Goal: Task Accomplishment & Management: Manage account settings

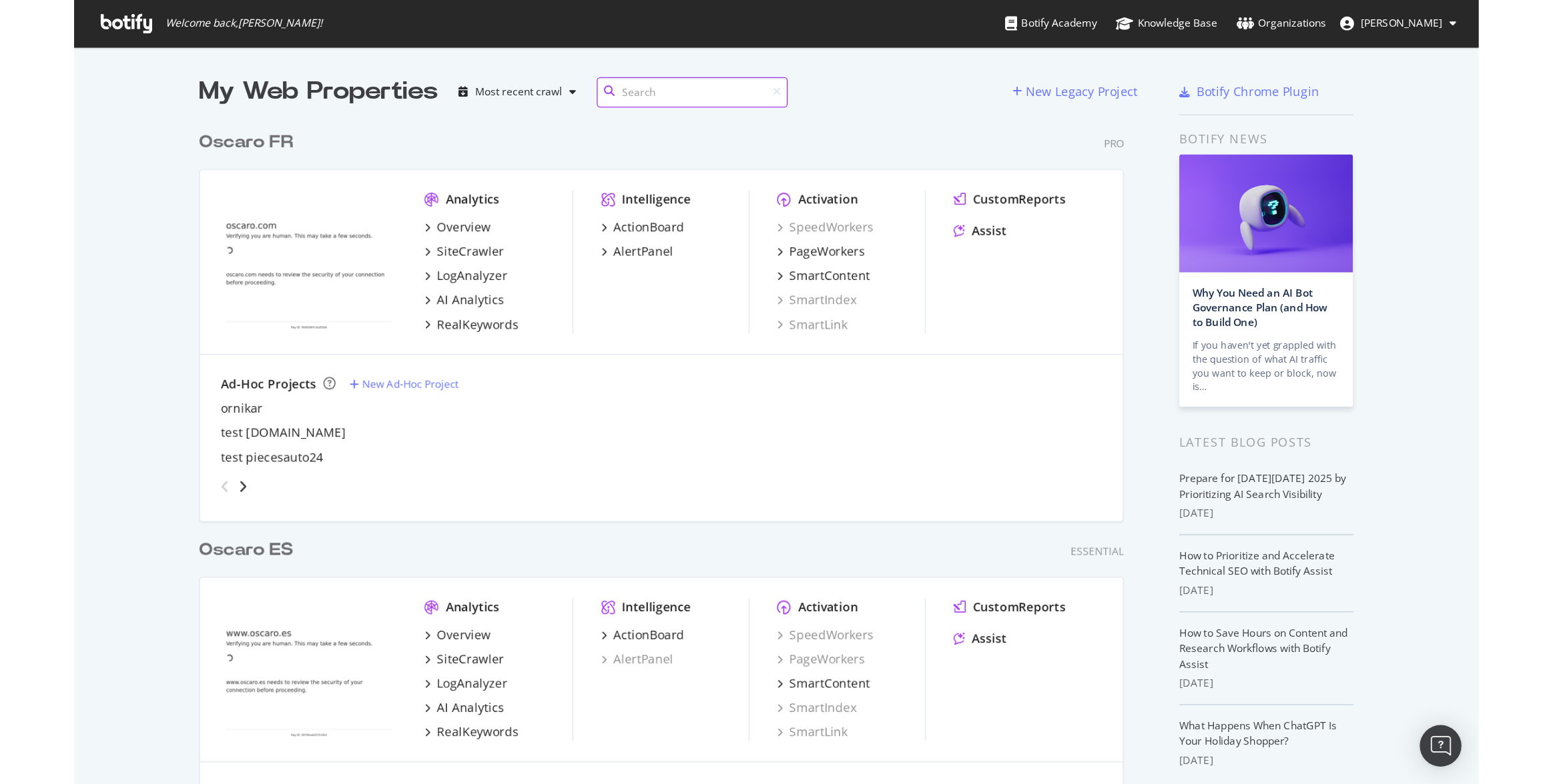
scroll to position [863, 1708]
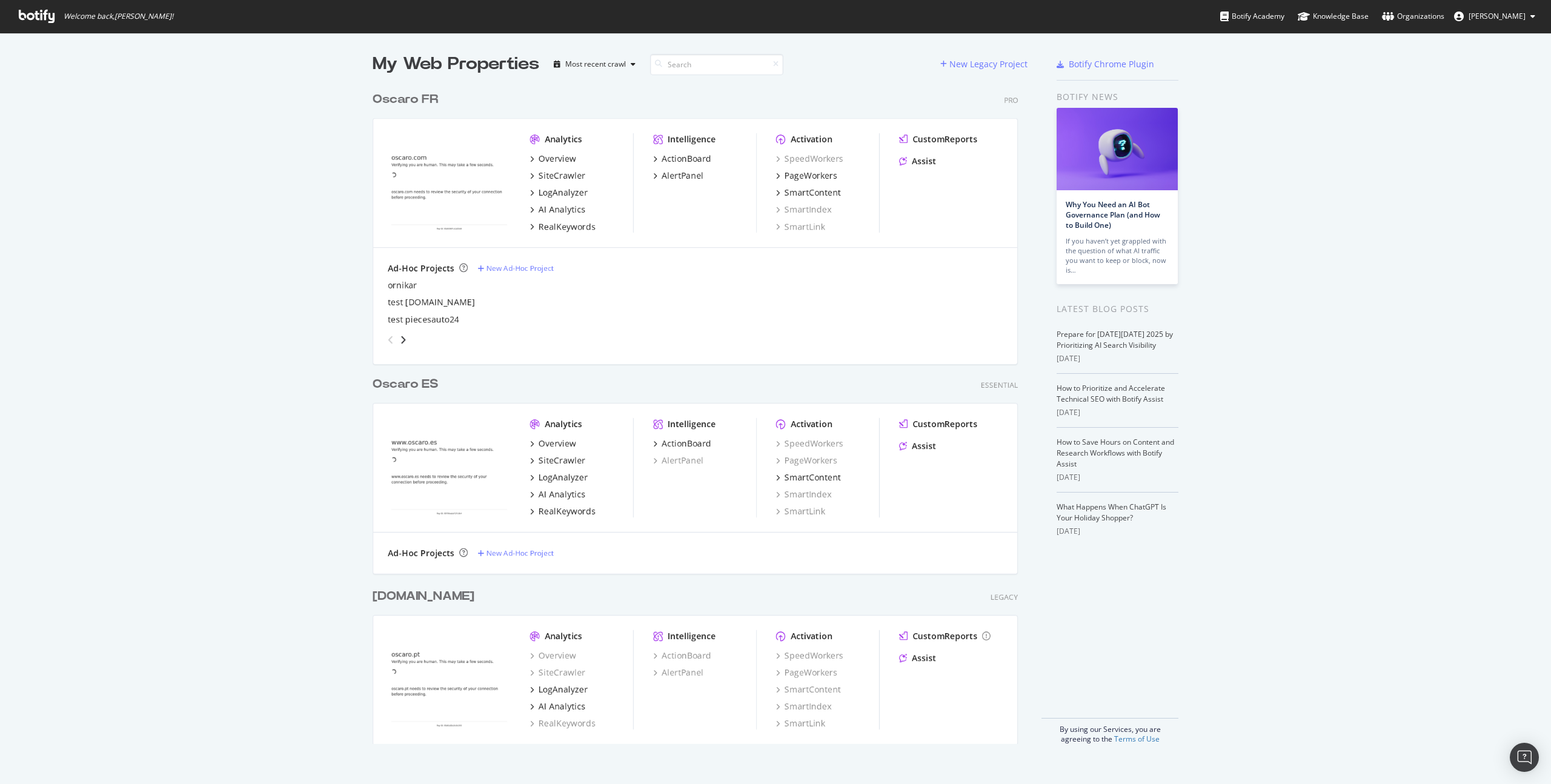
click at [183, 316] on div "My Web Properties Most recent crawl New Legacy Project Oscaro FR Pro Analytics …" at bounding box center [775, 398] width 1551 height 730
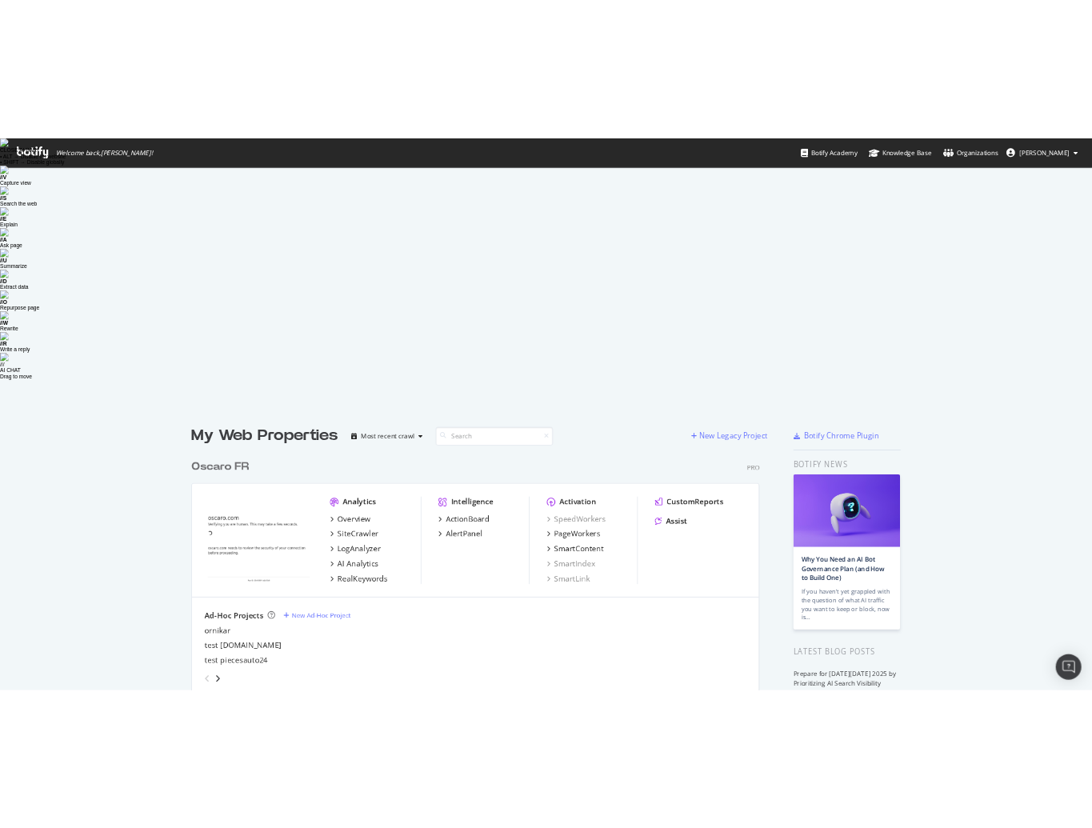
scroll to position [1, 0]
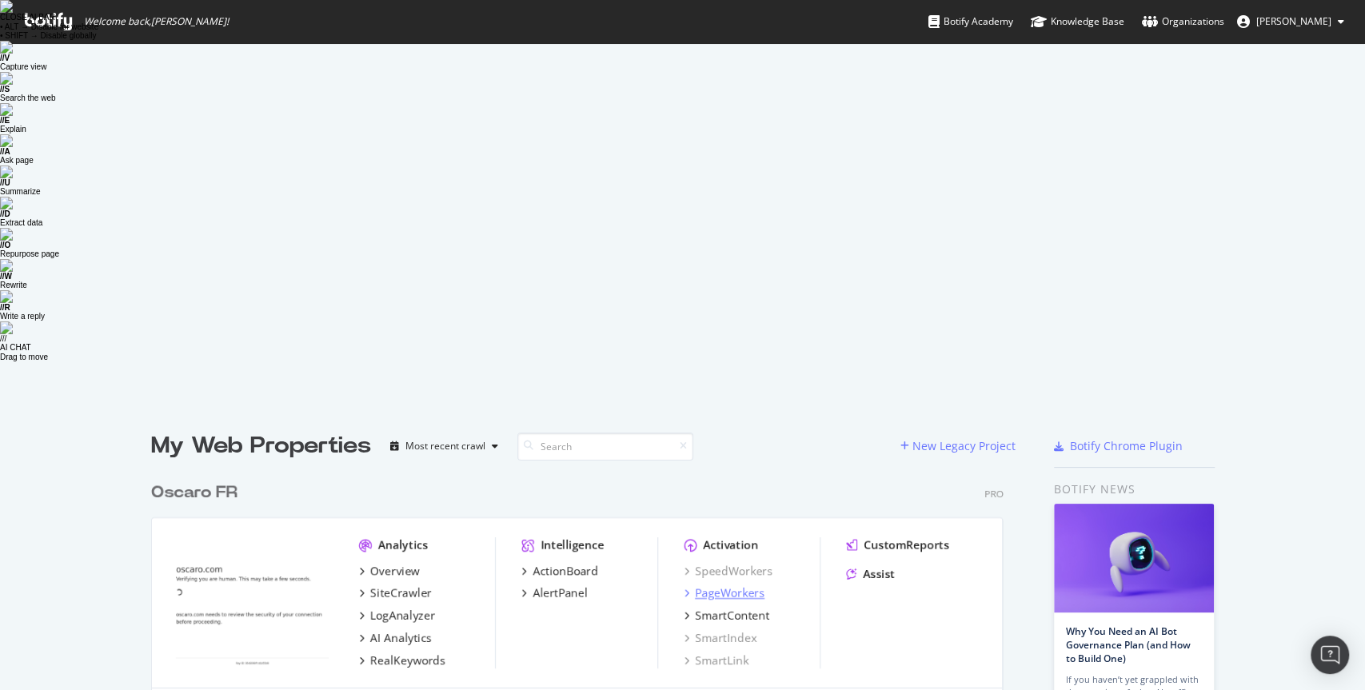
click at [745, 585] on div "PageWorkers" at bounding box center [730, 593] width 70 height 16
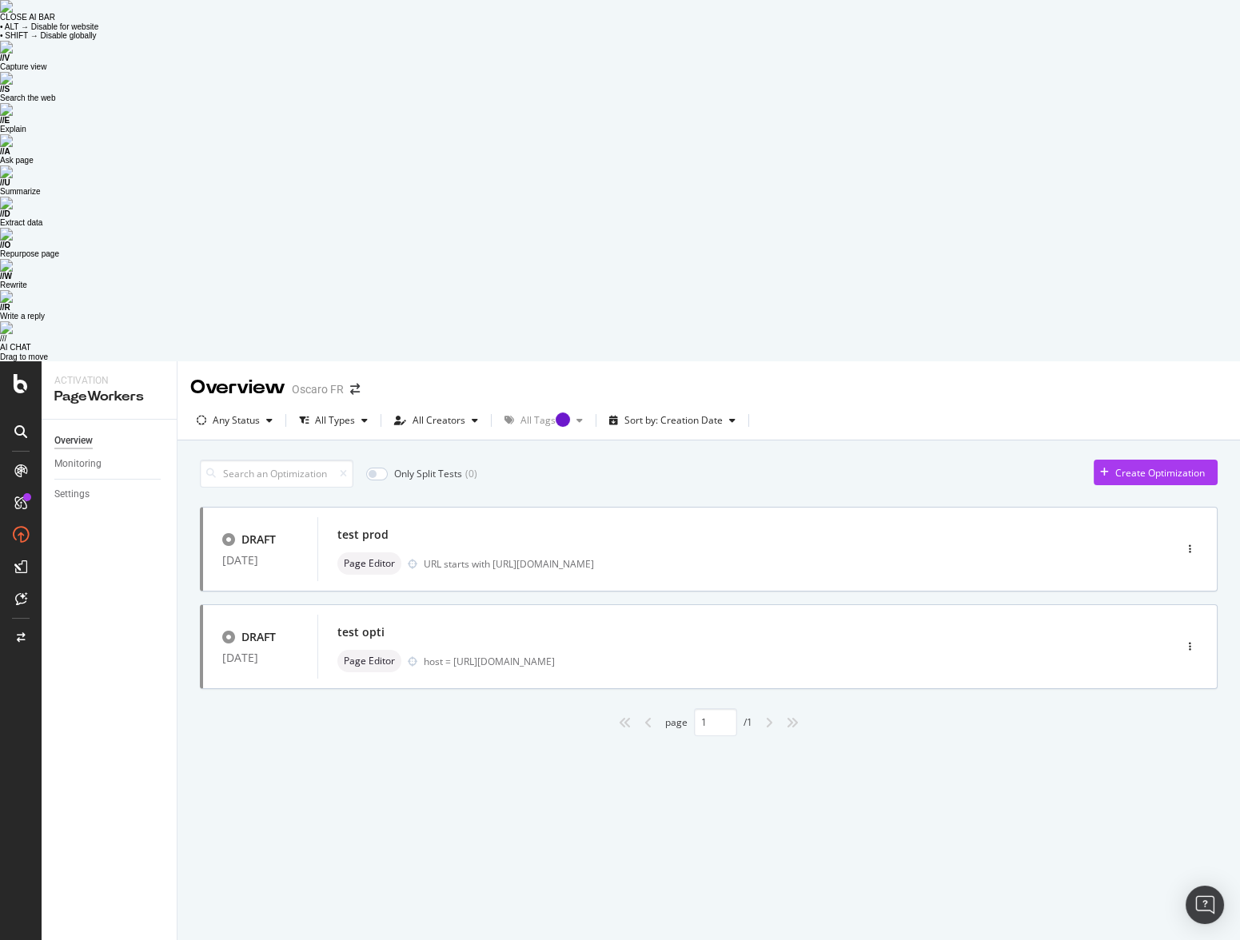
click at [721, 693] on div "Overview Oscaro FR Any Status All Types All Creators All Tags Sort by: Creation…" at bounding box center [709, 831] width 1063 height 940
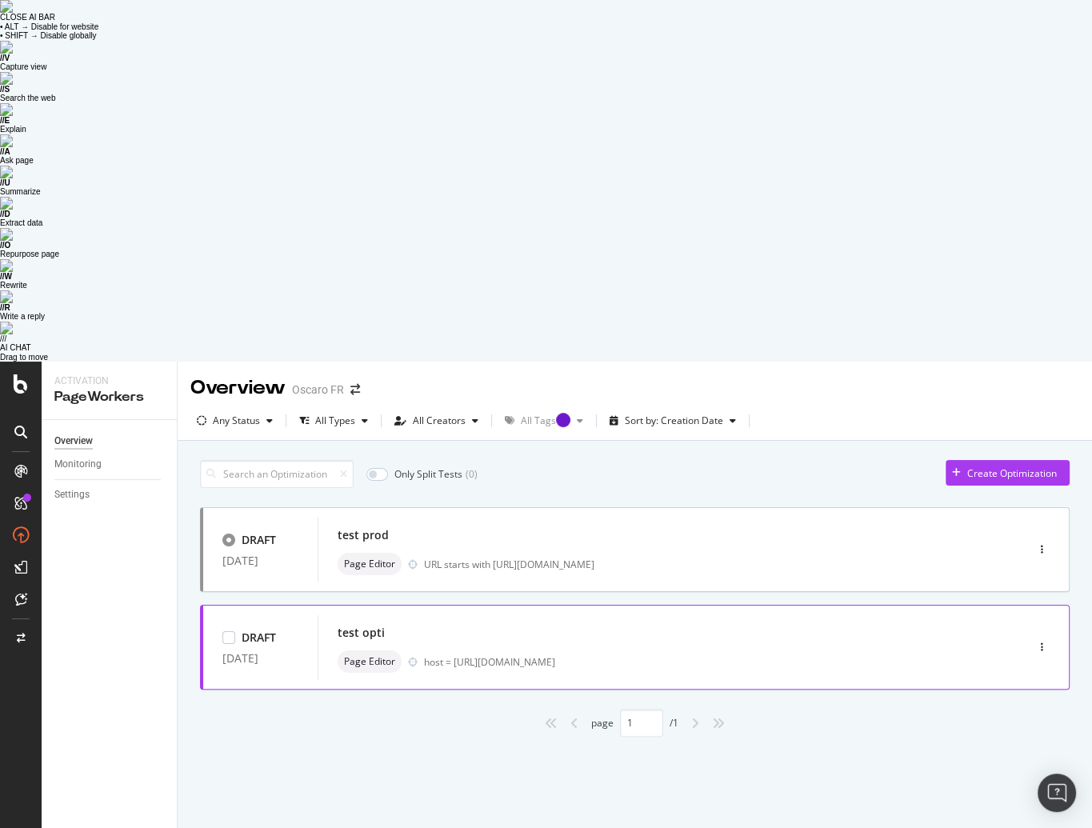
click at [734, 621] on div "test opti" at bounding box center [647, 632] width 620 height 22
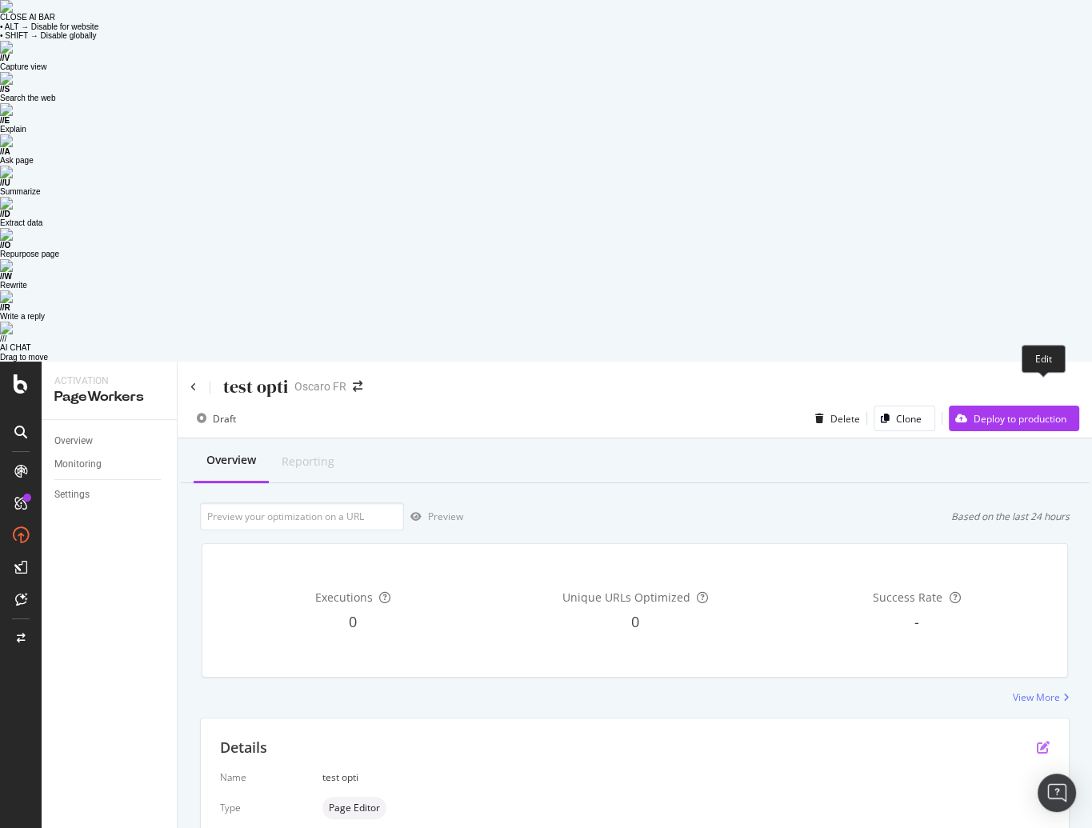
click at [1044, 741] on icon "pen-to-square" at bounding box center [1042, 747] width 13 height 13
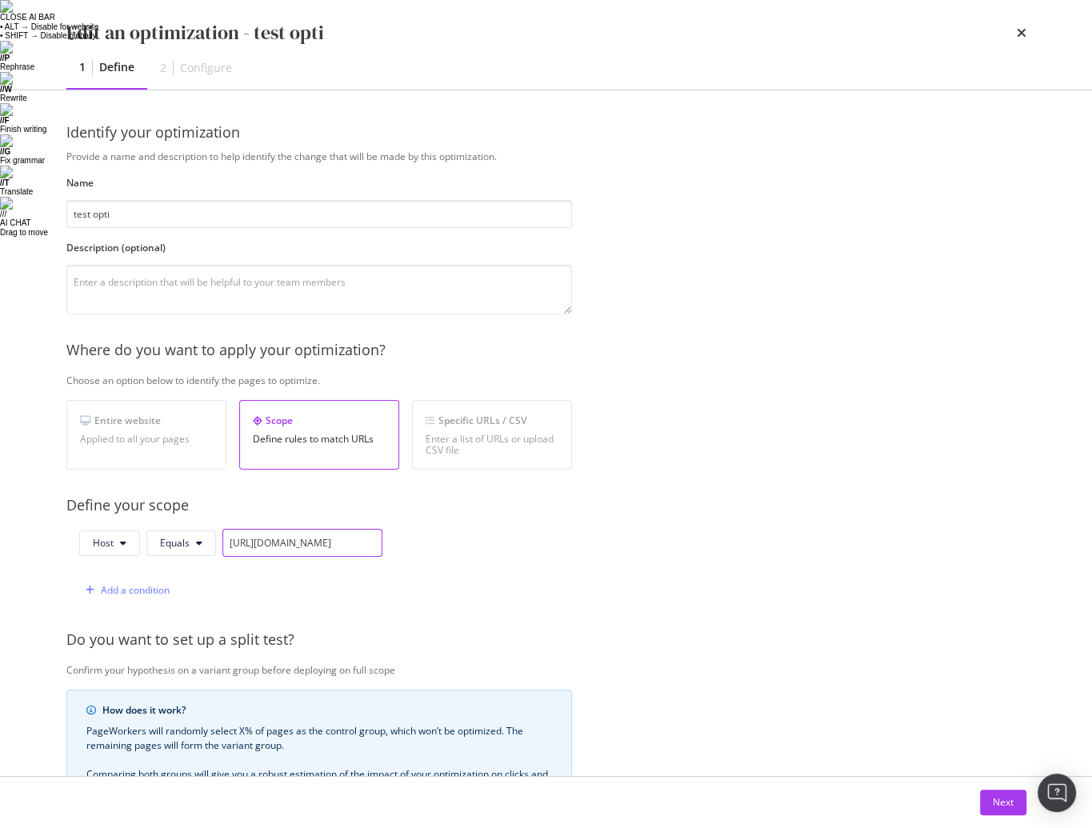
click at [365, 539] on input "https://recette.oscaro.com/" at bounding box center [302, 543] width 160 height 28
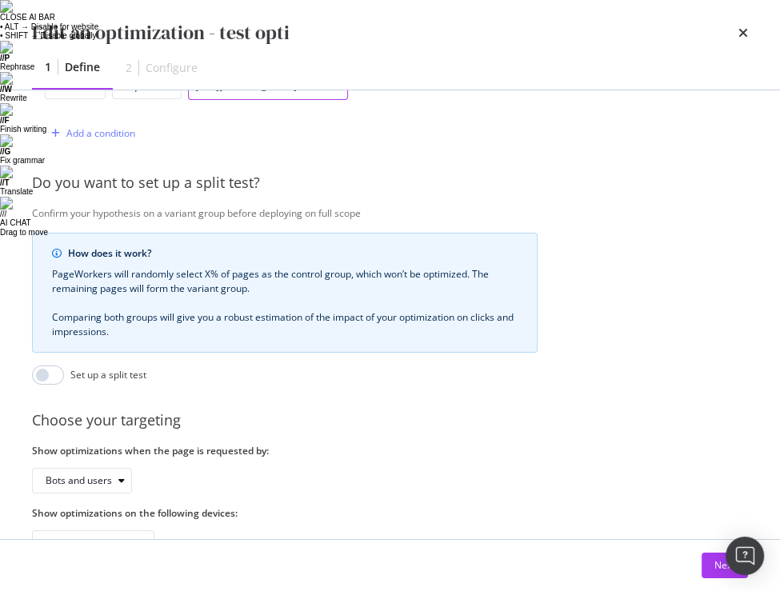
scroll to position [501, 0]
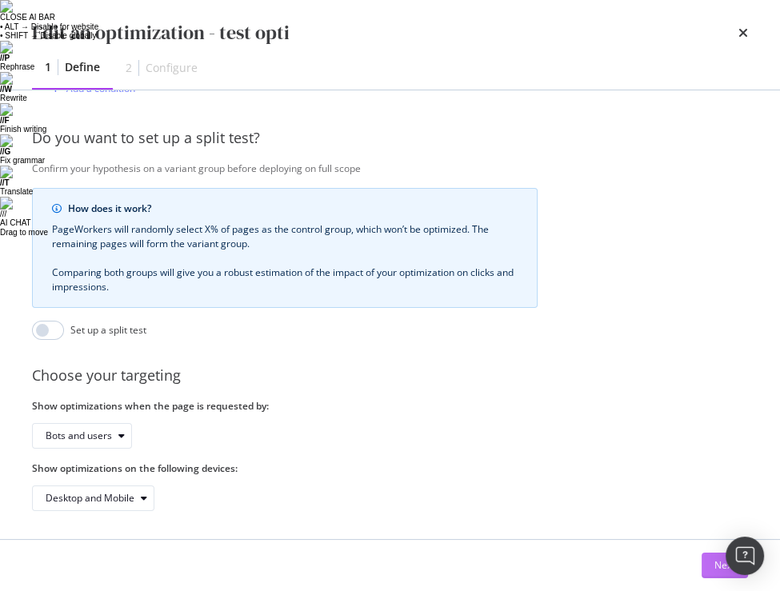
click at [710, 562] on button "Next" at bounding box center [724, 566] width 46 height 26
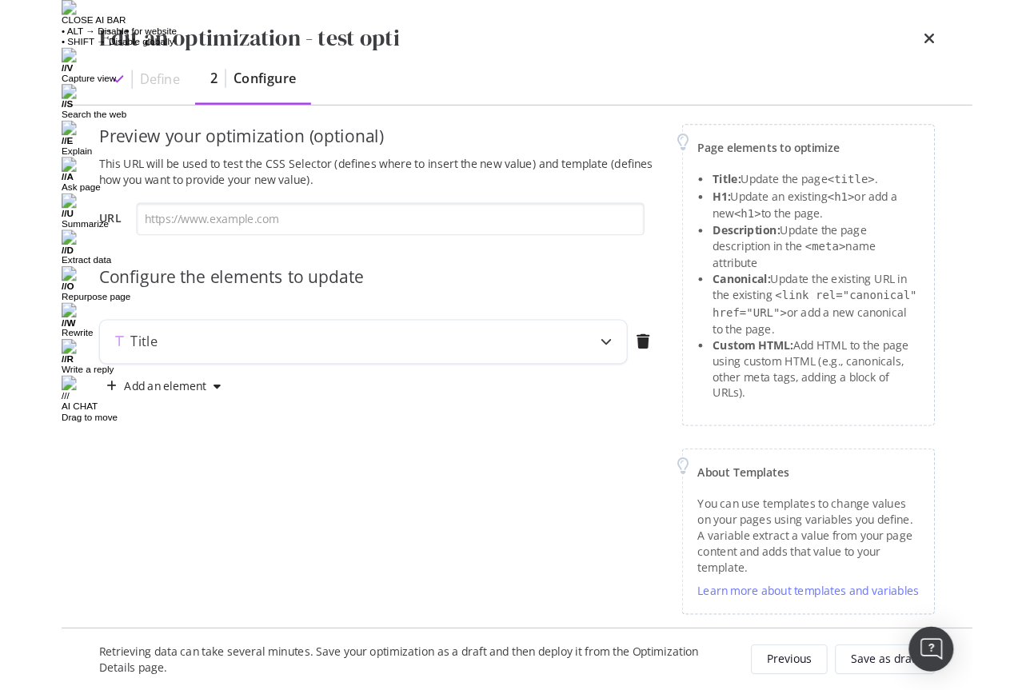
scroll to position [0, 0]
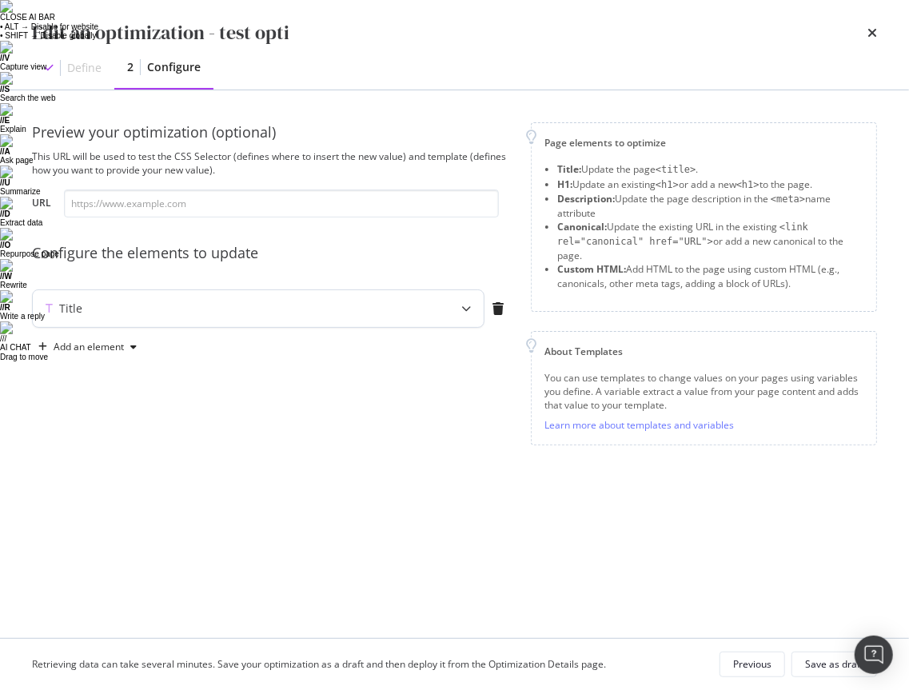
click at [223, 316] on div "Title" at bounding box center [227, 309] width 388 height 16
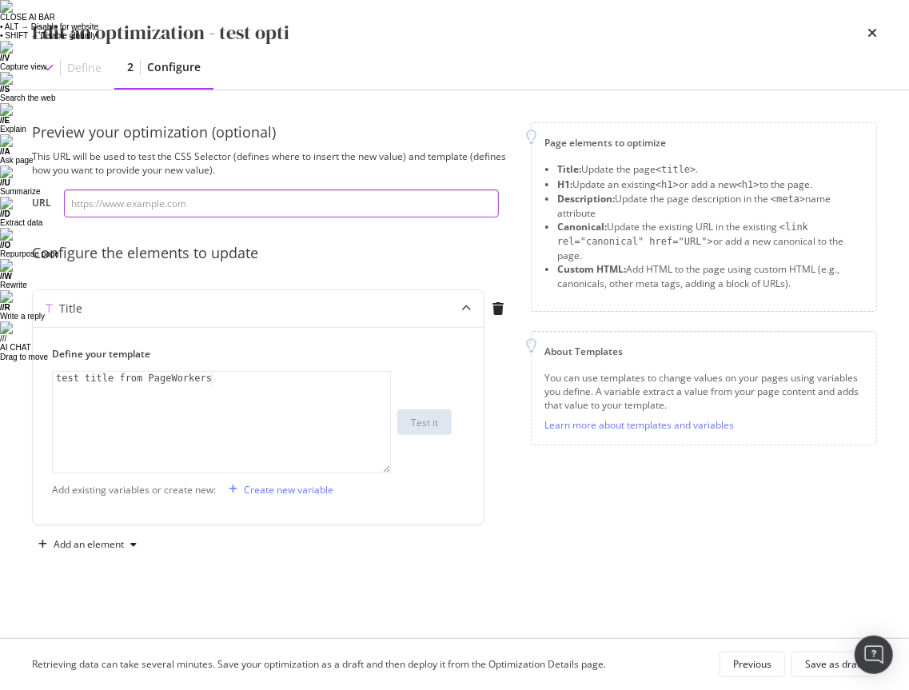
click at [121, 199] on input "modal" at bounding box center [281, 204] width 435 height 28
paste input "https://recette.oscaro.com/"
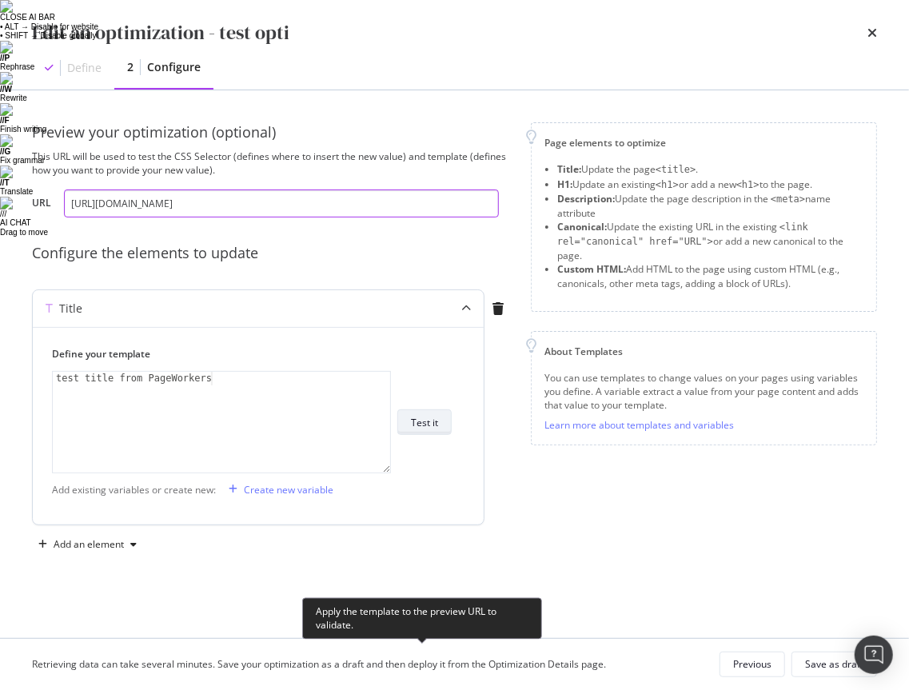
type input "https://recette.oscaro.com/"
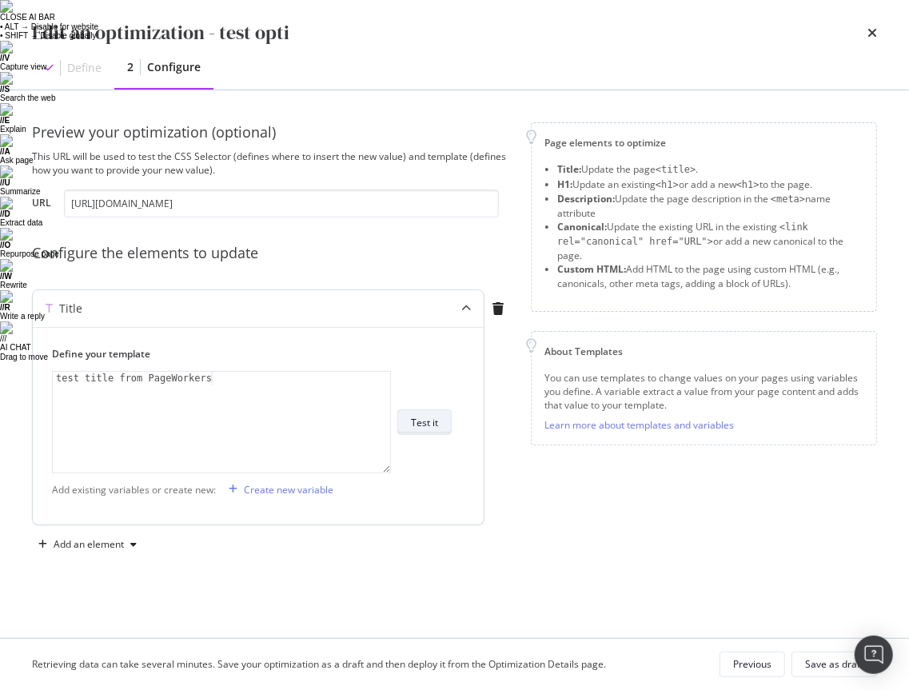
click at [428, 417] on div "Test it" at bounding box center [424, 423] width 27 height 14
click at [554, 498] on div "Page elements to optimize Title: Update the page <title> . H1: Update an existi…" at bounding box center [704, 339] width 346 height 435
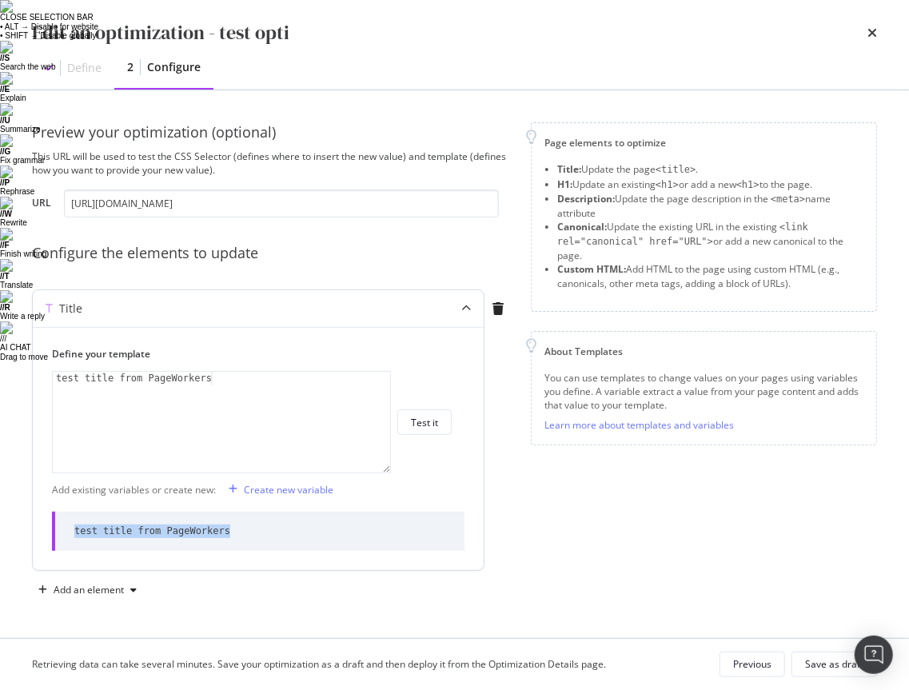
drag, startPoint x: 74, startPoint y: 530, endPoint x: 289, endPoint y: 547, distance: 216.6
click at [289, 546] on div "test title from PageWorkers" at bounding box center [258, 531] width 413 height 39
click at [156, 582] on div "Add an element" at bounding box center [272, 590] width 480 height 26
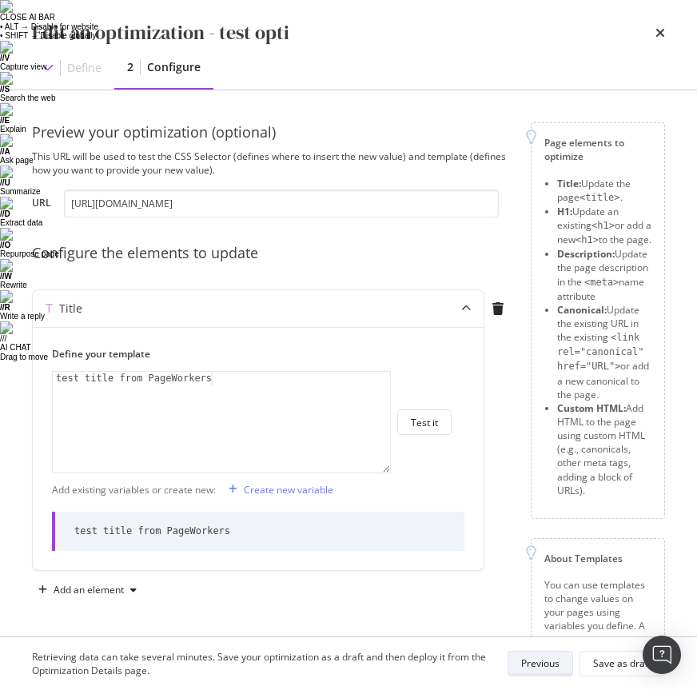
click at [543, 658] on div "Previous" at bounding box center [540, 664] width 38 height 14
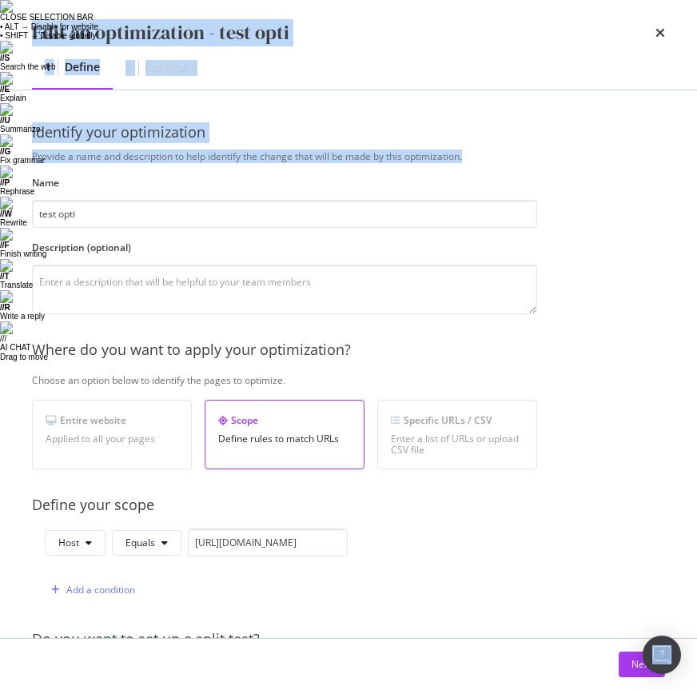
drag, startPoint x: 695, startPoint y: 181, endPoint x: 713, endPoint y: 180, distance: 18.4
click at [697, 180] on html "CLOSE SELECTION BAR • ALT → Disable for website • SHIFT → Disable globally // S…" at bounding box center [348, 345] width 697 height 690
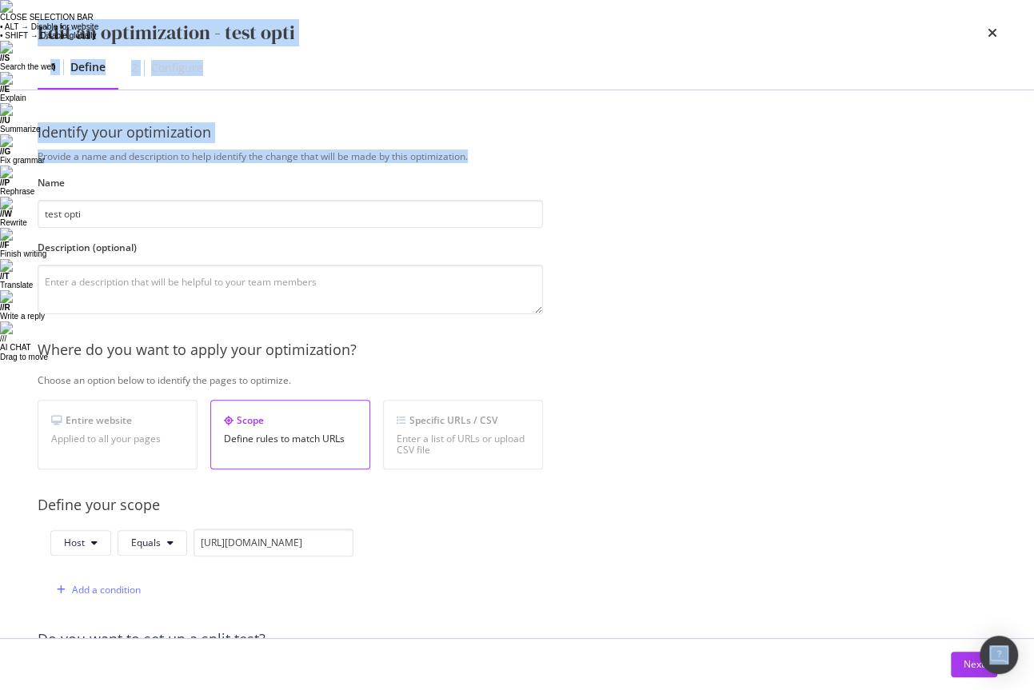
click at [942, 243] on div "Provide a name and description to help identify the change that will be made by…" at bounding box center [518, 581] width 960 height 863
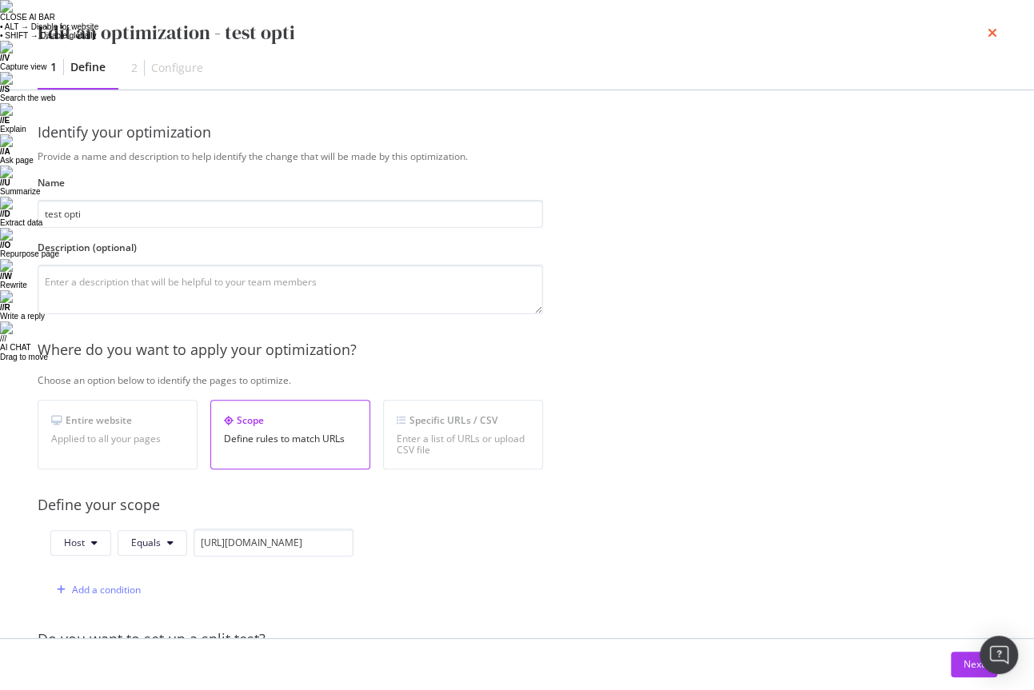
click at [992, 29] on icon "times" at bounding box center [993, 32] width 10 height 13
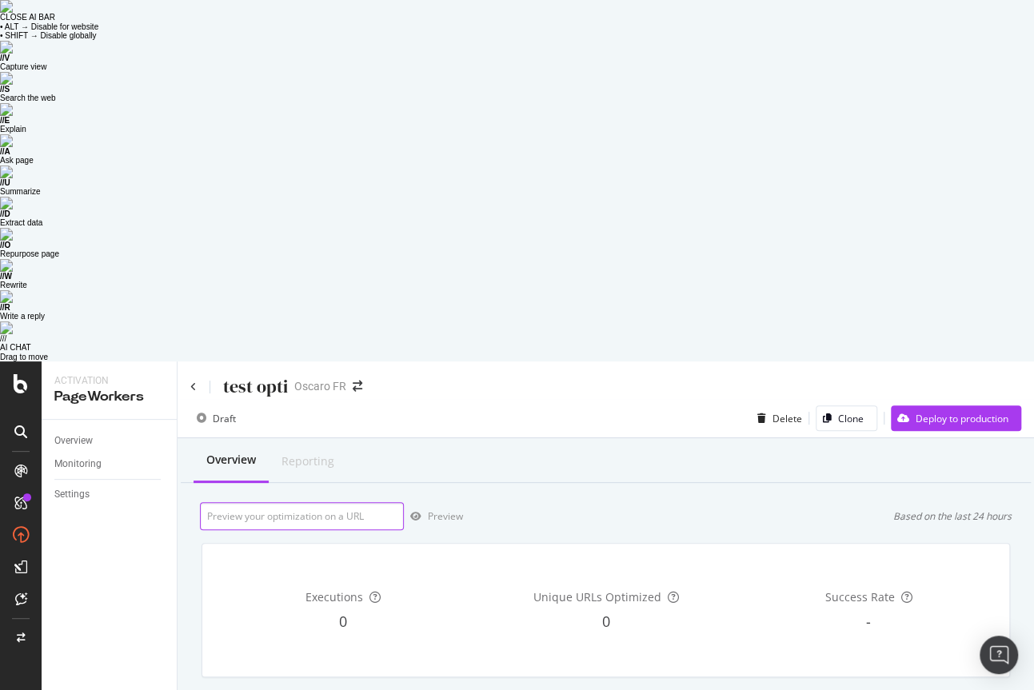
click at [349, 502] on input "url" at bounding box center [302, 516] width 204 height 28
paste input "https://recette.oscaro.com/"
type input "https://recette.oscaro.com/"
click at [439, 509] on div "Preview" at bounding box center [445, 516] width 35 height 14
click at [424, 512] on div "button" at bounding box center [416, 517] width 24 height 10
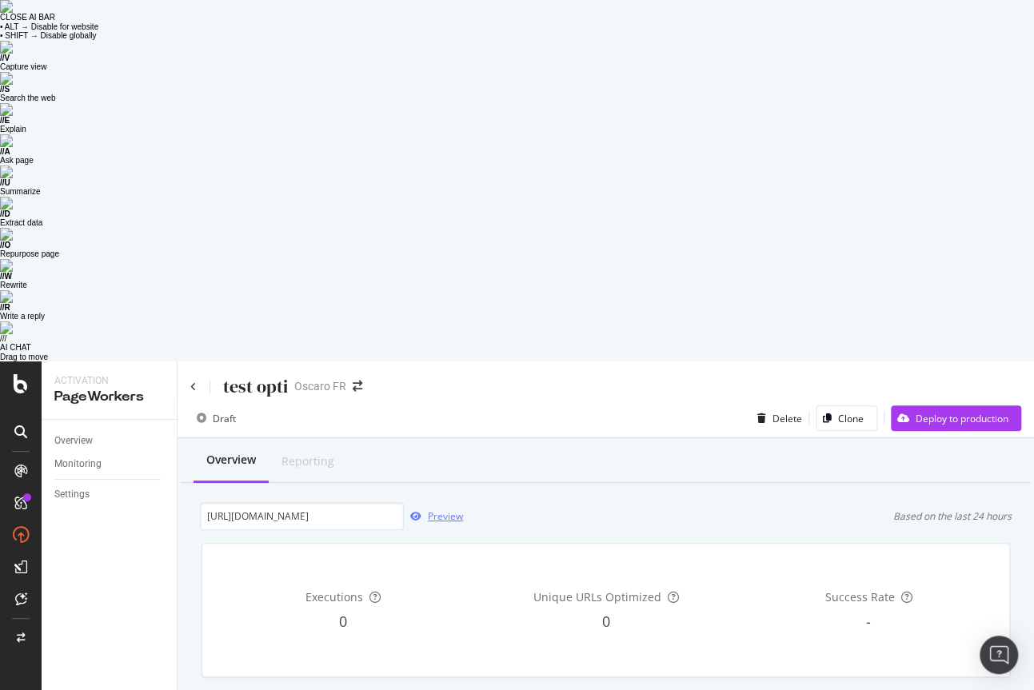
click at [435, 509] on div "Preview" at bounding box center [445, 516] width 35 height 14
click at [980, 690] on div "View More" at bounding box center [978, 697] width 47 height 14
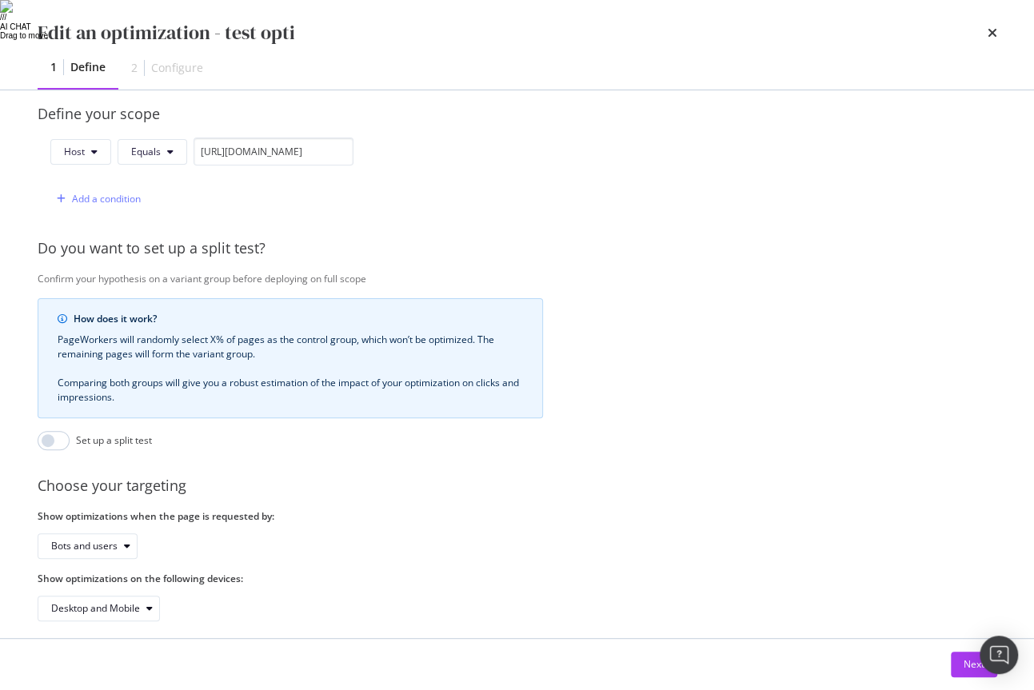
scroll to position [387, 0]
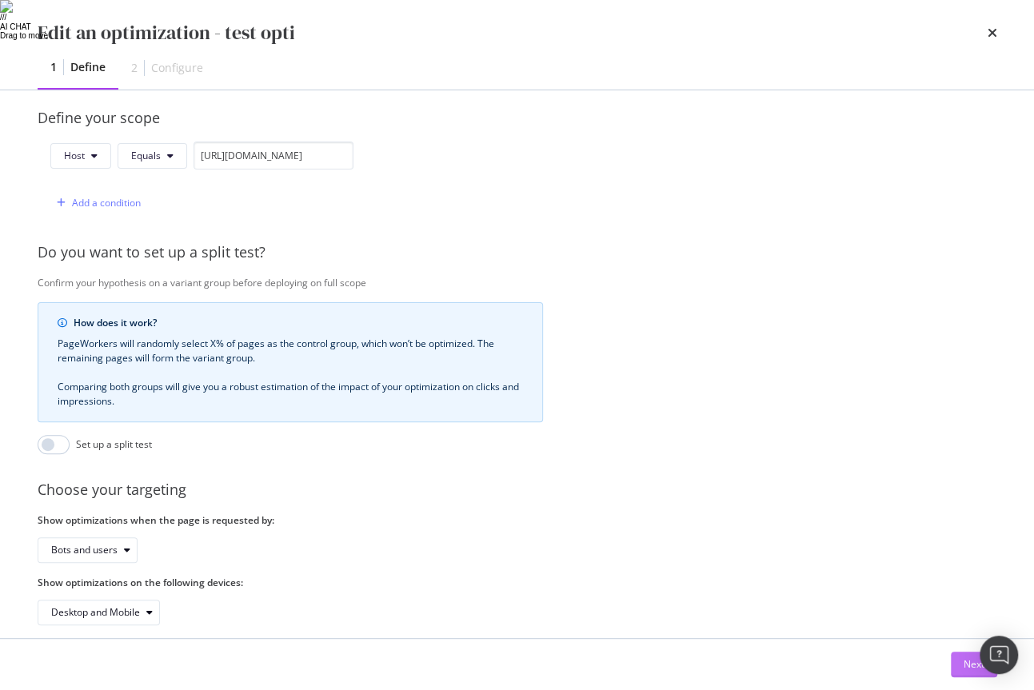
click at [967, 653] on div "Next" at bounding box center [974, 665] width 21 height 24
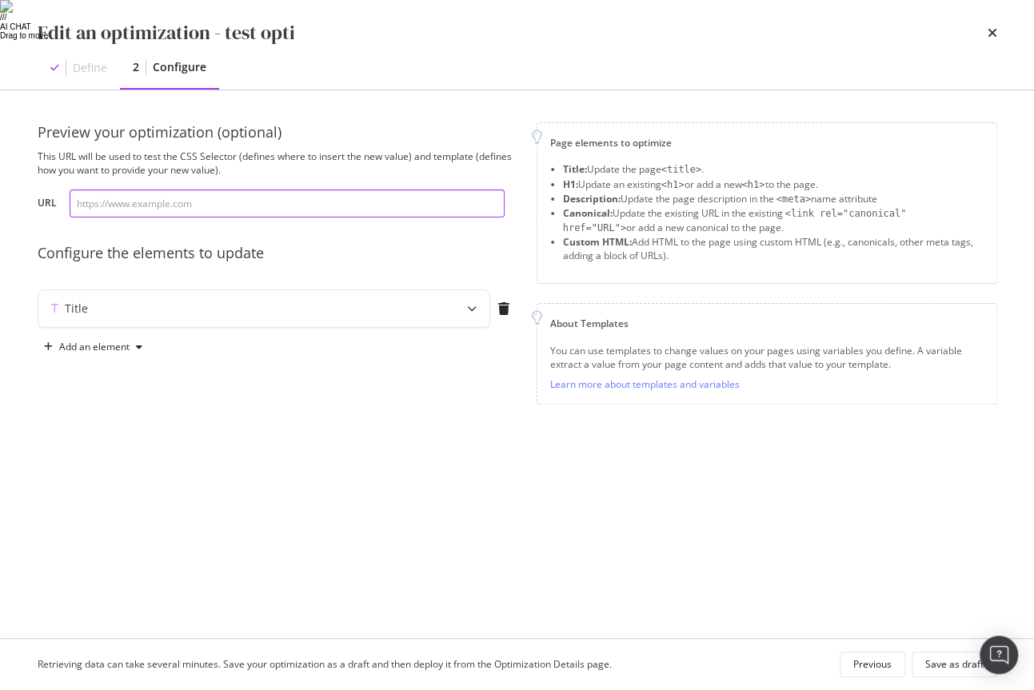
click at [124, 209] on input "modal" at bounding box center [287, 204] width 435 height 28
paste input "https://recette.oscaro.com/"
type input "https://recette.oscaro.com/"
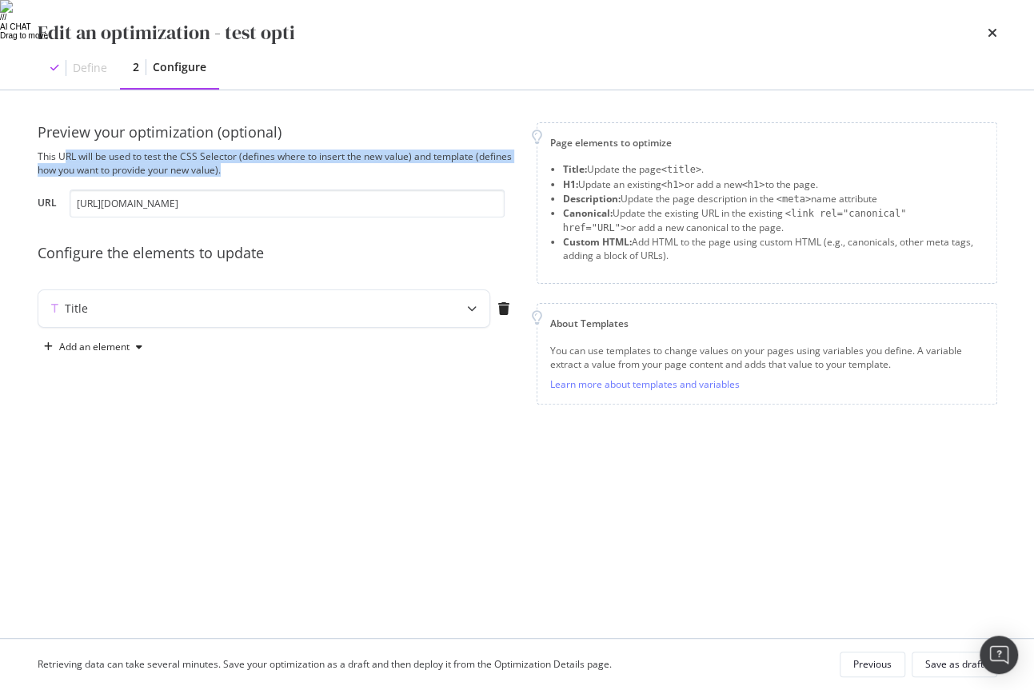
drag, startPoint x: 67, startPoint y: 156, endPoint x: 247, endPoint y: 170, distance: 180.5
click at [247, 170] on div "This URL will be used to test the CSS Selector (defines where to insert the new…" at bounding box center [278, 163] width 480 height 27
click at [234, 169] on div "This URL will be used to test the CSS Selector (defines where to insert the new…" at bounding box center [278, 163] width 480 height 27
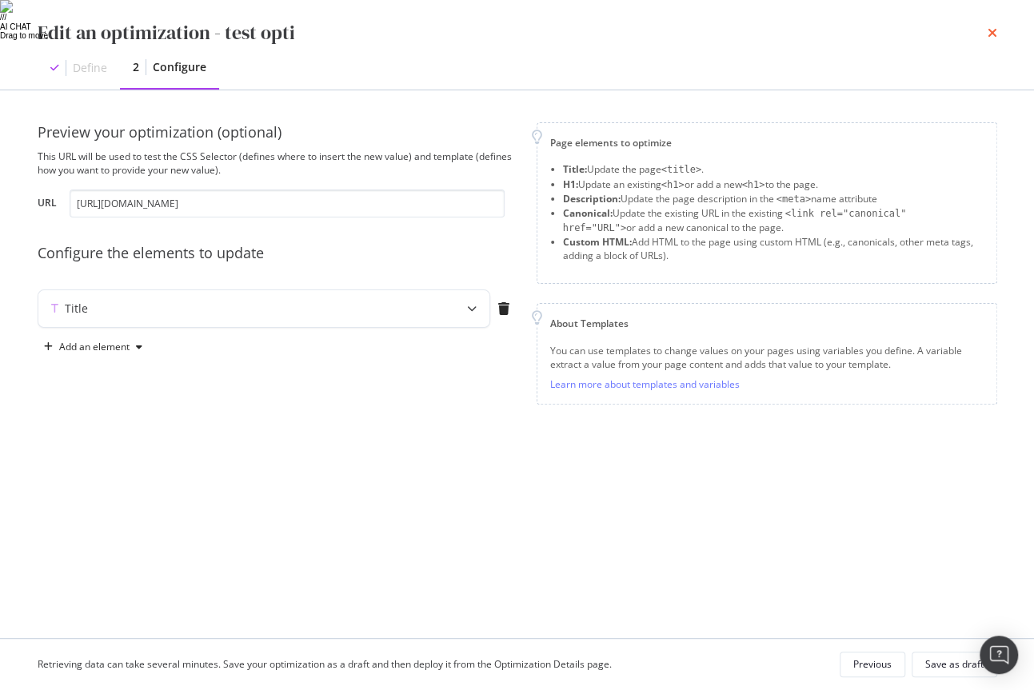
click at [990, 36] on icon "times" at bounding box center [993, 32] width 10 height 13
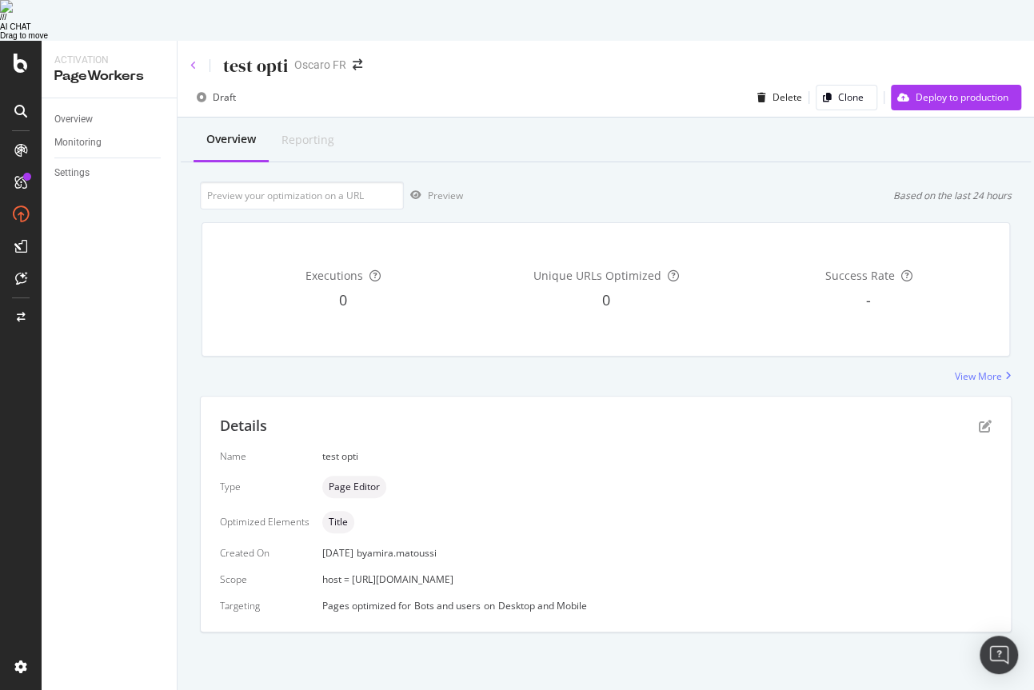
click at [194, 61] on icon at bounding box center [193, 66] width 6 height 10
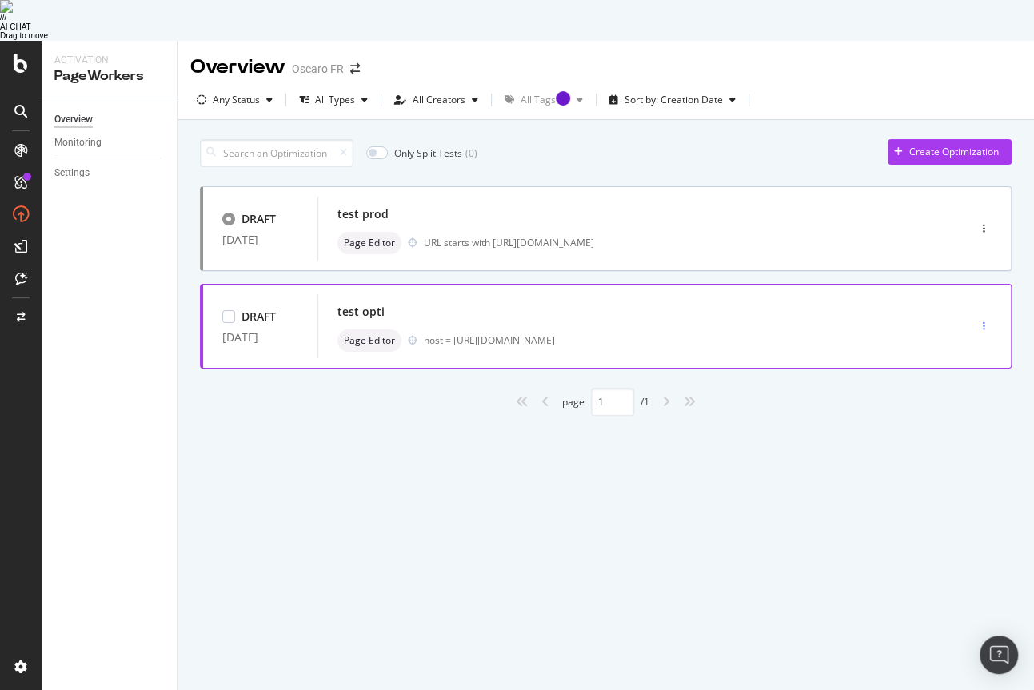
click at [976, 321] on div "button" at bounding box center [983, 326] width 15 height 10
click at [478, 333] on div "host = [URL][DOMAIN_NAME]" at bounding box center [662, 340] width 476 height 14
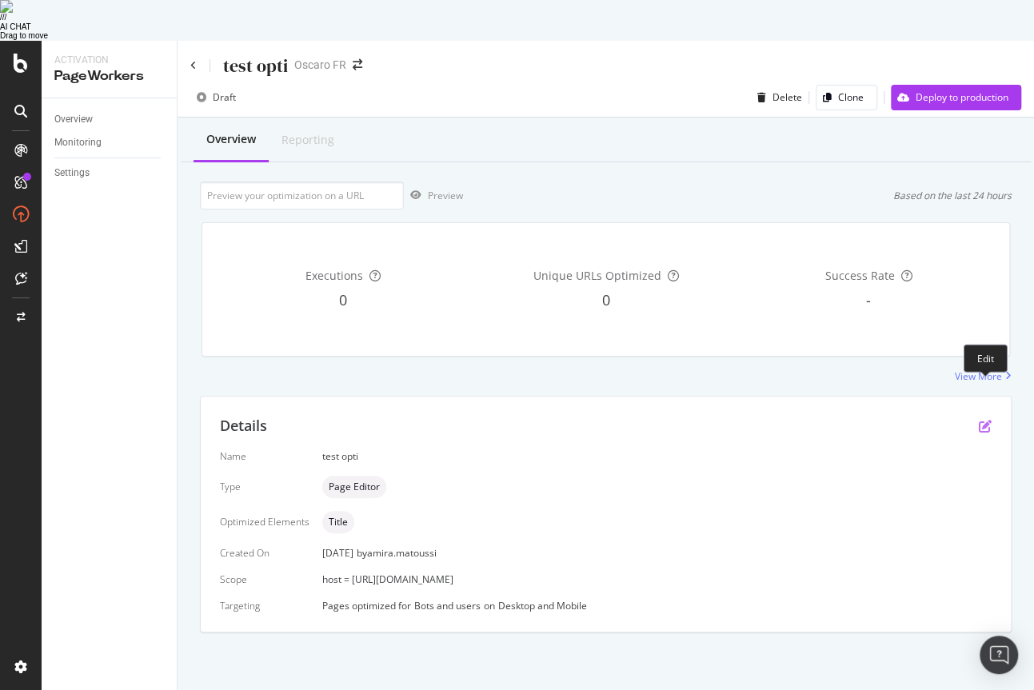
click at [979, 420] on icon "pen-to-square" at bounding box center [985, 426] width 13 height 13
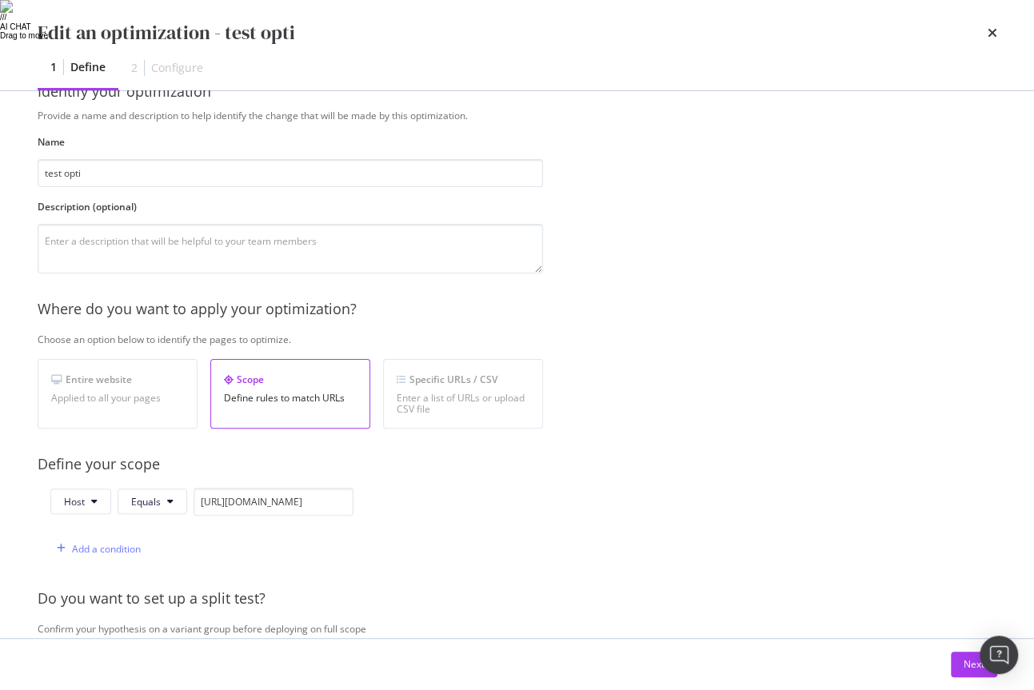
scroll to position [42, 0]
click at [243, 494] on input "https://recette.oscaro.com/" at bounding box center [274, 500] width 160 height 28
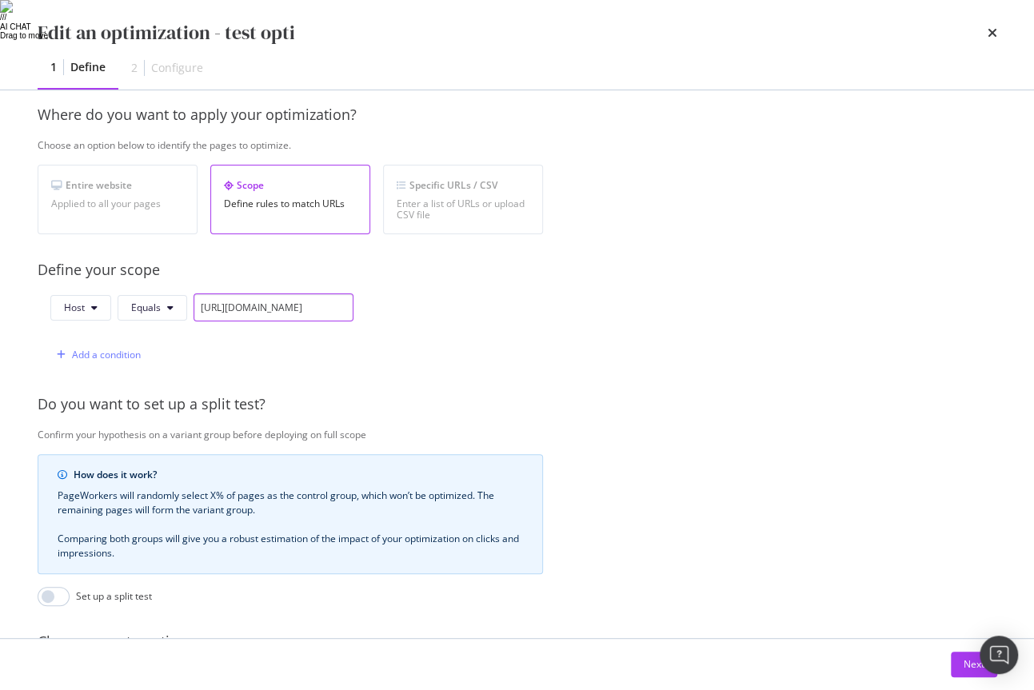
scroll to position [403, 0]
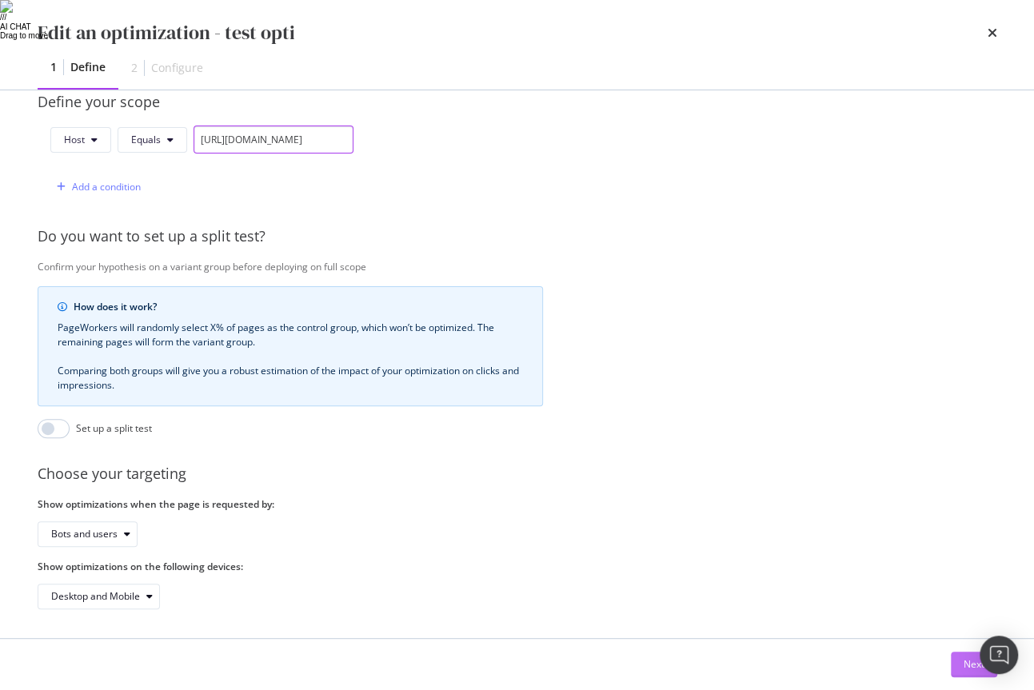
type input "https://dev.oscaro.com/"
click at [960, 665] on button "Next" at bounding box center [974, 665] width 46 height 26
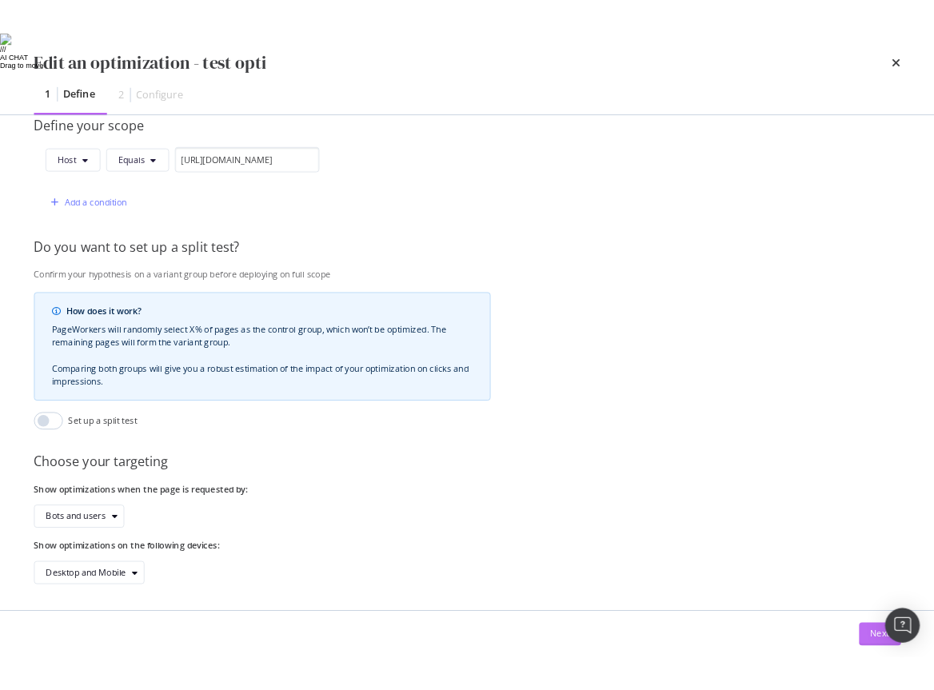
scroll to position [0, 0]
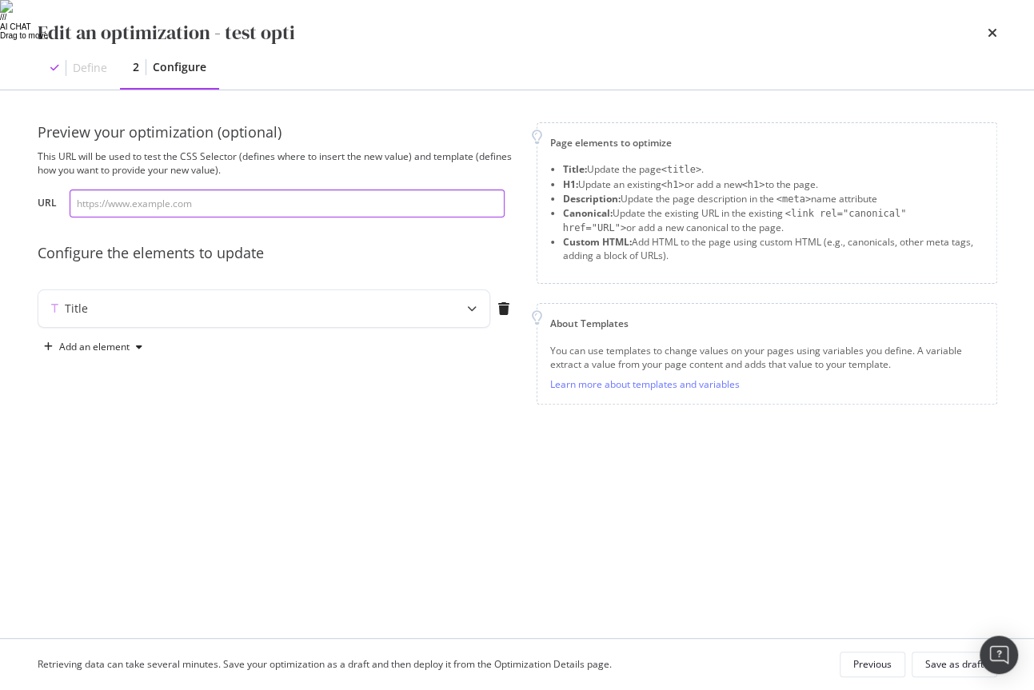
click at [162, 209] on input "modal" at bounding box center [287, 204] width 435 height 28
paste input "https://recette.oscaro.com/"
click at [124, 206] on input "https://recette.oscaro.com/" at bounding box center [287, 204] width 435 height 28
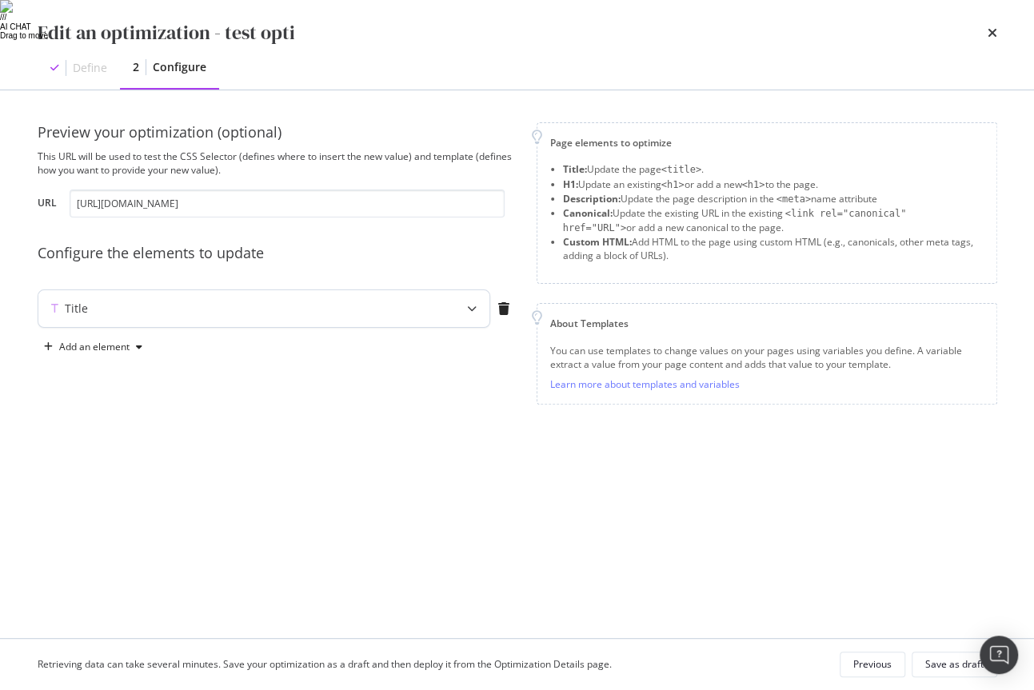
click at [82, 317] on div "Title" at bounding box center [263, 308] width 451 height 37
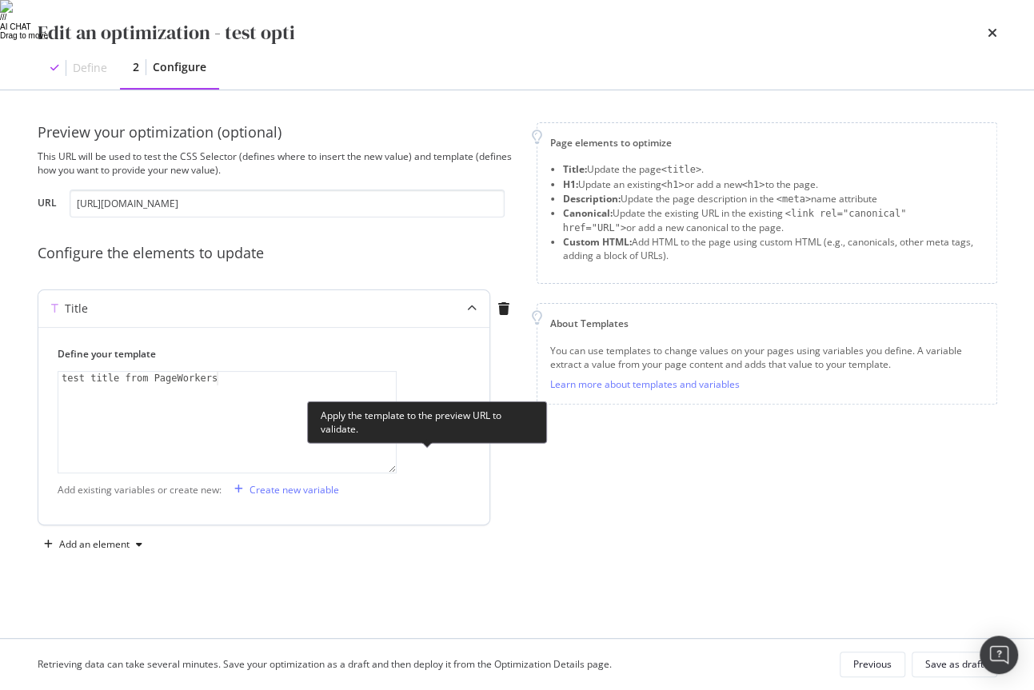
click at [433, 419] on div "Test it" at bounding box center [430, 423] width 27 height 14
click at [423, 417] on div "Test it" at bounding box center [430, 423] width 27 height 14
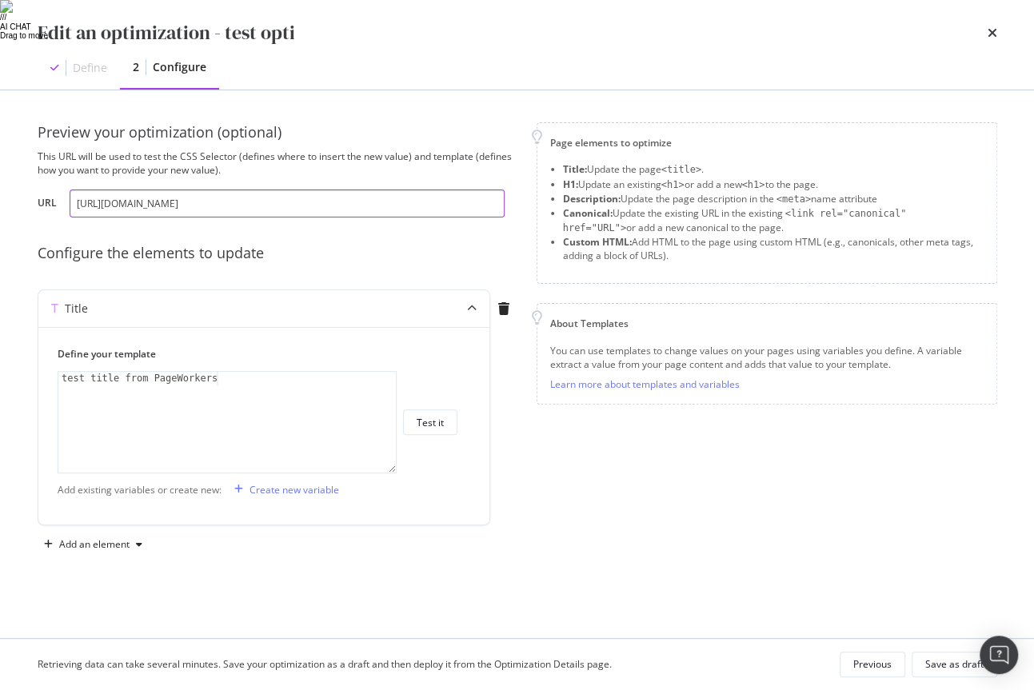
click at [203, 197] on input "https://dev.oscaro.com/" at bounding box center [287, 204] width 435 height 28
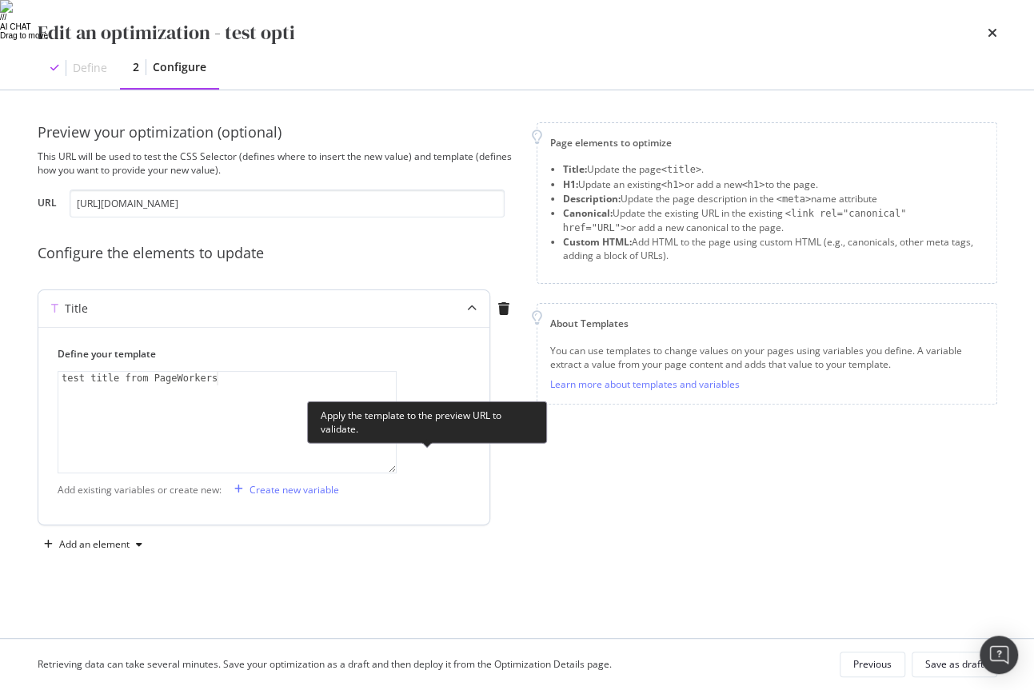
click at [445, 425] on button "Test it" at bounding box center [430, 422] width 54 height 26
click at [437, 420] on div "Test it" at bounding box center [430, 423] width 27 height 14
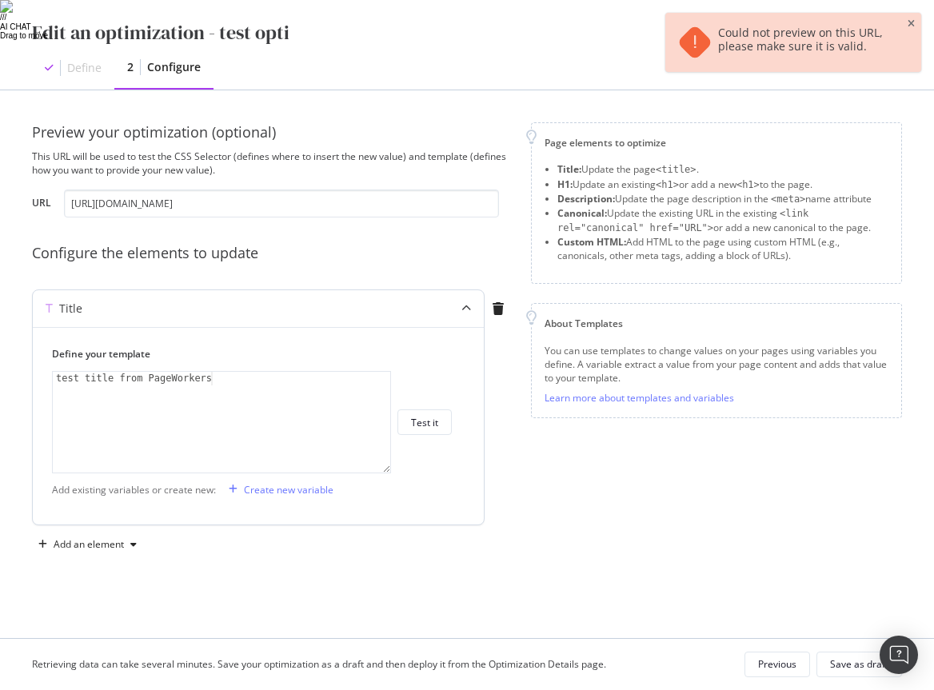
click at [422, 441] on div "1 test title from PageWorkers XXXXXXXXXXXXXXXXXXXXXXXXXXXXXXXXXXXXXXXXXXXXXXXXX…" at bounding box center [252, 422] width 400 height 102
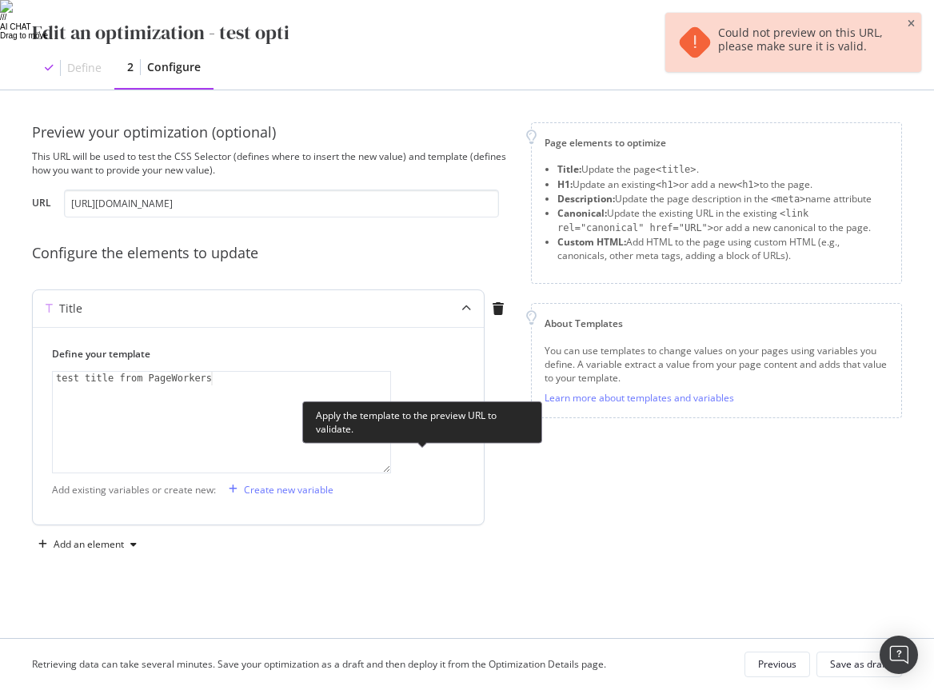
click at [427, 424] on div "Test it" at bounding box center [424, 423] width 27 height 14
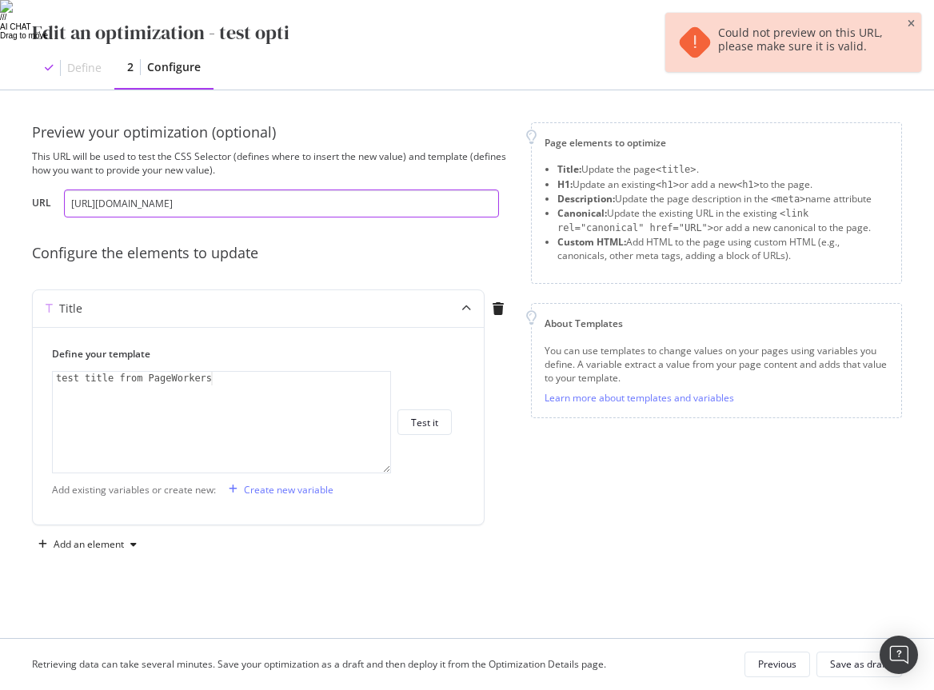
click at [114, 206] on input "https://dev.oscaro.com/" at bounding box center [281, 204] width 435 height 28
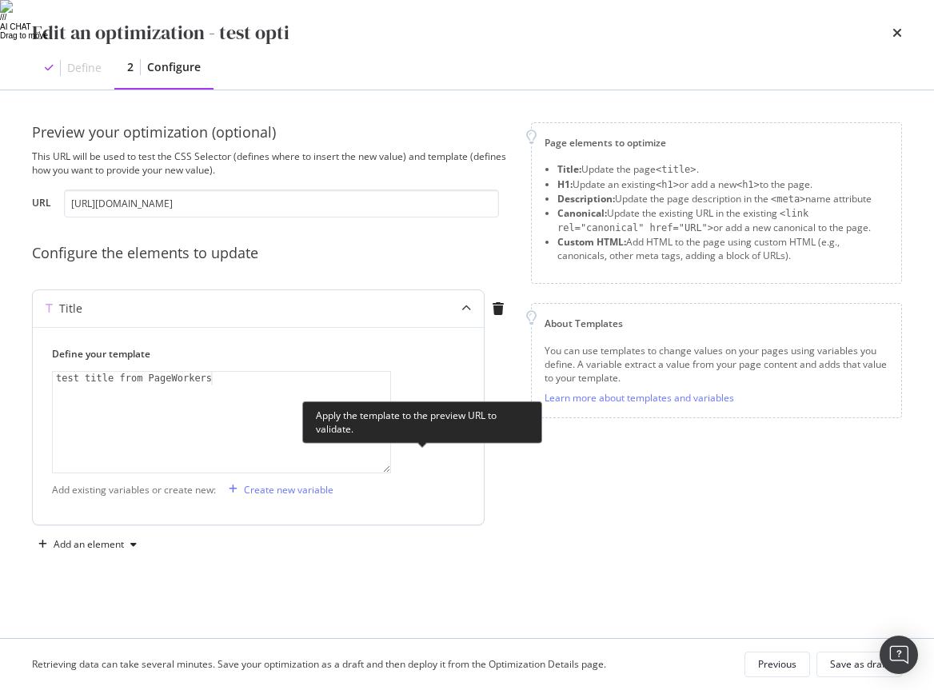
click at [430, 425] on div "Test it" at bounding box center [424, 423] width 27 height 14
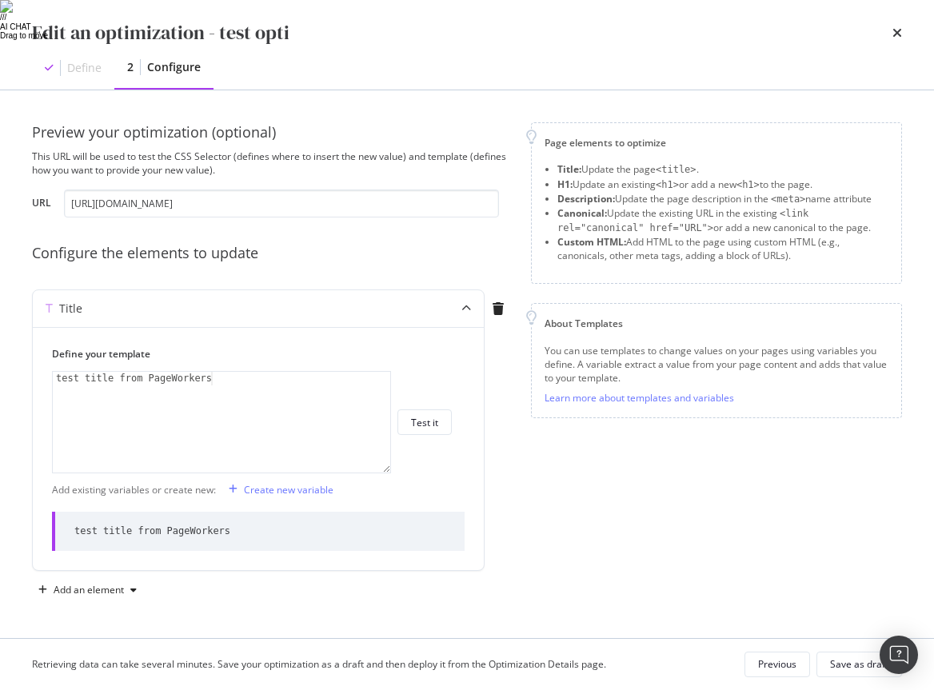
click at [194, 123] on div "Preview your optimization (optional)" at bounding box center [272, 132] width 480 height 21
click at [116, 207] on input "https://recette.oscaro.com/" at bounding box center [281, 204] width 435 height 28
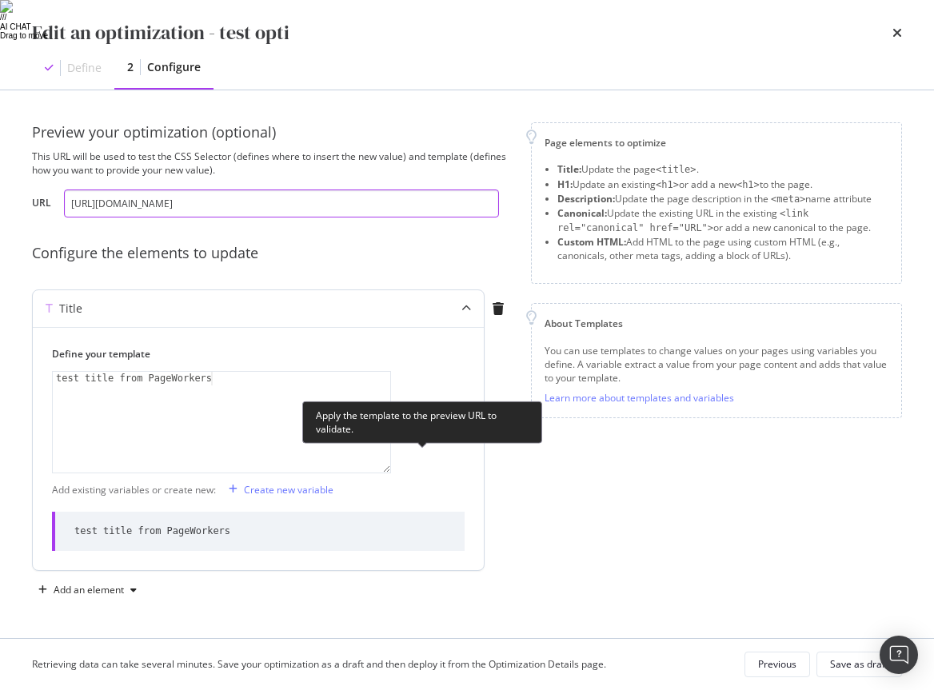
type input "https://dev.oscaro.com/"
click at [409, 427] on button "Test it" at bounding box center [424, 422] width 54 height 26
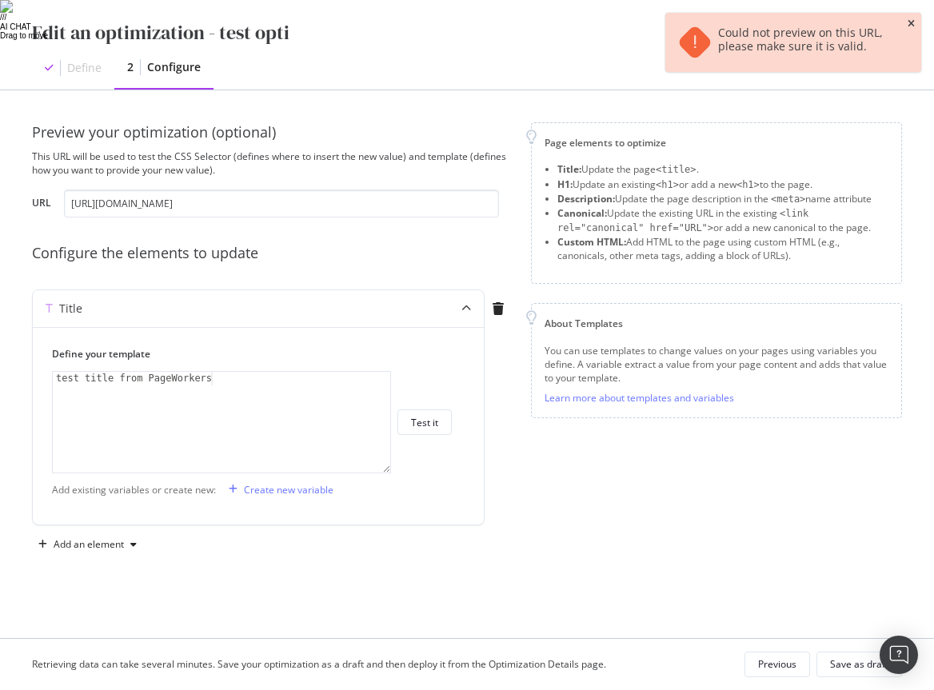
click at [912, 25] on icon "close toast" at bounding box center [911, 24] width 7 height 10
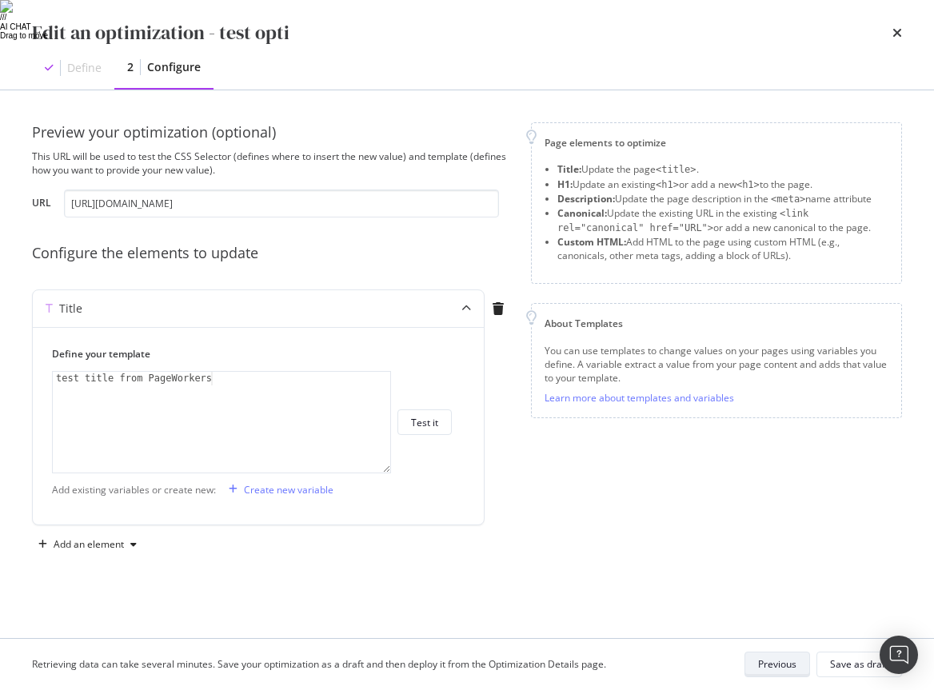
click at [781, 661] on div "Previous" at bounding box center [777, 664] width 38 height 14
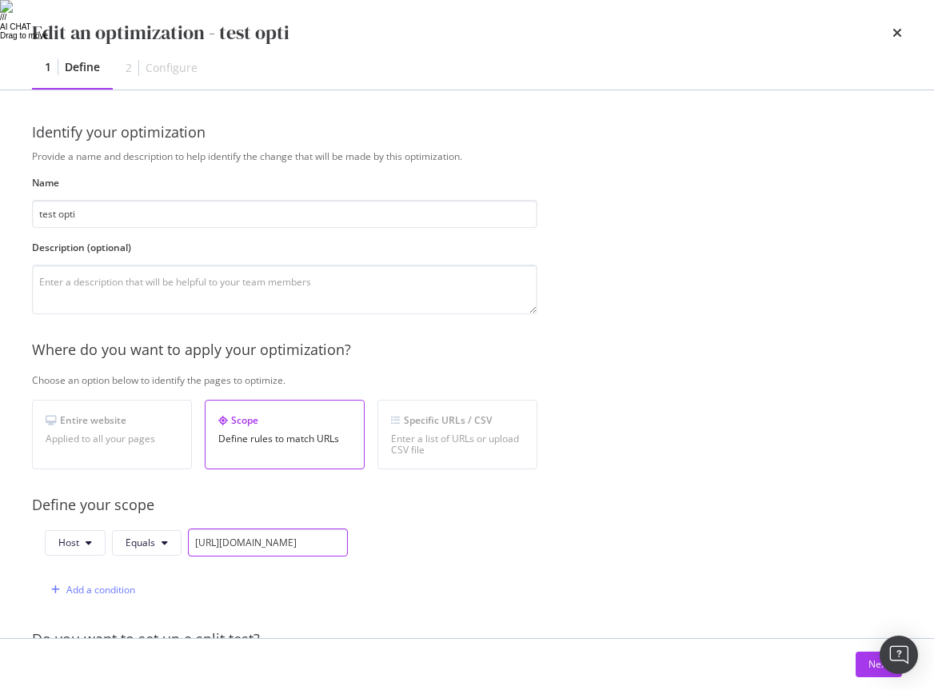
click at [234, 544] on input "https://dev.oscaro.com/" at bounding box center [268, 543] width 160 height 28
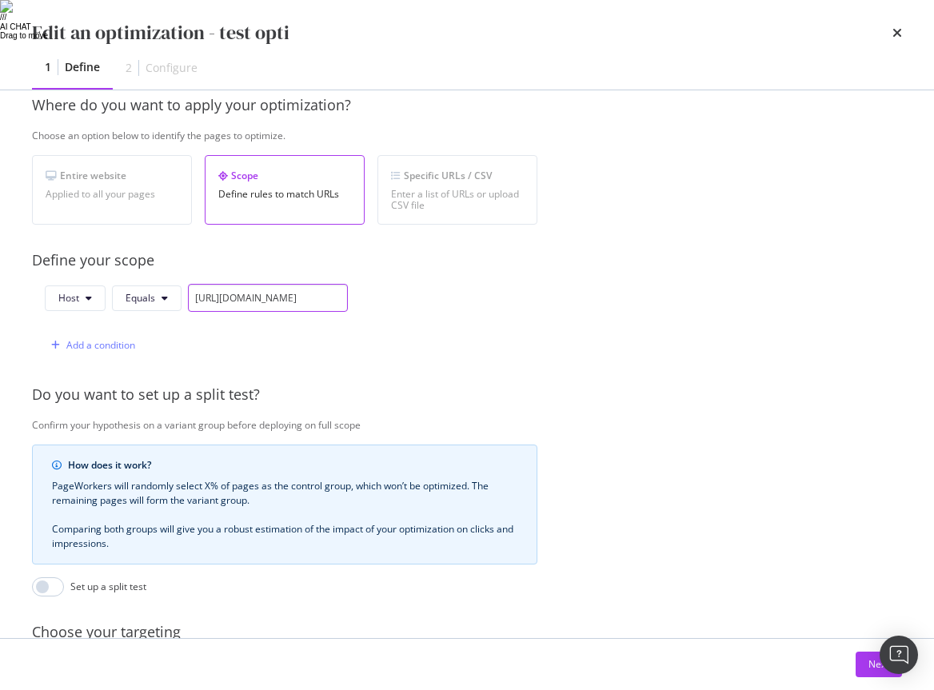
scroll to position [251, 0]
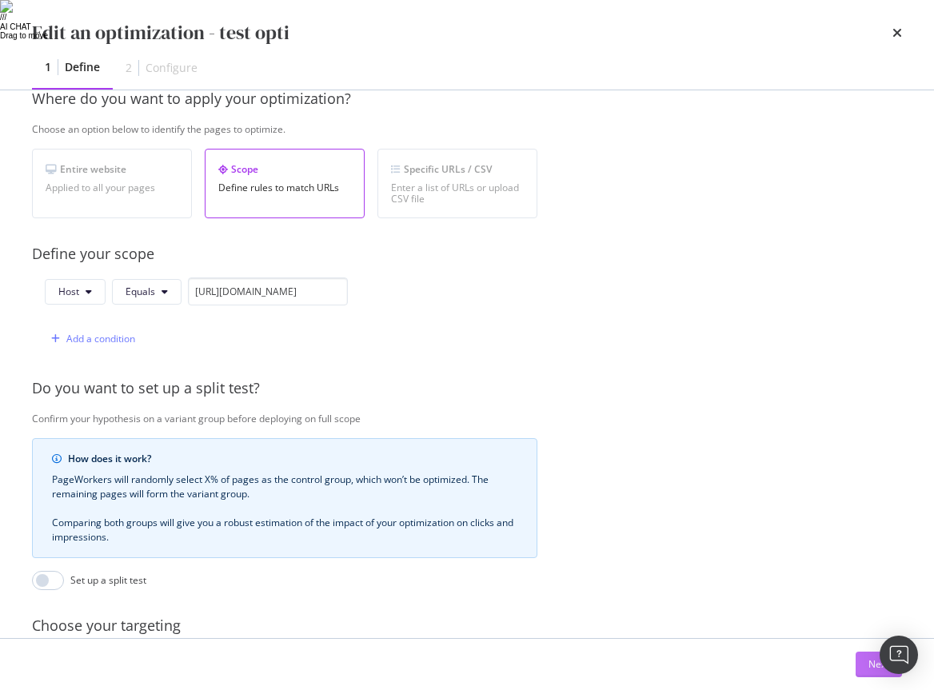
click at [860, 662] on button "Next" at bounding box center [879, 665] width 46 height 26
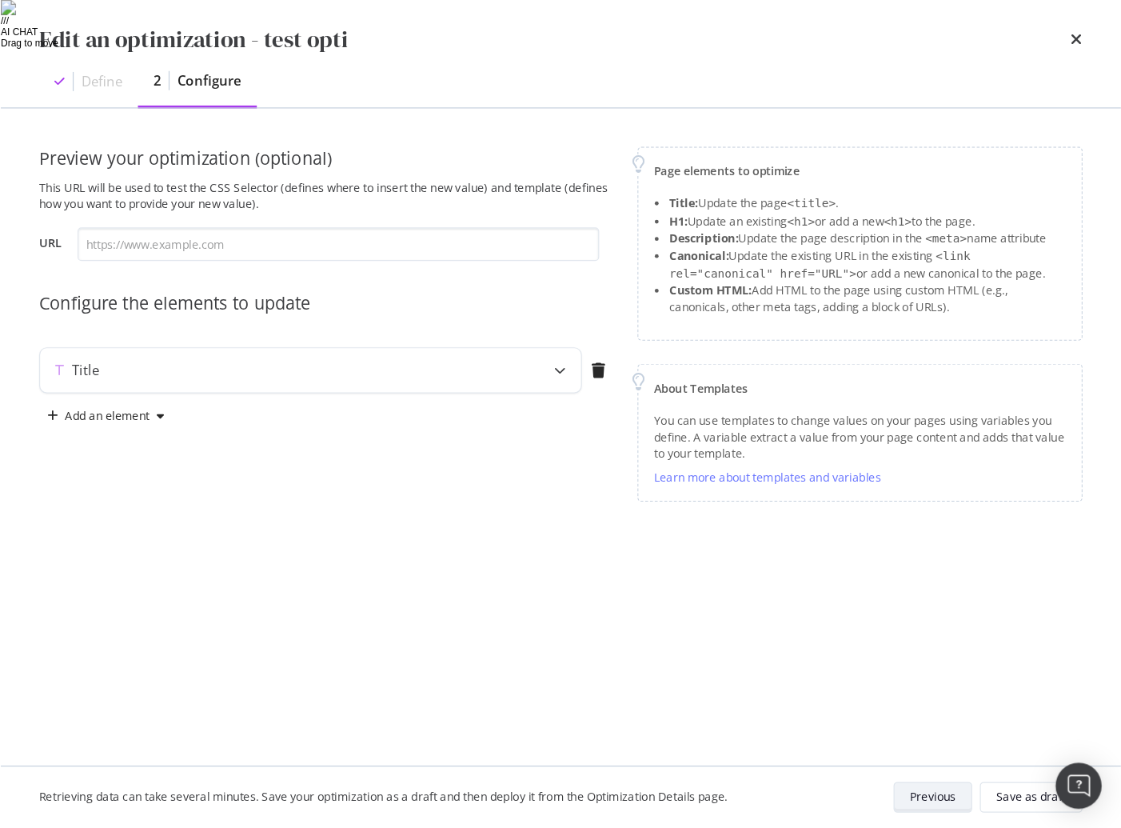
scroll to position [0, 0]
click at [776, 673] on div "Previous" at bounding box center [777, 664] width 38 height 22
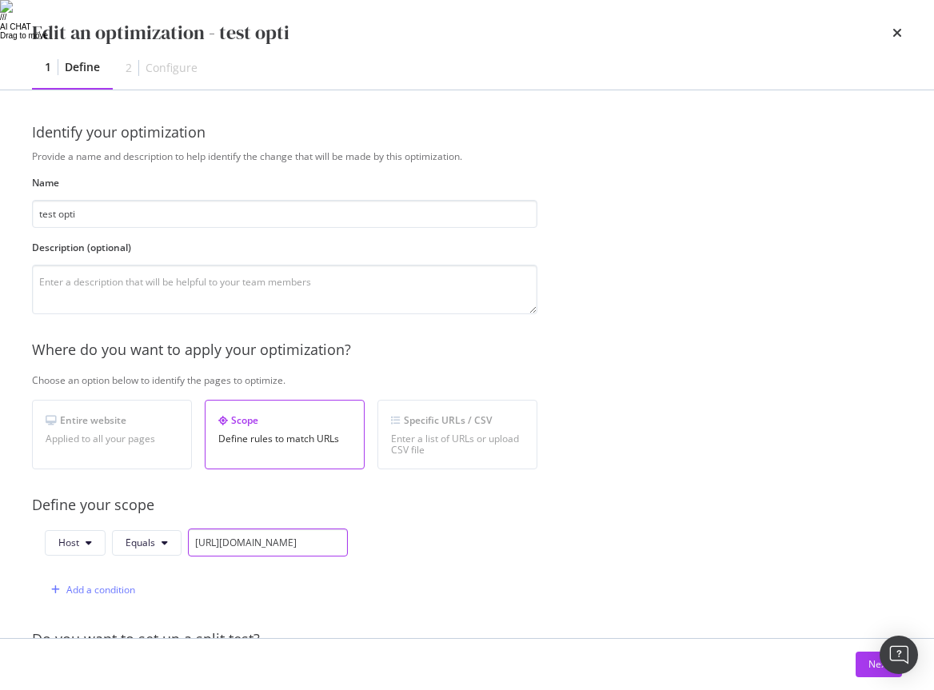
click at [237, 542] on input "https://dev.oscaro.com/" at bounding box center [268, 543] width 160 height 28
click at [82, 541] on button "Host" at bounding box center [75, 543] width 61 height 26
click at [155, 544] on button "Equals" at bounding box center [147, 543] width 70 height 26
click at [347, 543] on div "Host Equals https://dev.oscaro.com/ Add a condition" at bounding box center [284, 566] width 505 height 75
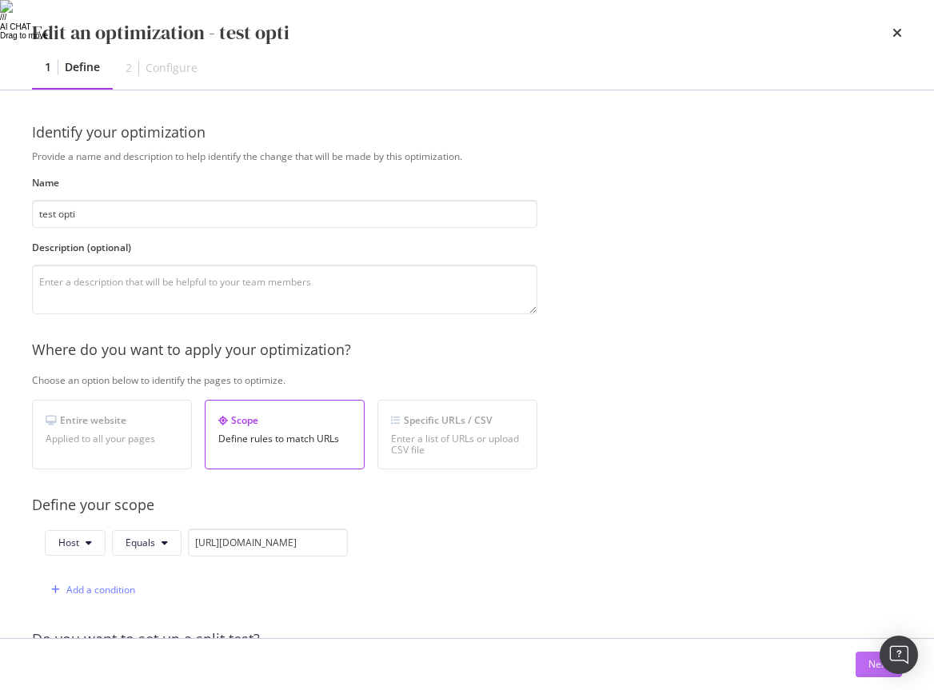
click at [864, 662] on button "Next" at bounding box center [879, 665] width 46 height 26
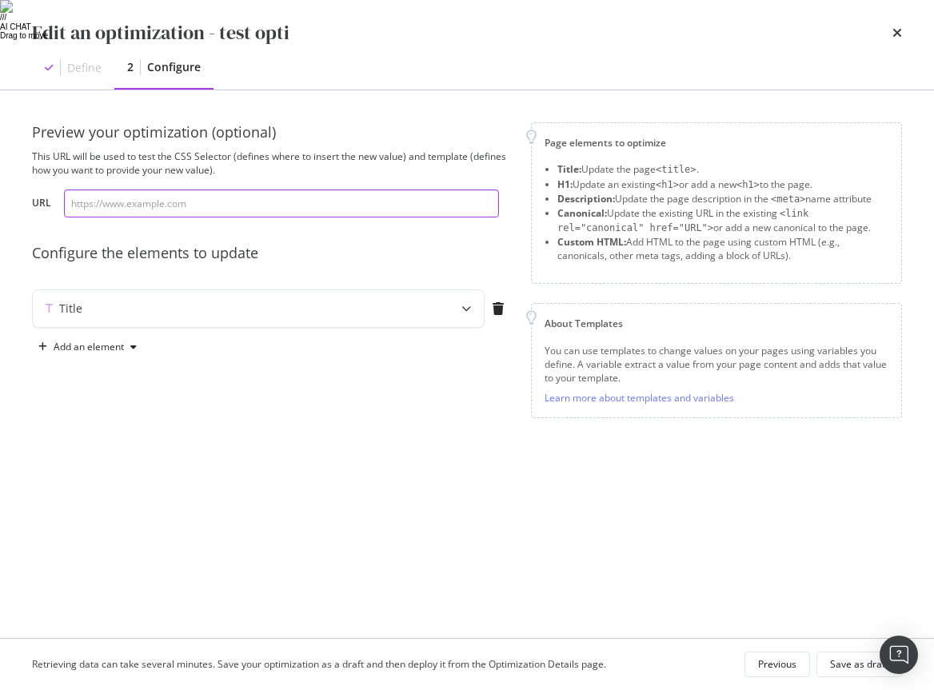
click at [147, 198] on input "modal" at bounding box center [281, 204] width 435 height 28
type input "x"
paste input "https://dev.oscaro.com/"
type input "https://dev.oscaro.com/"
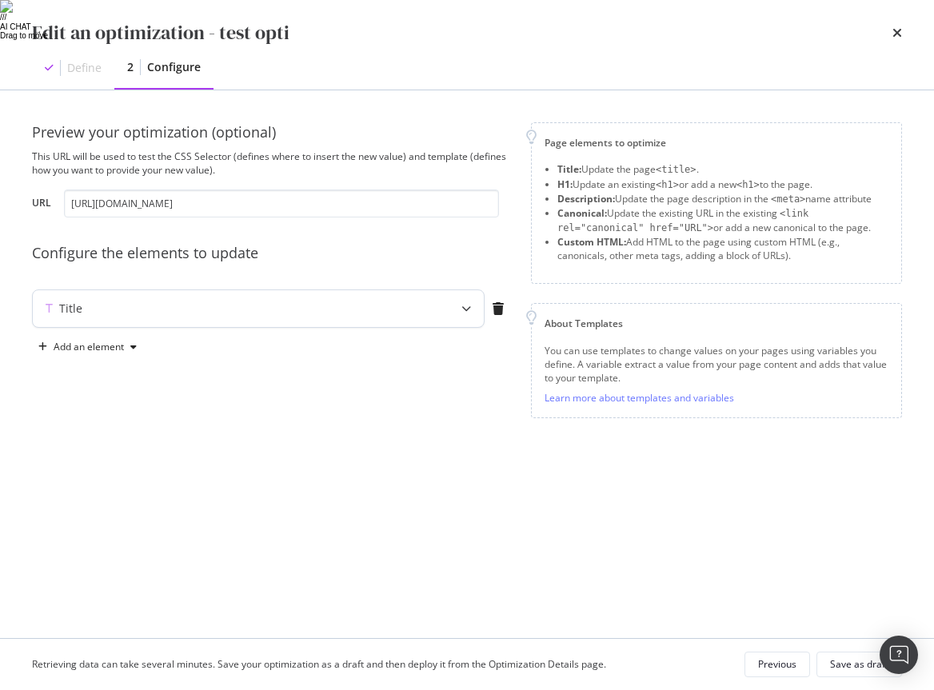
click at [396, 318] on div "Title" at bounding box center [258, 308] width 451 height 37
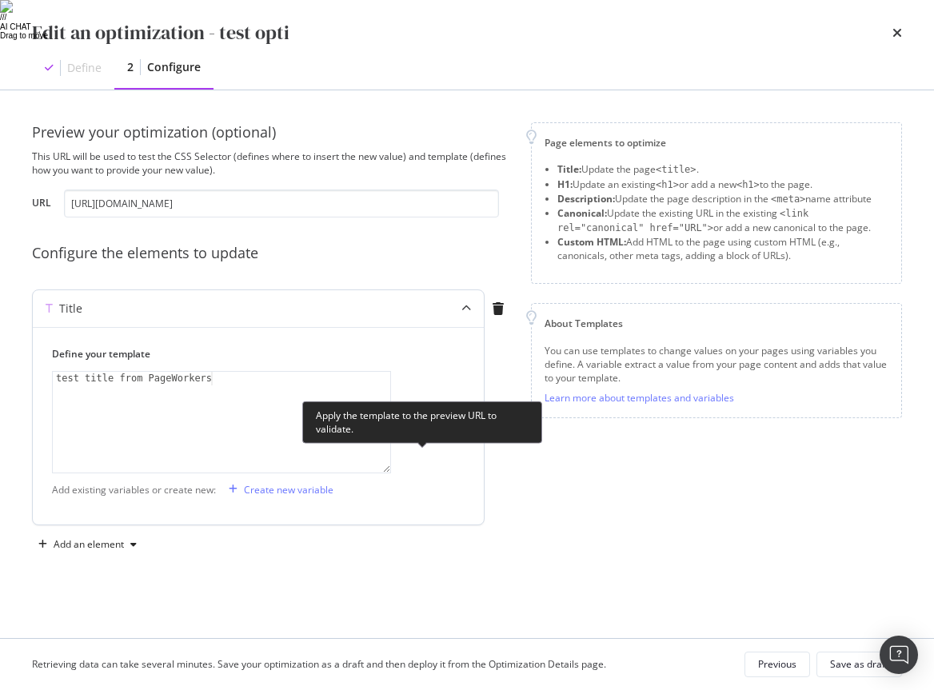
click at [421, 424] on div "Test it" at bounding box center [424, 423] width 27 height 14
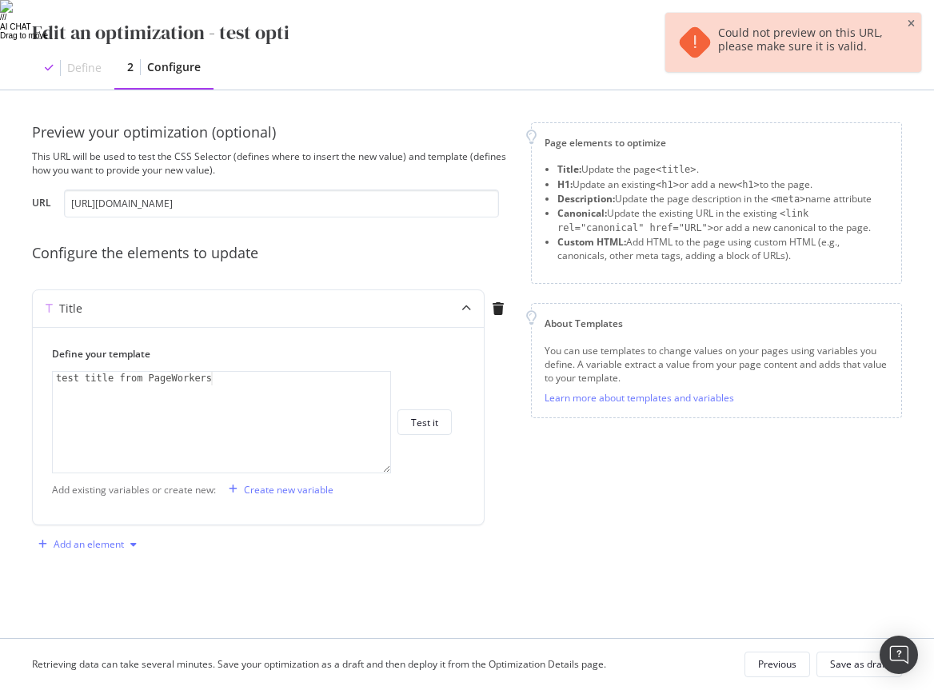
click at [138, 548] on div "modal" at bounding box center [133, 545] width 19 height 10
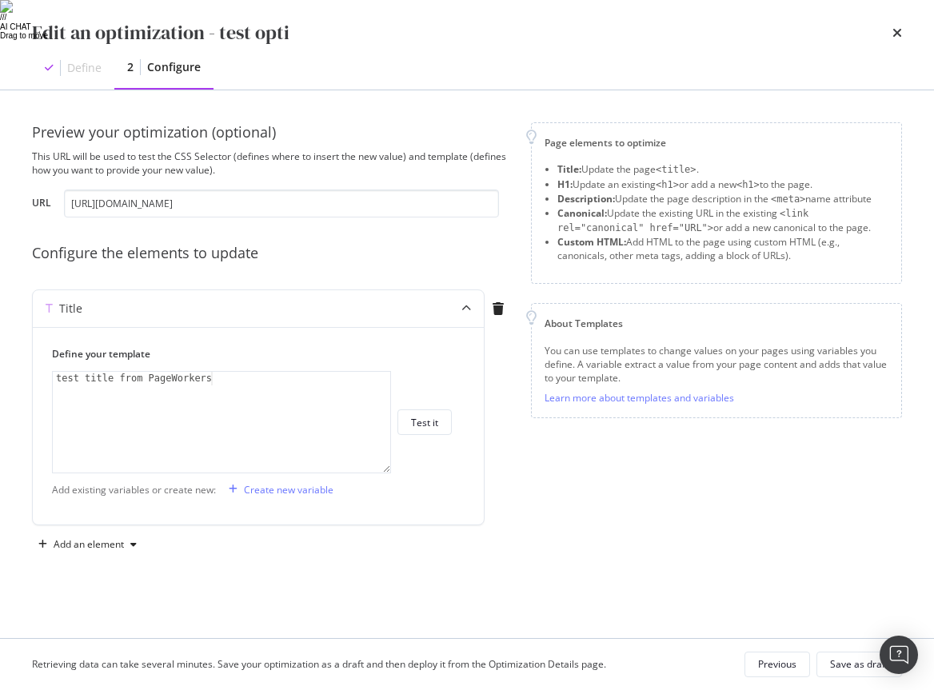
click at [198, 574] on div "Preview your optimization (optional) This URL will be used to test the CSS Sele…" at bounding box center [467, 355] width 870 height 467
click at [122, 553] on div "Add an element" at bounding box center [87, 545] width 111 height 24
click at [213, 599] on div "Preview your optimization (optional) This URL will be used to test the CSS Sele…" at bounding box center [467, 364] width 870 height 484
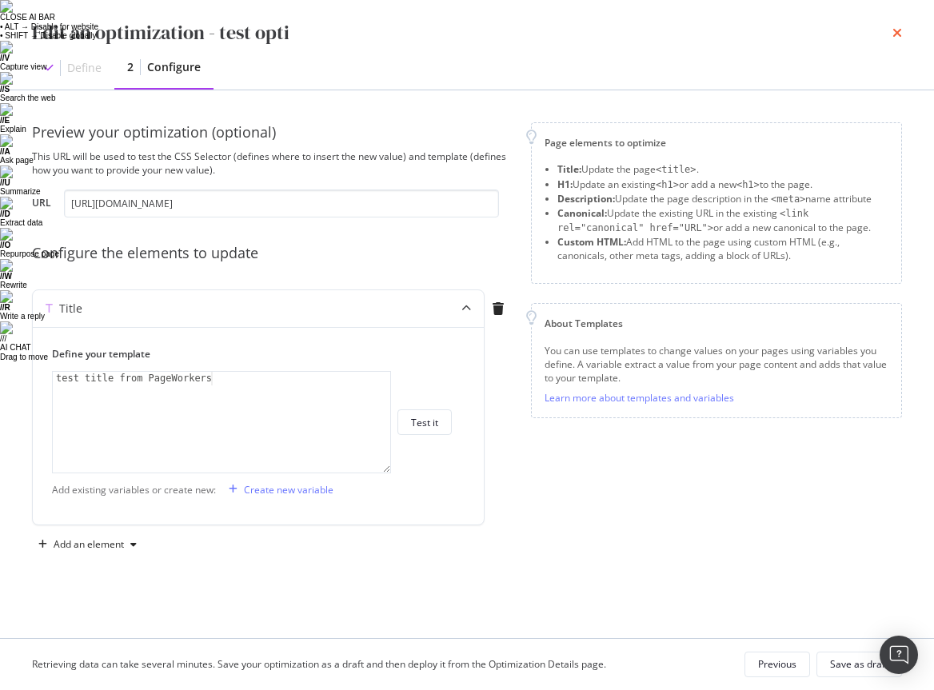
click at [896, 34] on icon "times" at bounding box center [897, 32] width 10 height 13
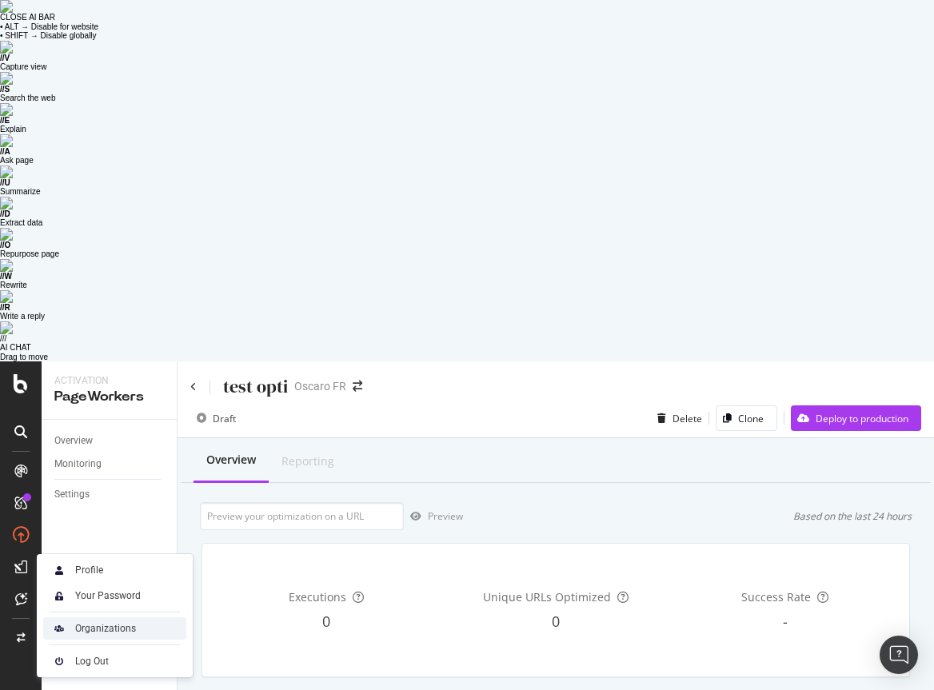
click at [86, 622] on div "Organizations" at bounding box center [105, 628] width 61 height 13
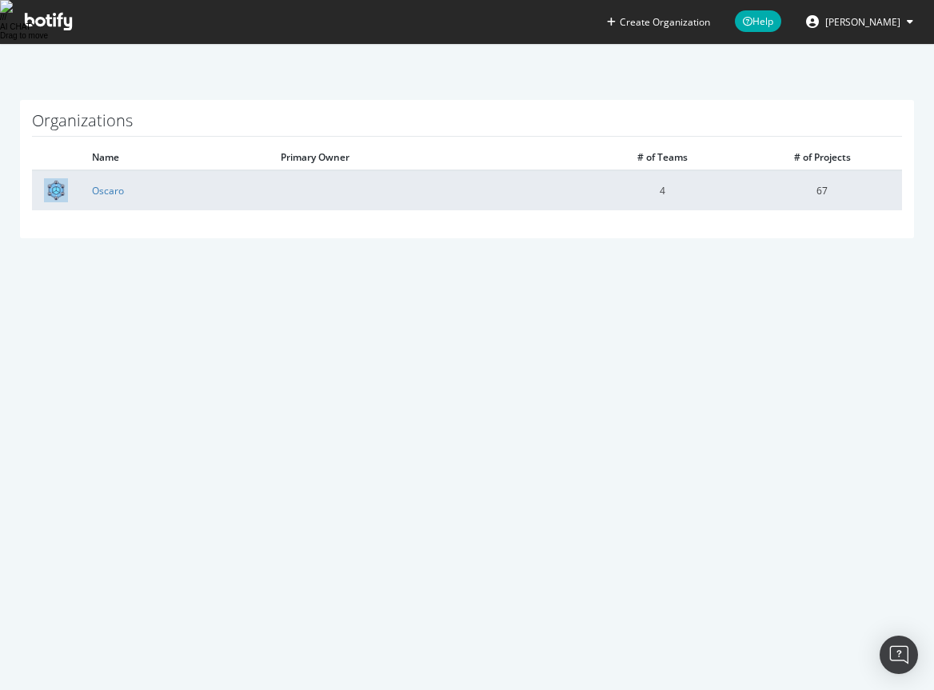
click at [114, 170] on td "Oscaro" at bounding box center [174, 190] width 189 height 40
click at [112, 184] on link "Oscaro" at bounding box center [108, 191] width 32 height 14
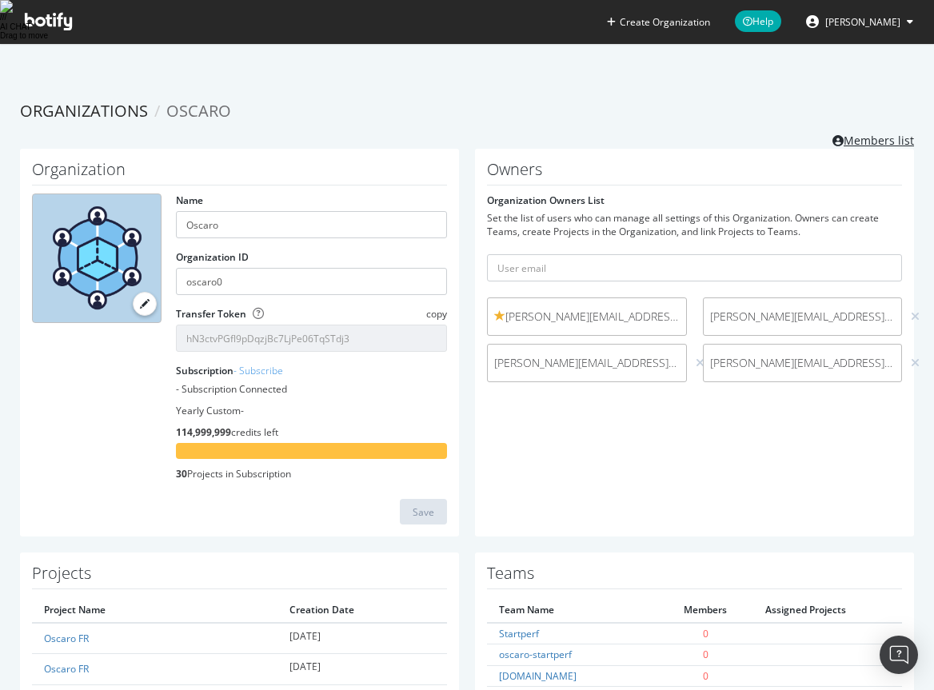
click at [867, 129] on link "Members list" at bounding box center [874, 139] width 82 height 20
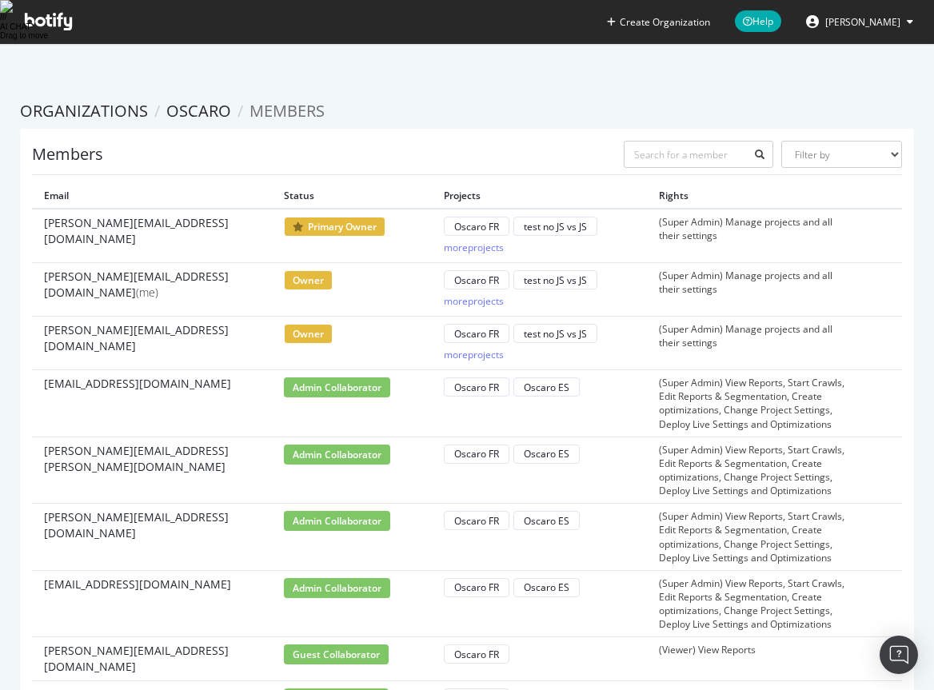
click at [890, 183] on th at bounding box center [882, 196] width 40 height 26
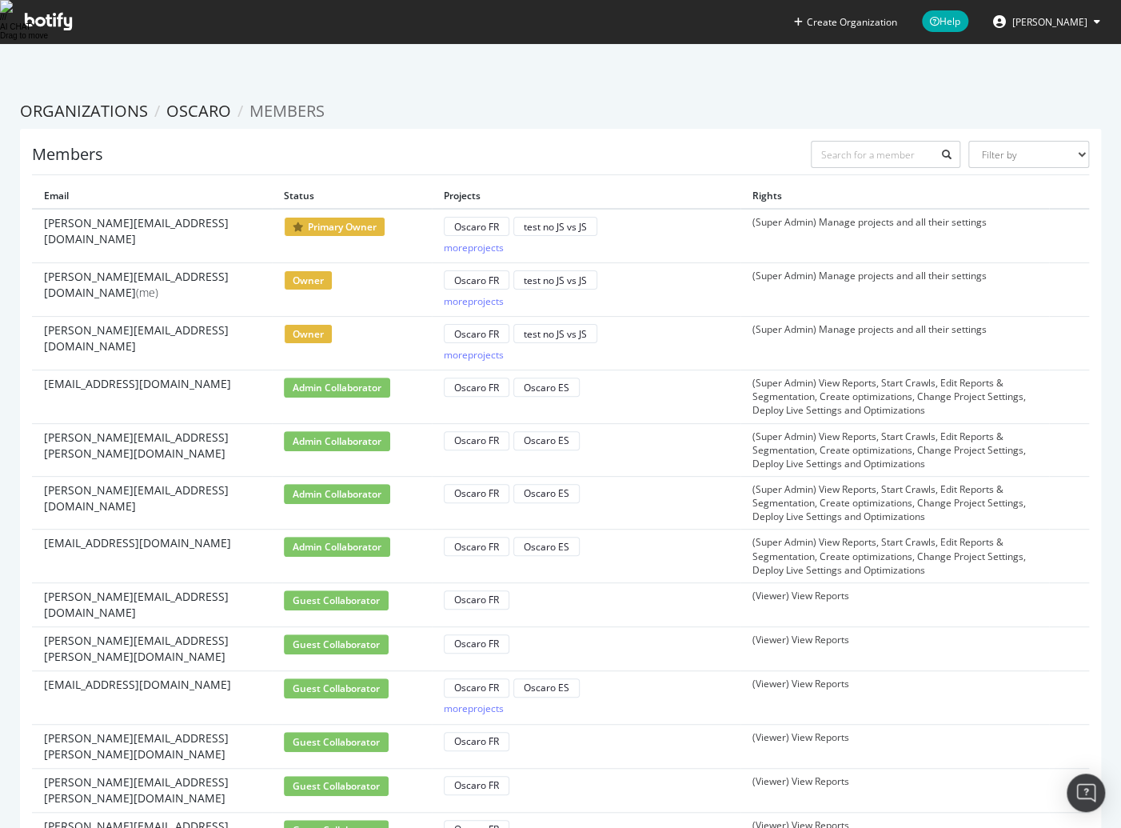
click at [1083, 25] on span "[PERSON_NAME]" at bounding box center [1049, 22] width 75 height 14
click at [908, 100] on ol "Organizations Oscaro Members" at bounding box center [560, 111] width 1081 height 23
click at [206, 100] on link "Oscaro" at bounding box center [198, 111] width 65 height 22
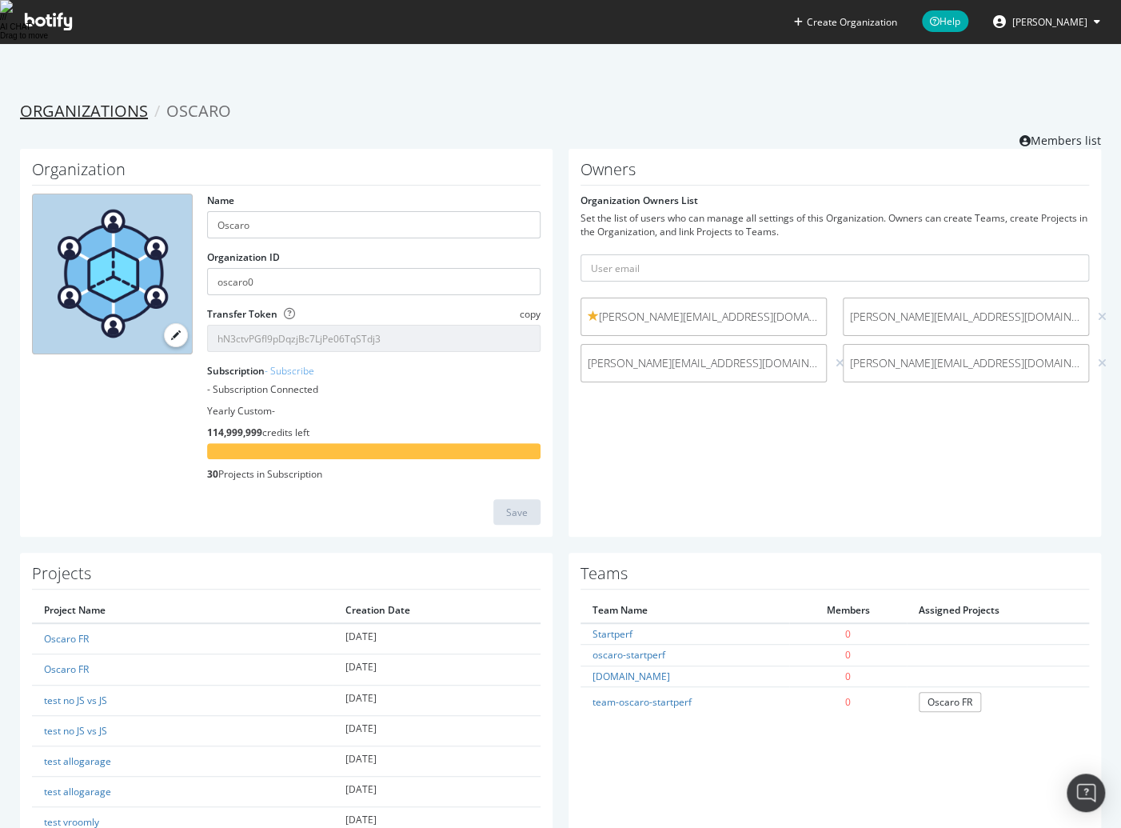
click at [74, 100] on link "Organizations" at bounding box center [84, 111] width 128 height 22
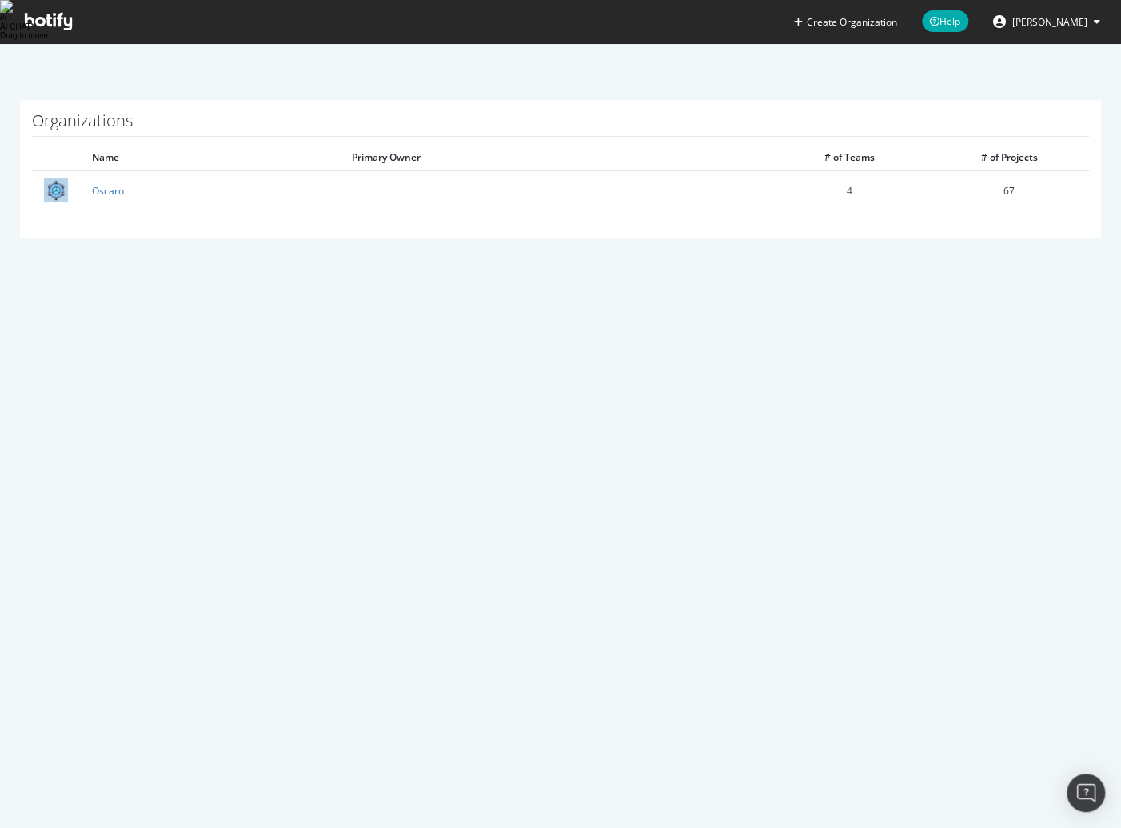
click at [40, 22] on icon at bounding box center [48, 22] width 47 height 18
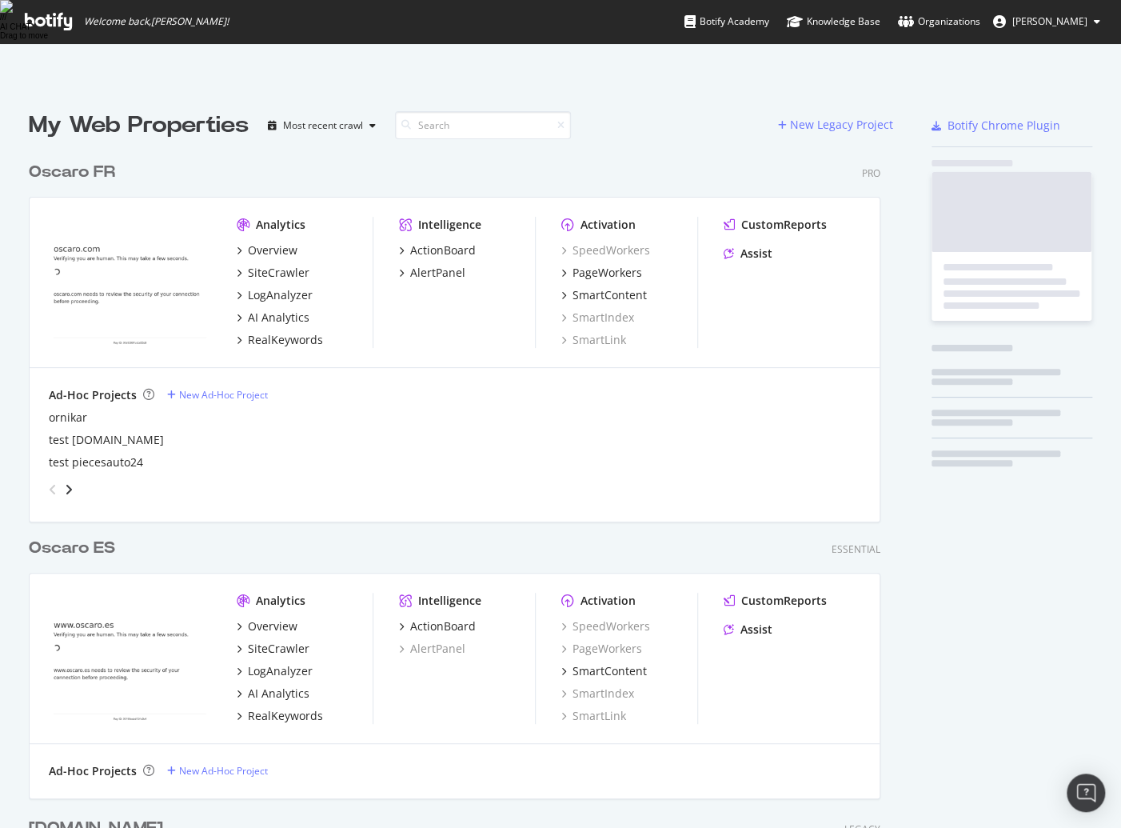
scroll to position [828, 1120]
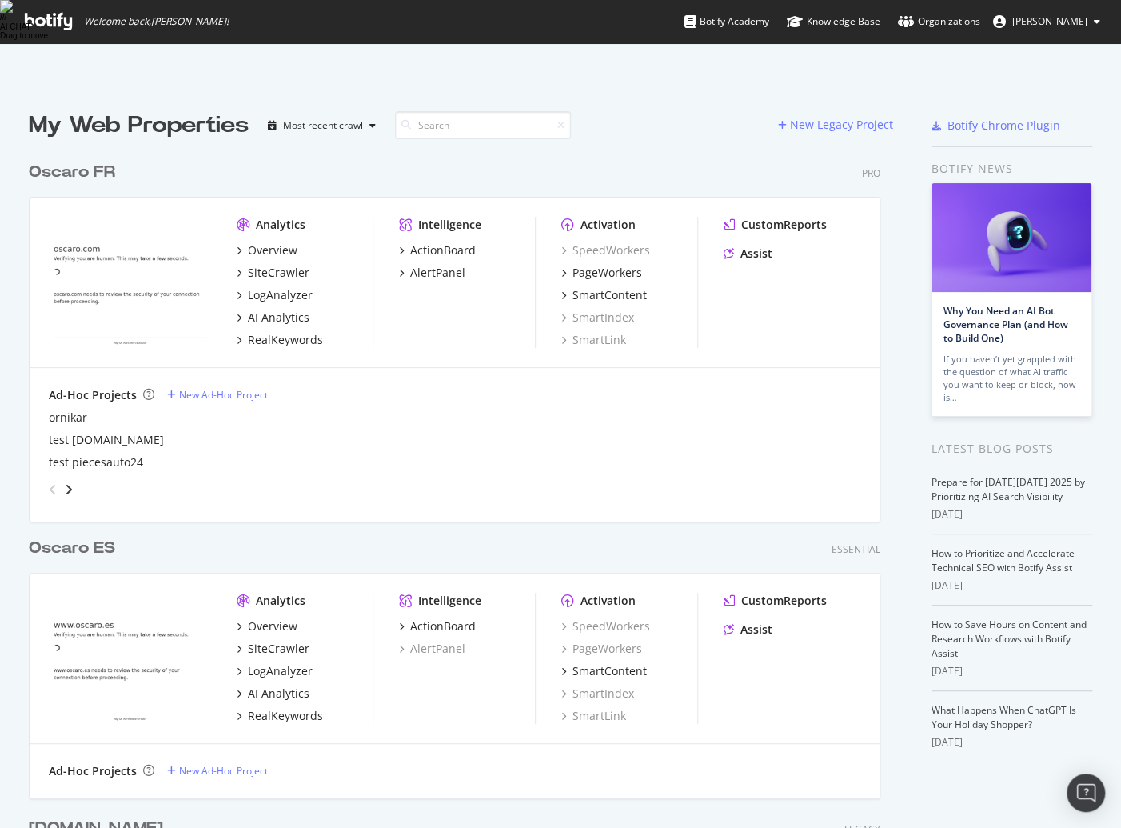
click at [76, 161] on div "Oscaro FR" at bounding box center [72, 172] width 86 height 23
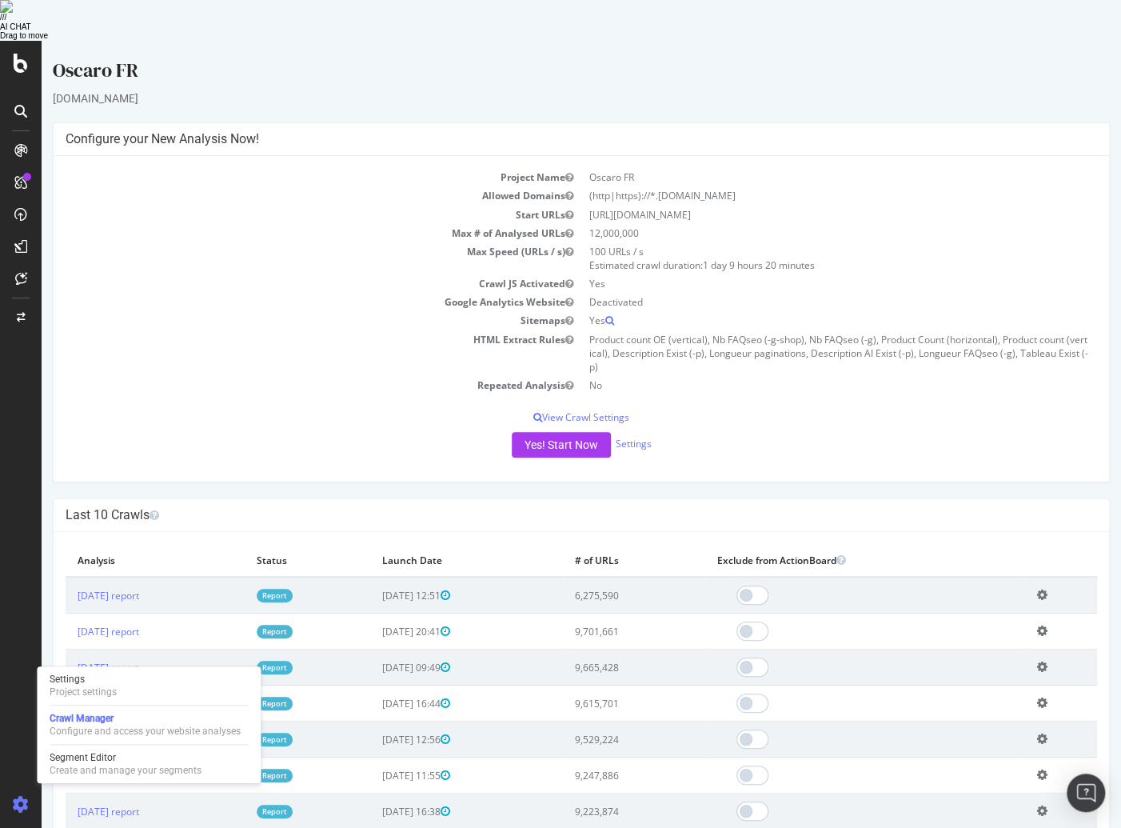
click at [64, 669] on div "Settings Project settings Crawl Manager Configure and access your website analy…" at bounding box center [149, 724] width 224 height 117
click at [66, 683] on div "Settings" at bounding box center [83, 679] width 67 height 13
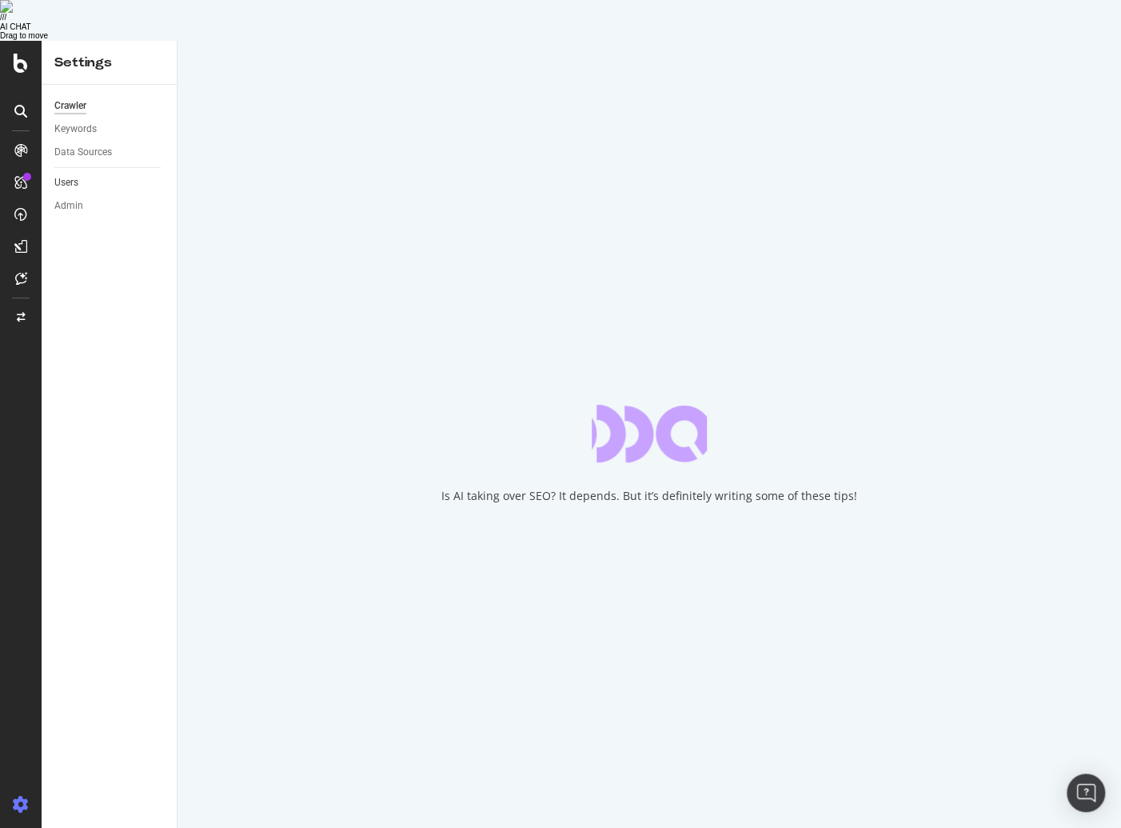
click at [94, 174] on link "Users" at bounding box center [109, 182] width 111 height 17
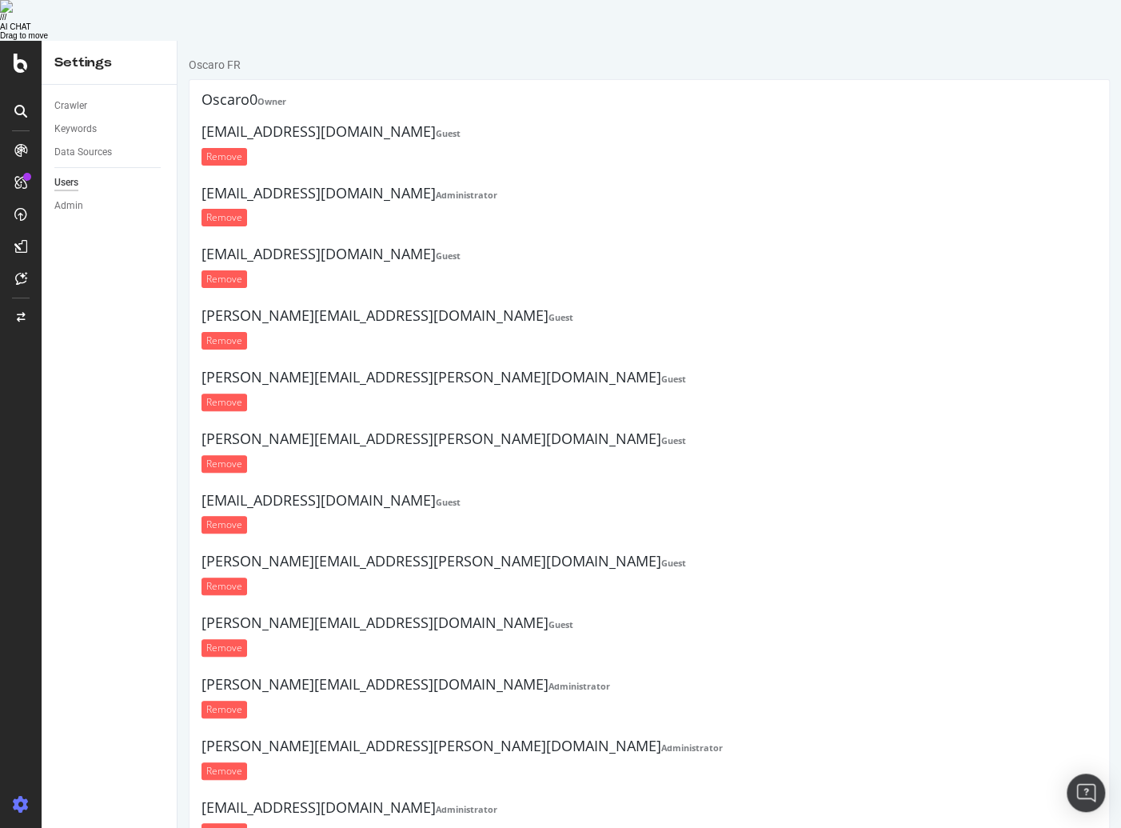
scroll to position [102, 0]
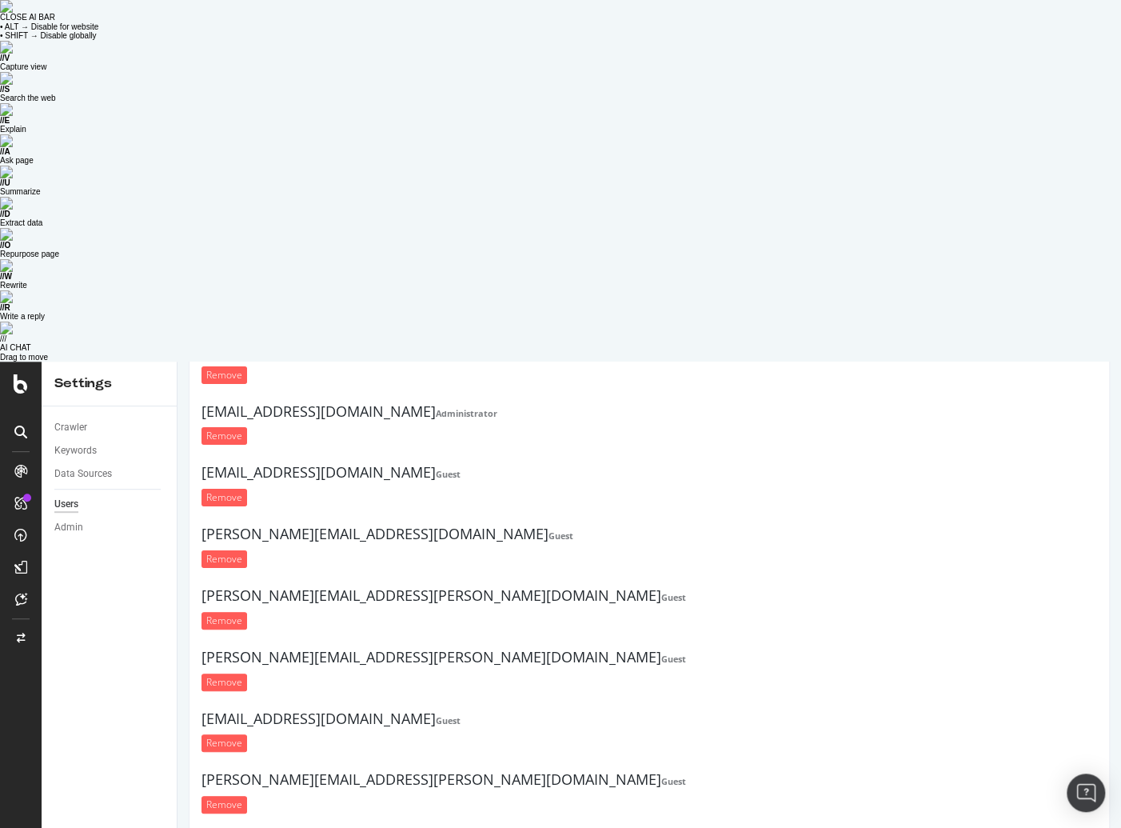
click at [13, 13] on img at bounding box center [6, 6] width 13 height 13
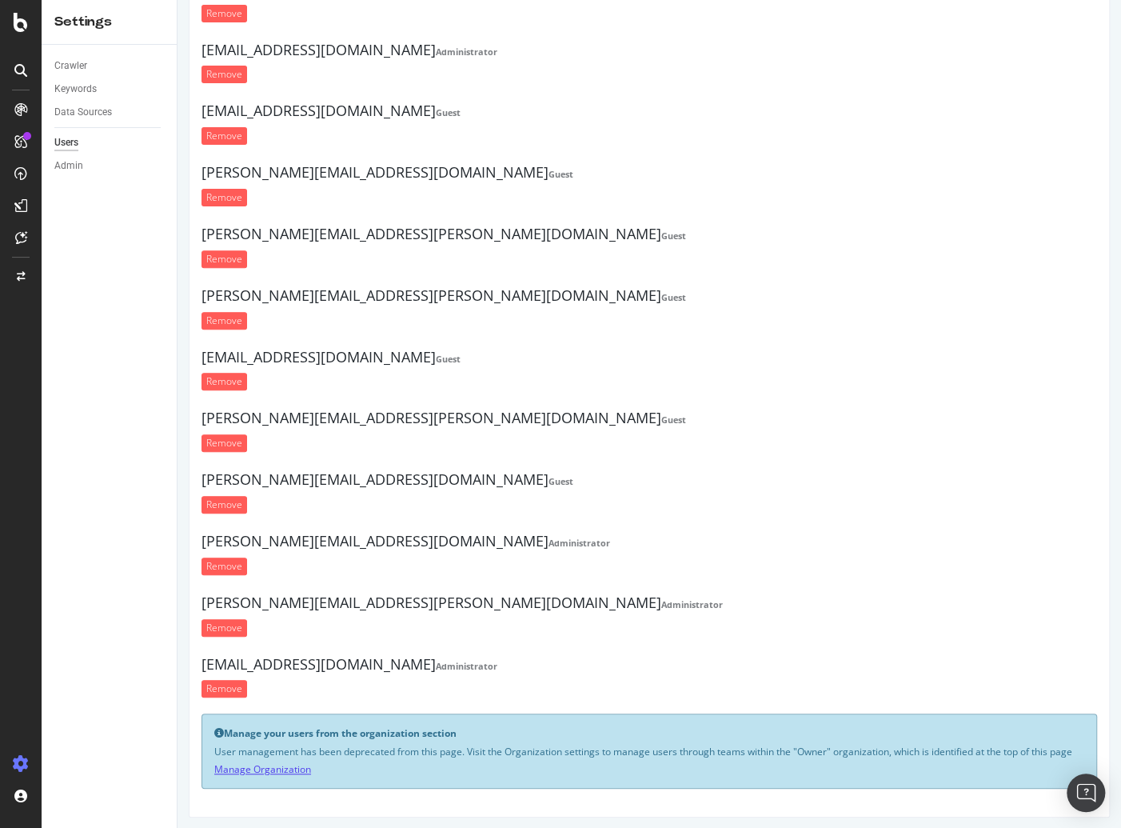
click at [255, 764] on link "Manage Organization" at bounding box center [262, 769] width 97 height 14
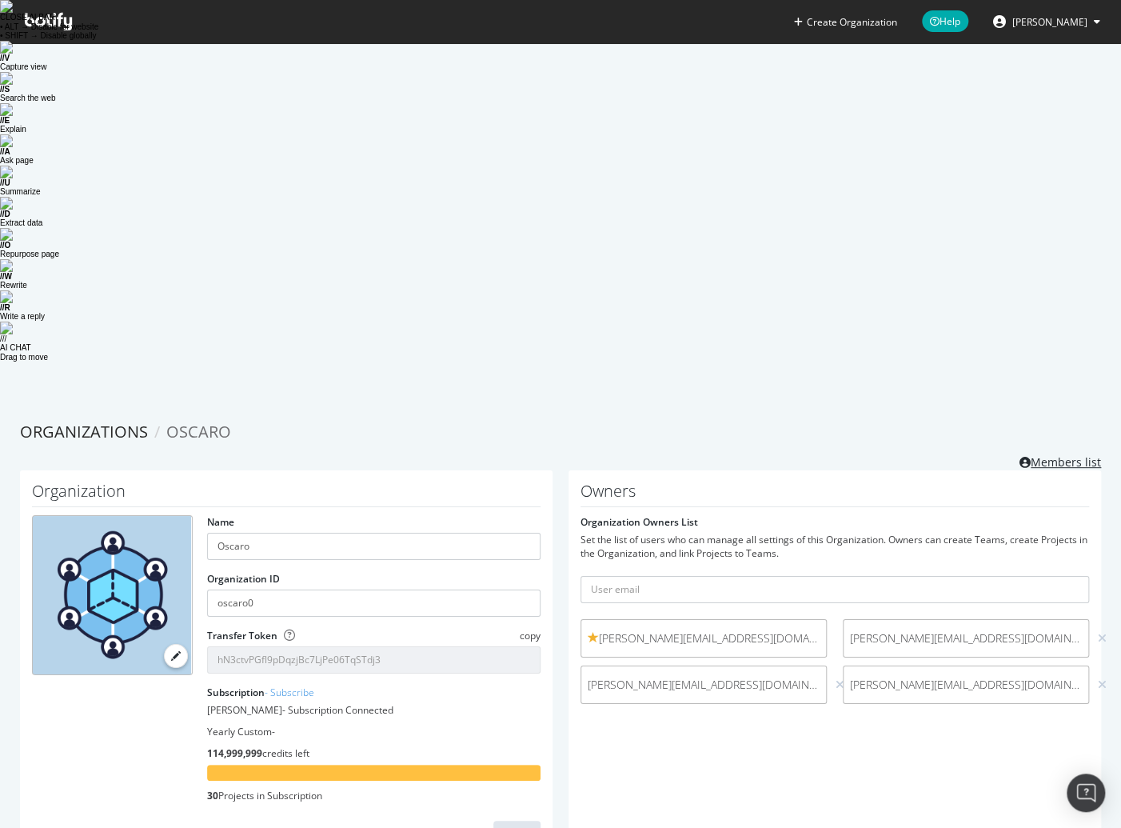
click at [1059, 450] on link "Members list" at bounding box center [1061, 460] width 82 height 20
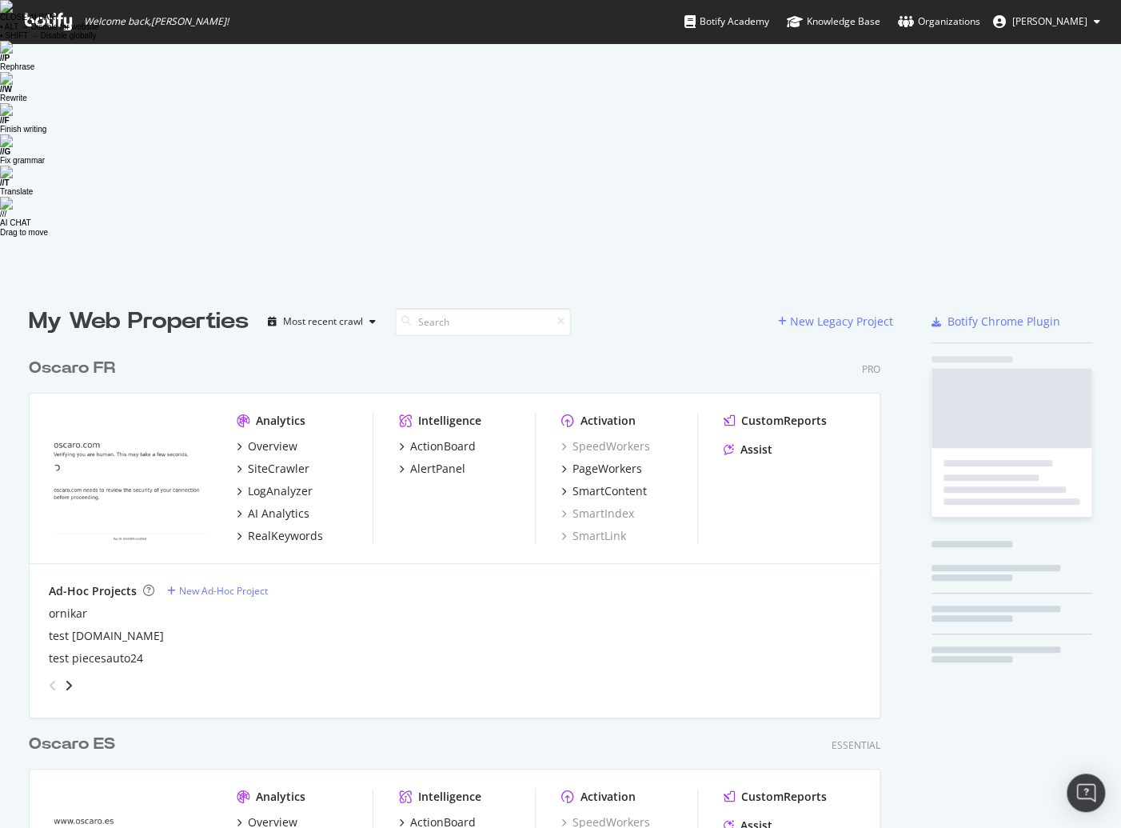
scroll to position [880, 864]
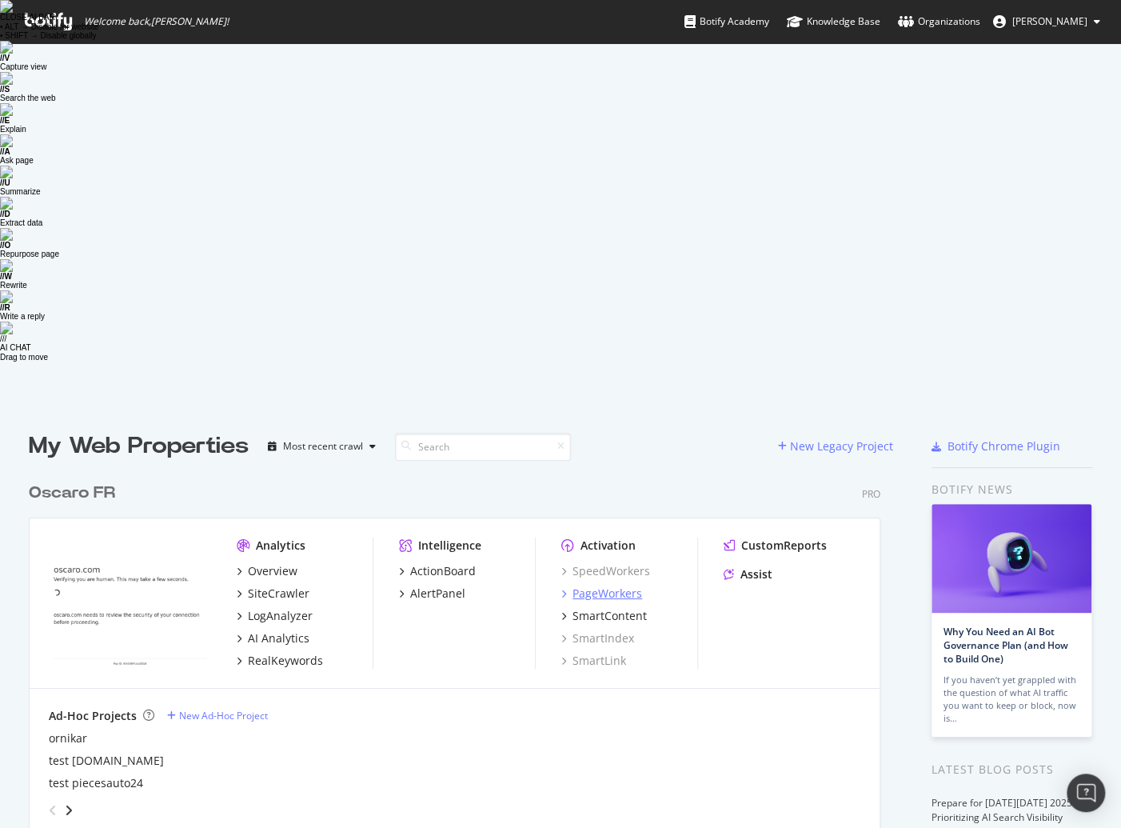
click at [633, 585] on div "PageWorkers" at bounding box center [608, 593] width 70 height 16
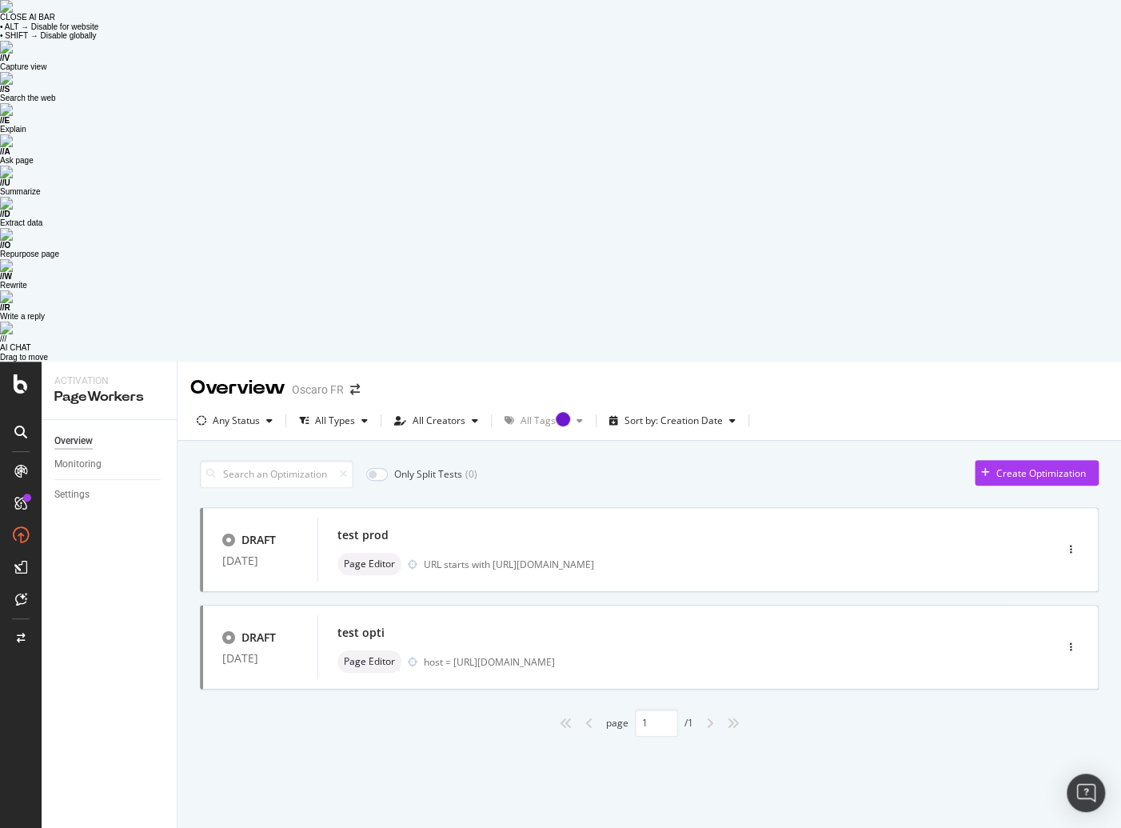
click at [980, 461] on div "Create Optimization" at bounding box center [1030, 473] width 111 height 24
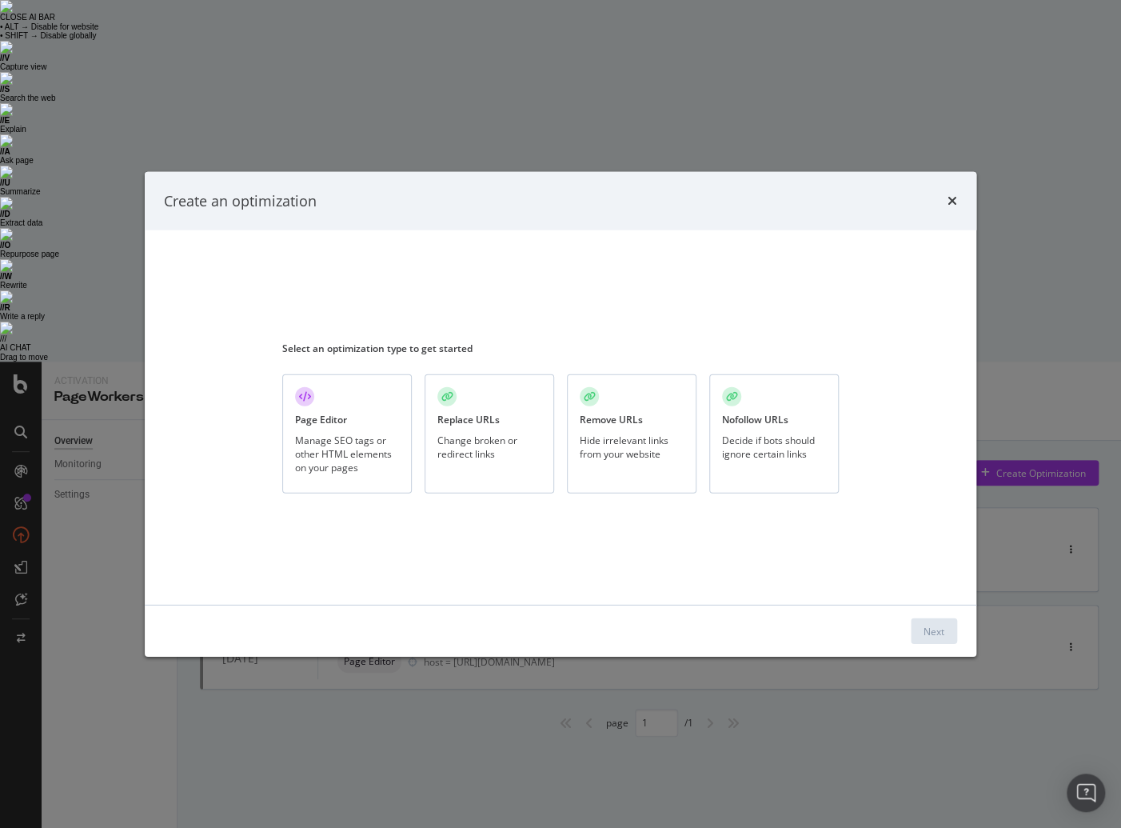
click at [495, 465] on div "Replace URLs Change broken or redirect links" at bounding box center [490, 433] width 130 height 119
click at [943, 631] on div "Next" at bounding box center [934, 631] width 21 height 14
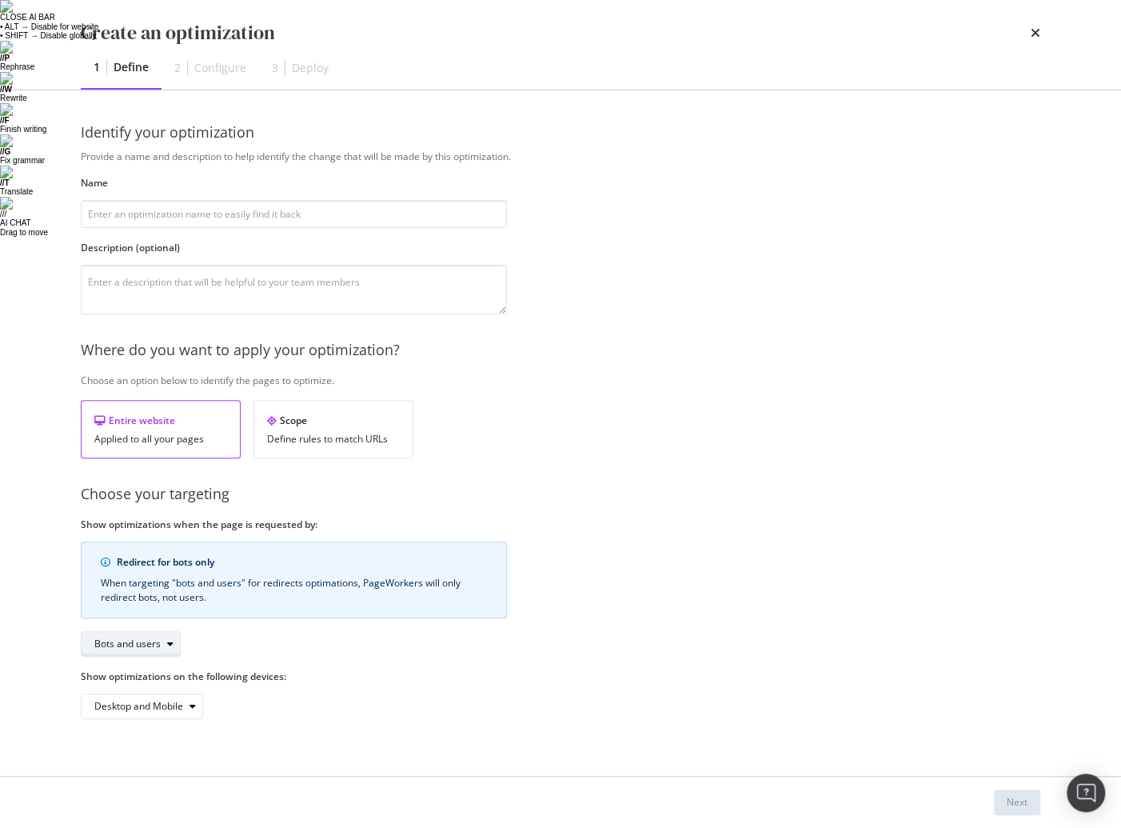
click at [166, 649] on div "Bots and users" at bounding box center [137, 644] width 86 height 22
click at [209, 637] on div "Redirect for bots only When targeting "bots and users" for redirects optimation…" at bounding box center [294, 598] width 426 height 115
click at [190, 708] on icon "modal" at bounding box center [193, 706] width 6 height 10
click at [244, 705] on div "Desktop and Mobile" at bounding box center [294, 706] width 426 height 26
click at [301, 453] on div "Scope Define rules to match URLs" at bounding box center [334, 429] width 160 height 58
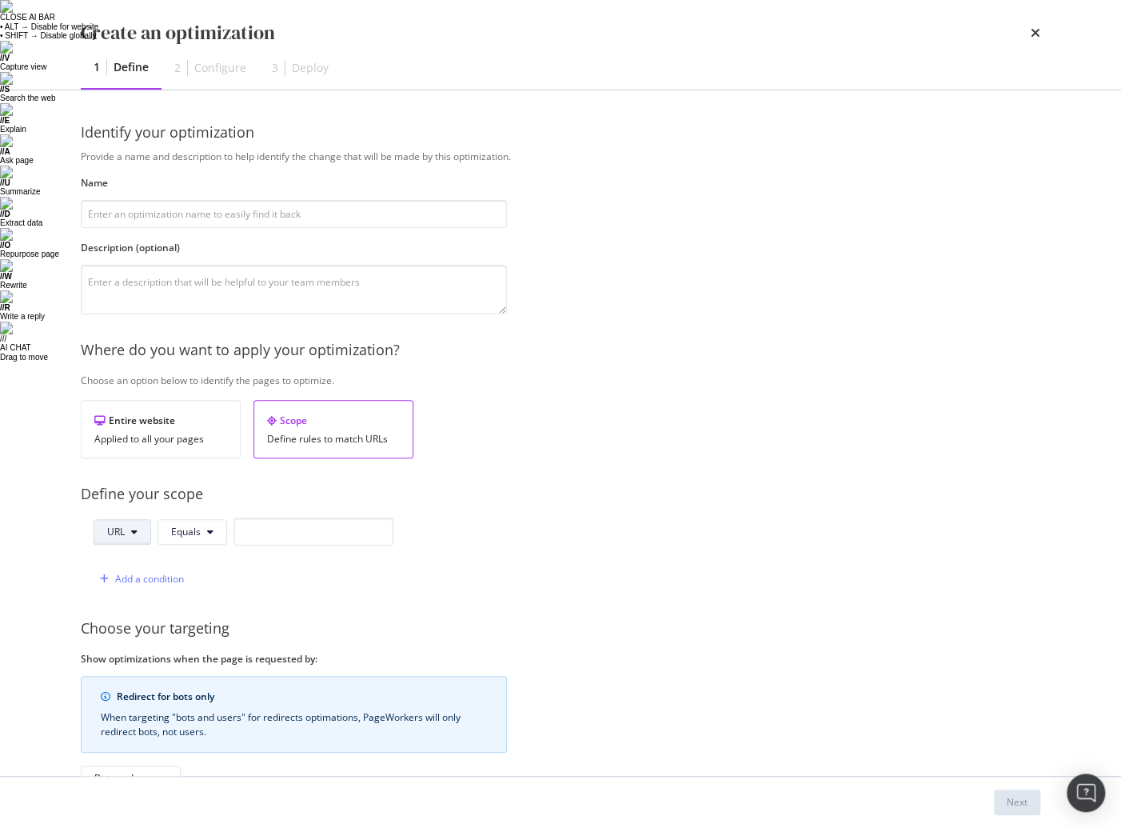
click at [144, 530] on button "URL" at bounding box center [123, 532] width 58 height 26
click at [191, 530] on span "Equals" at bounding box center [186, 532] width 30 height 14
click at [206, 567] on div "Add a condition" at bounding box center [244, 579] width 300 height 28
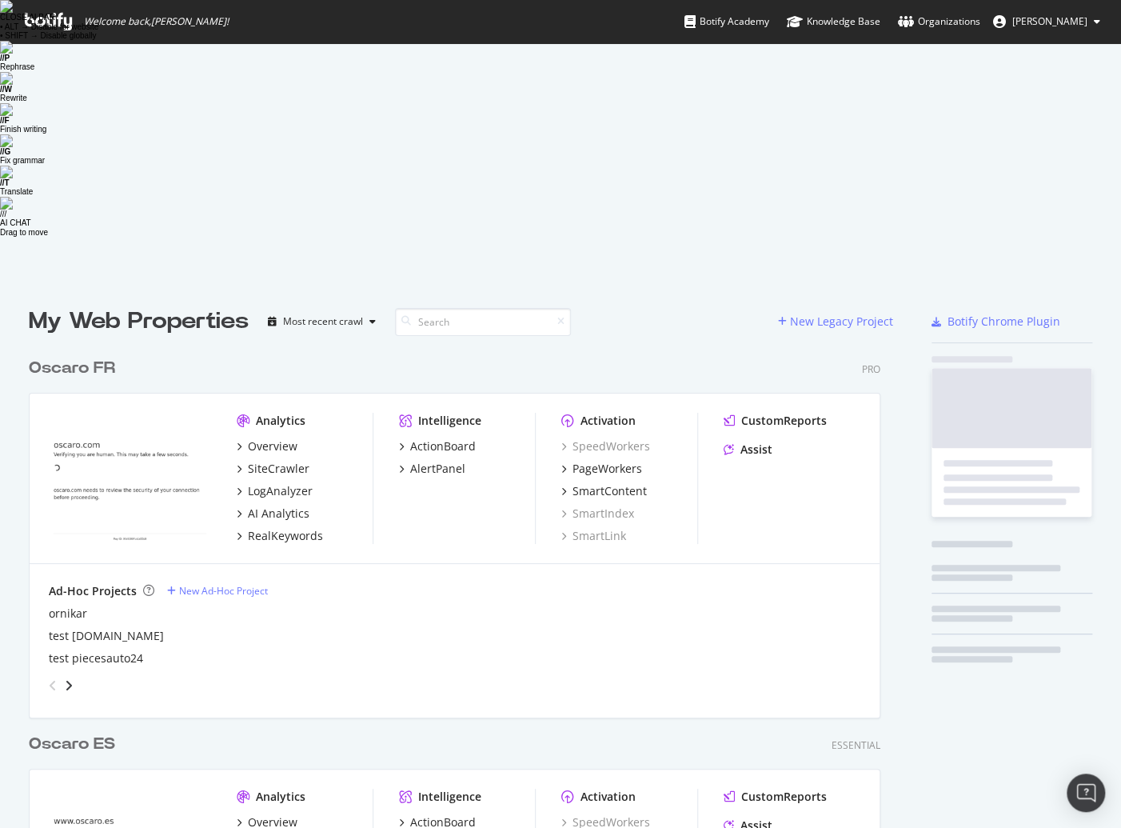
scroll to position [828, 1120]
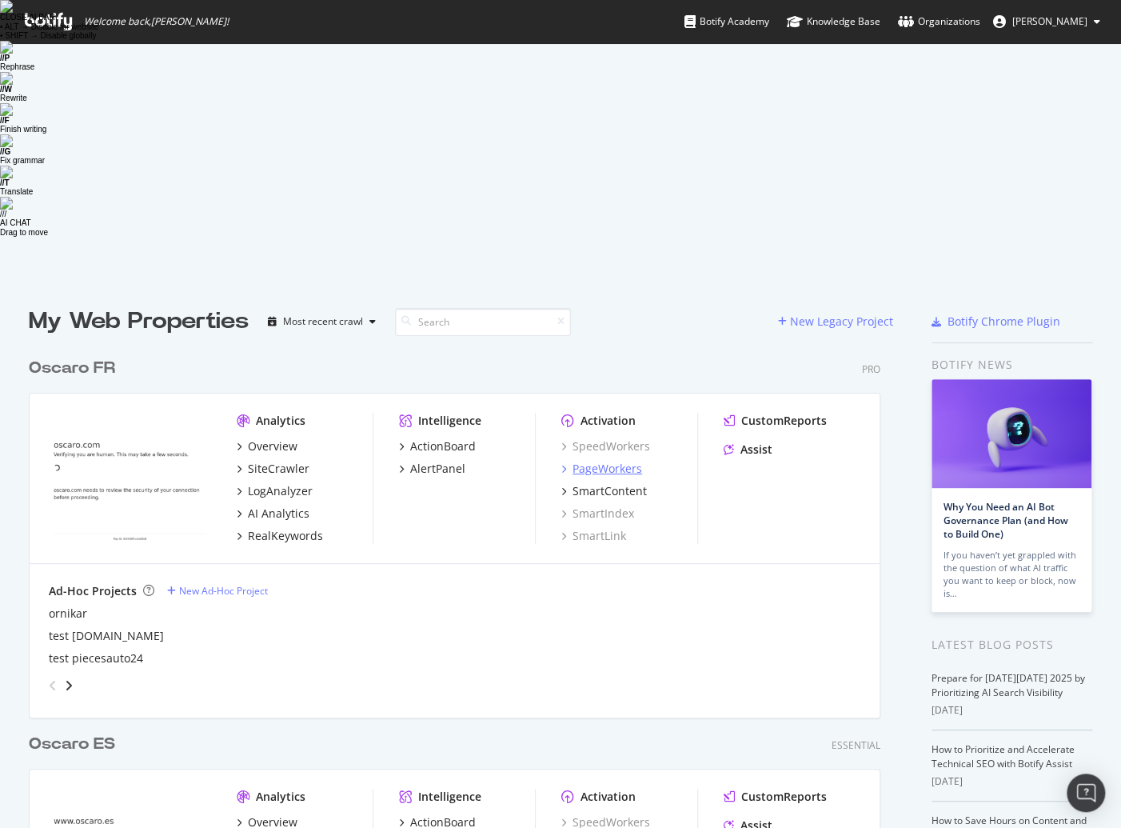
click at [634, 461] on div "PageWorkers" at bounding box center [608, 469] width 70 height 16
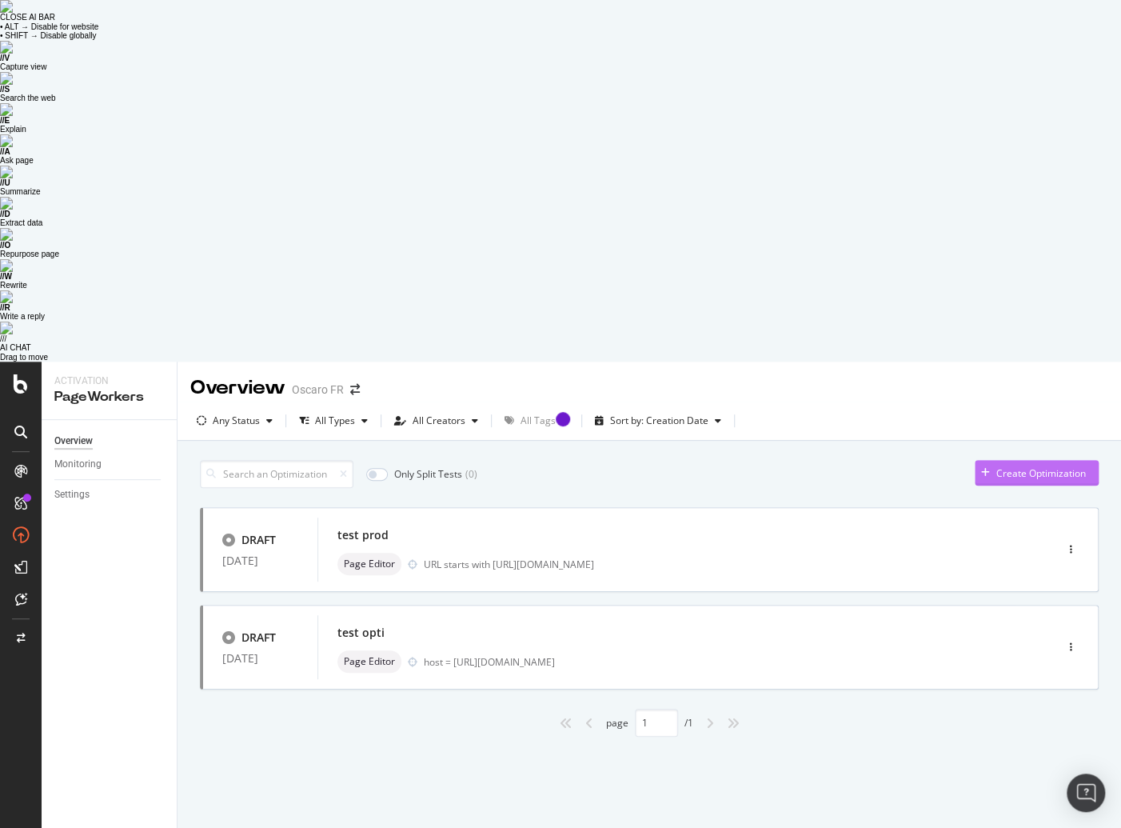
click at [1040, 466] on div "Create Optimization" at bounding box center [1041, 473] width 90 height 14
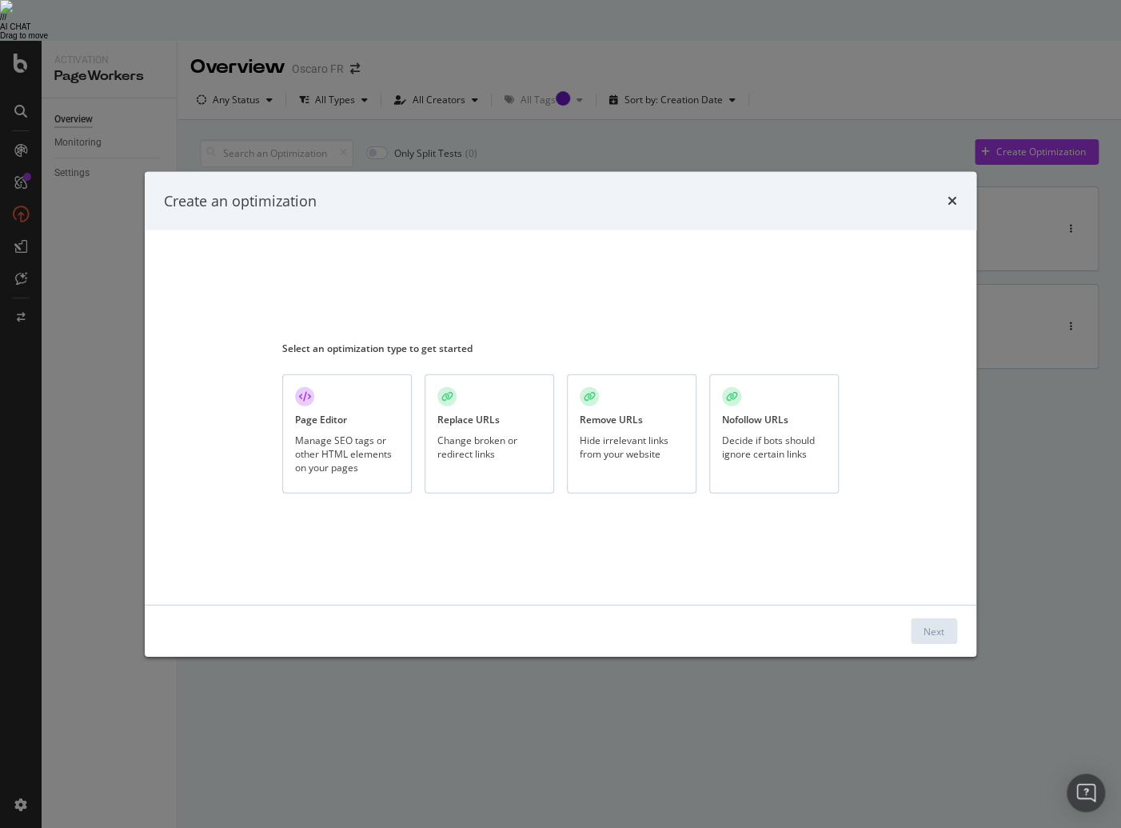
click at [752, 454] on div "Decide if bots should ignore certain links" at bounding box center [774, 446] width 104 height 27
click at [920, 633] on button "Next" at bounding box center [934, 631] width 46 height 26
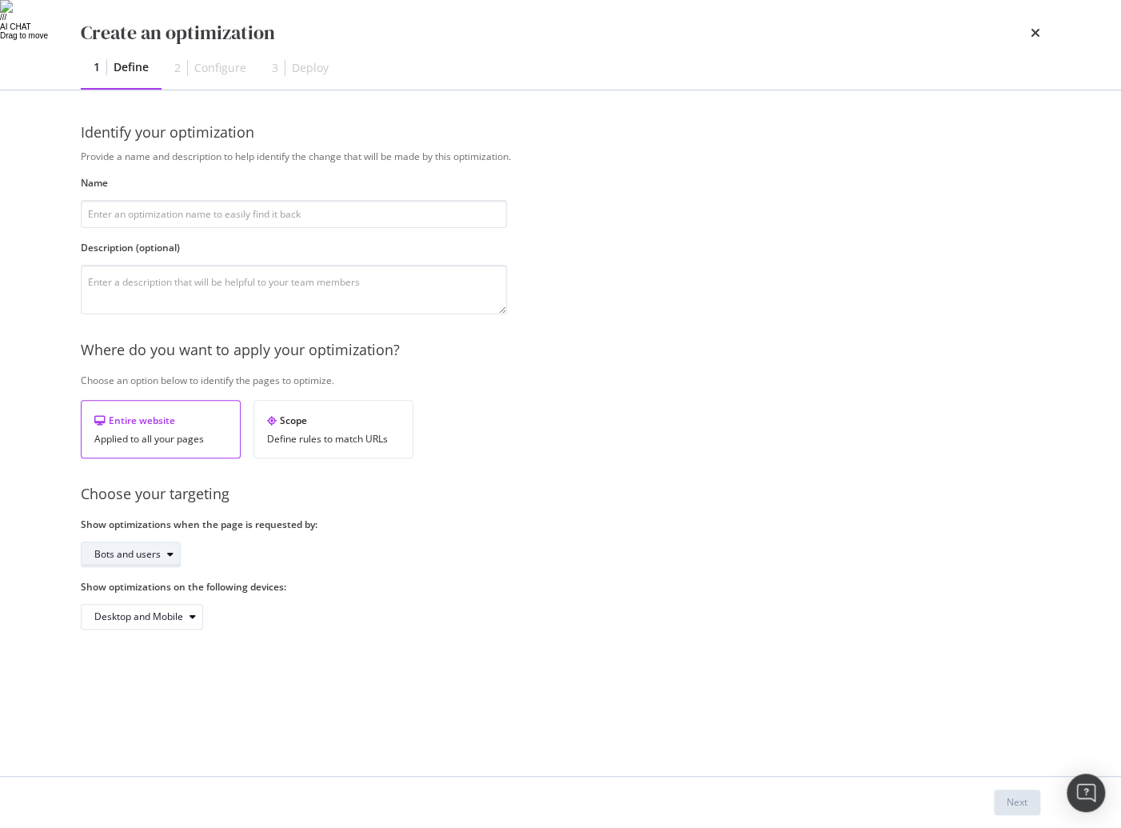
click at [154, 550] on div "Bots and users" at bounding box center [127, 554] width 66 height 10
click at [252, 553] on div "Bots and users" at bounding box center [294, 554] width 426 height 26
click at [167, 618] on div "Desktop and Mobile" at bounding box center [138, 617] width 89 height 10
click at [279, 557] on div "Bots and users" at bounding box center [294, 554] width 426 height 26
click at [317, 445] on div "Scope Define rules to match URLs" at bounding box center [334, 429] width 160 height 58
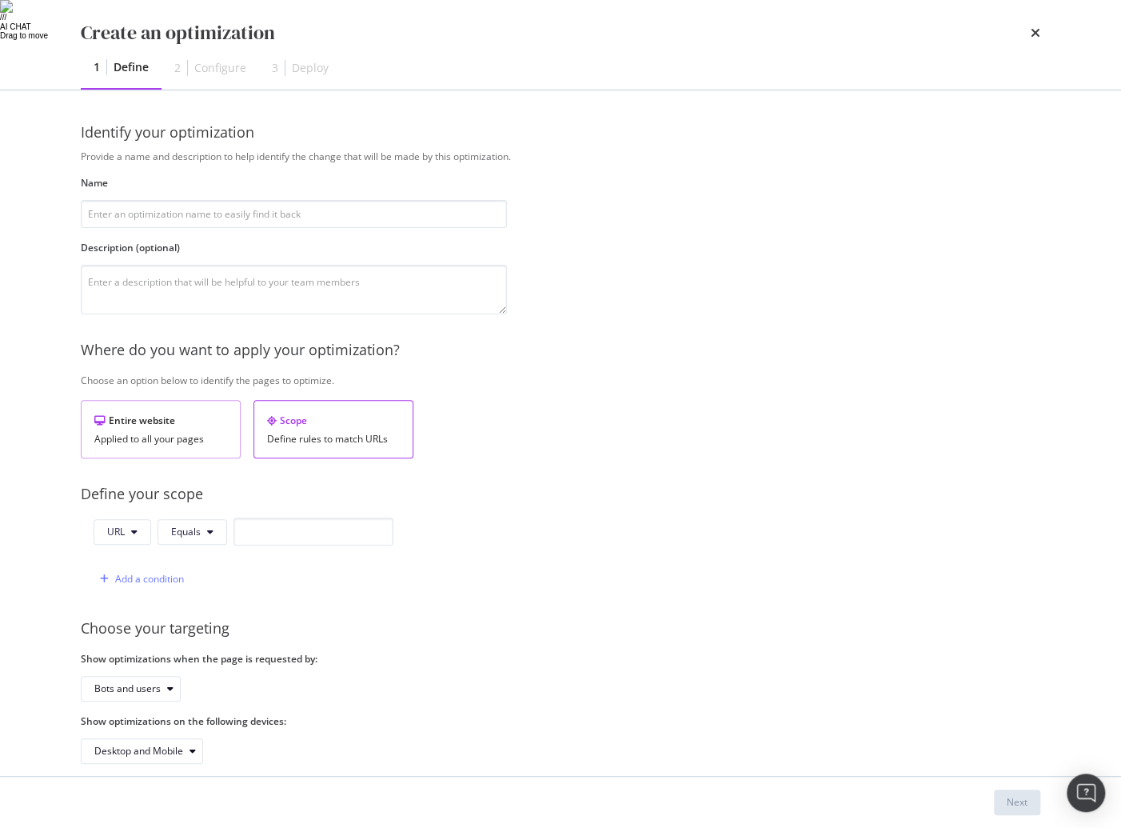
click at [220, 434] on div "Applied to all your pages" at bounding box center [160, 438] width 133 height 11
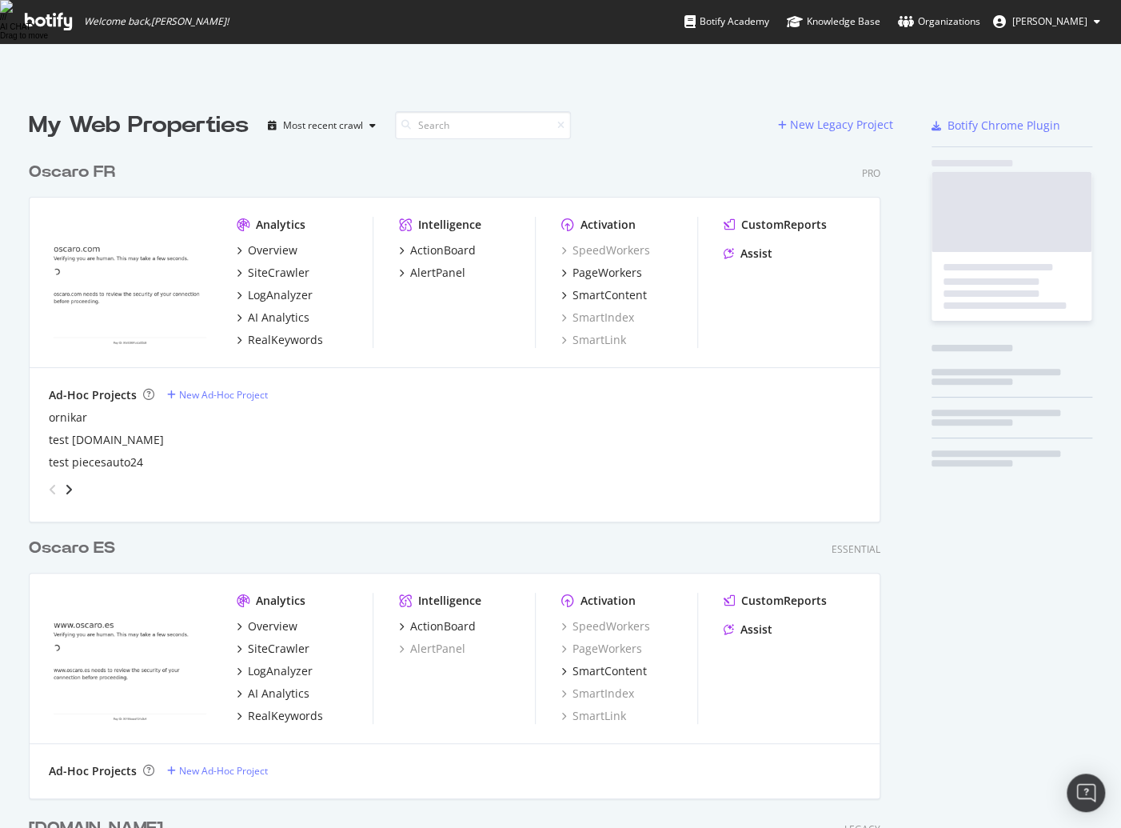
scroll to position [828, 1120]
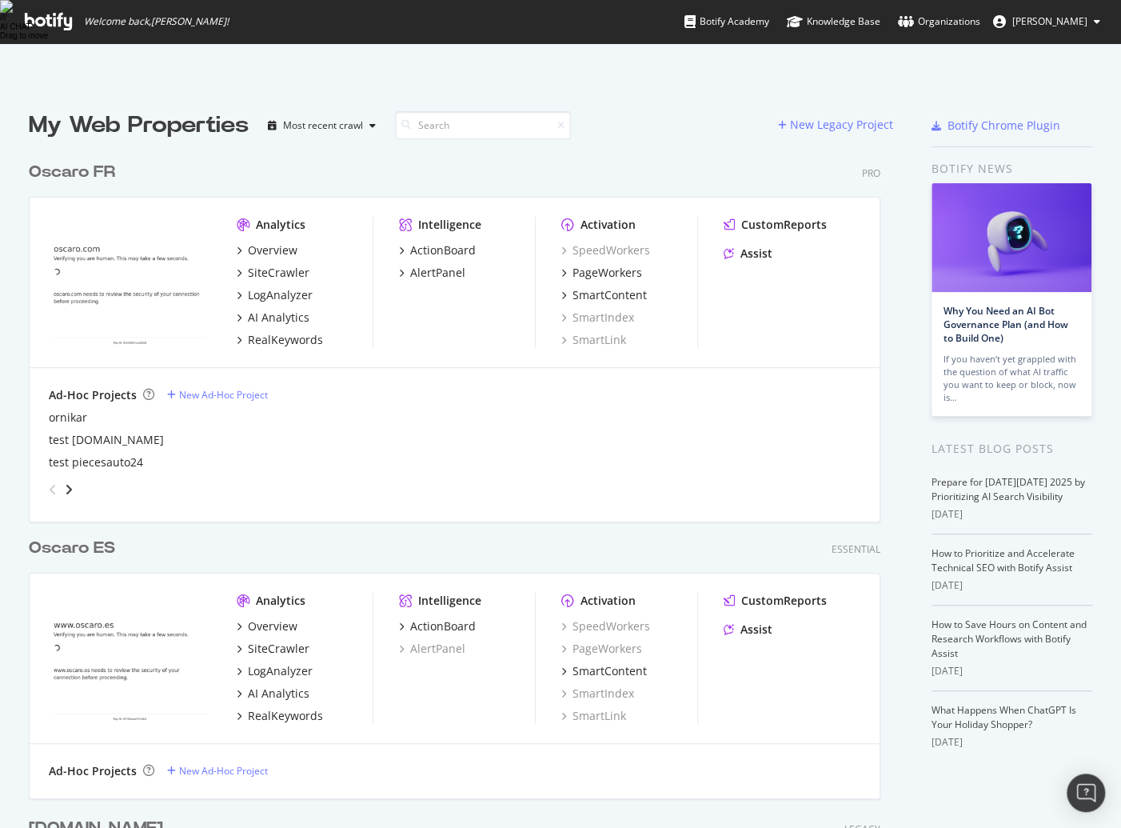
click at [78, 161] on div "Oscaro FR" at bounding box center [72, 172] width 86 height 23
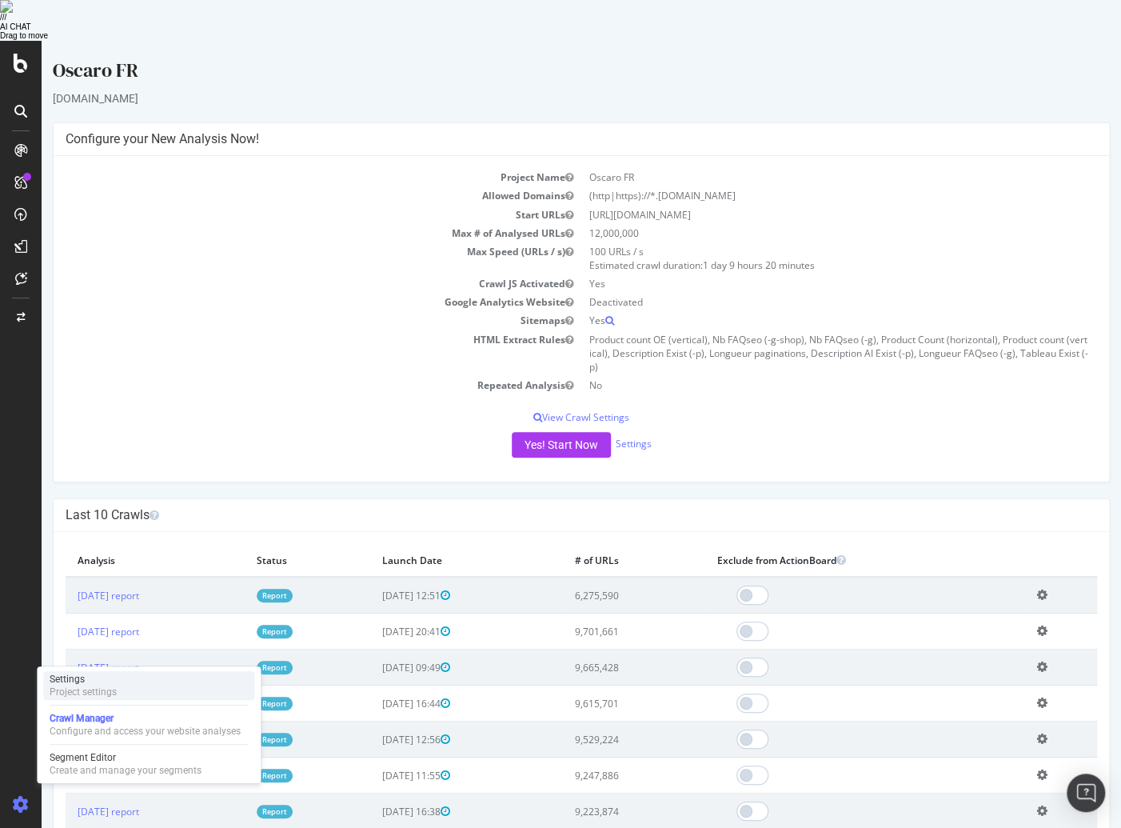
click at [94, 685] on div "Project settings" at bounding box center [83, 691] width 67 height 13
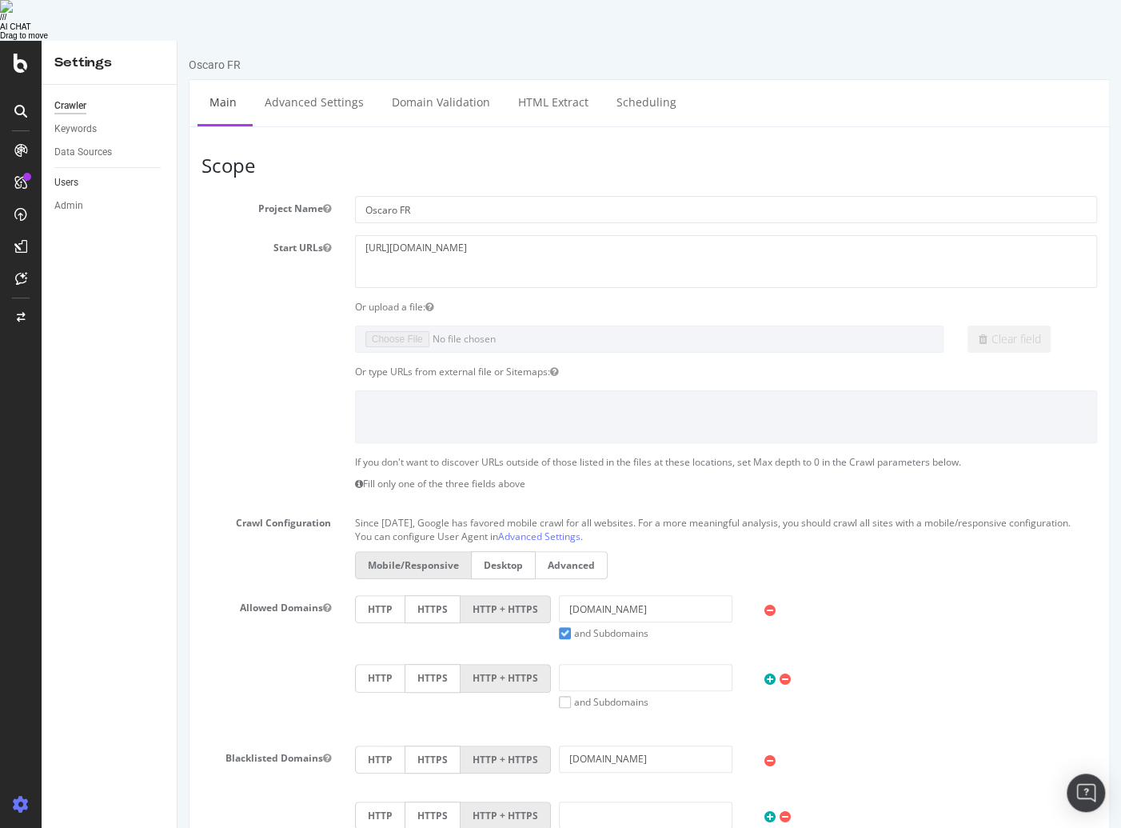
click at [99, 174] on link "Users" at bounding box center [109, 182] width 111 height 17
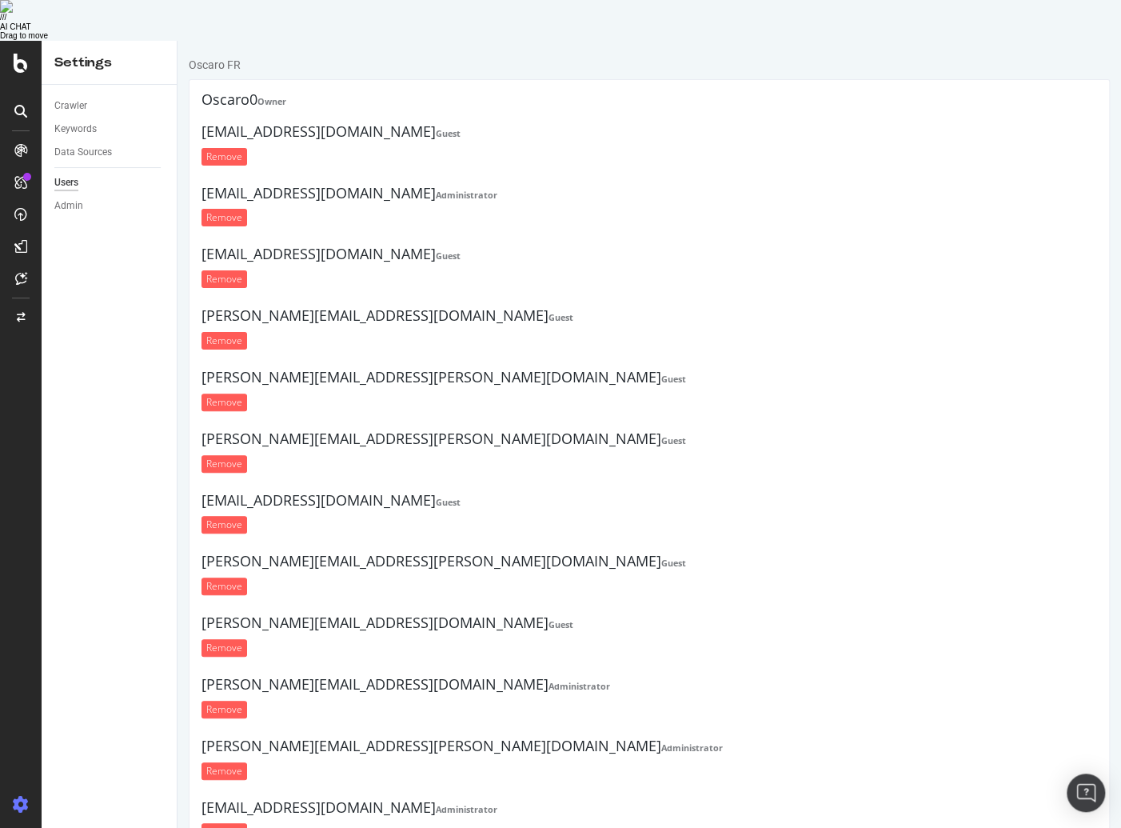
scroll to position [102, 0]
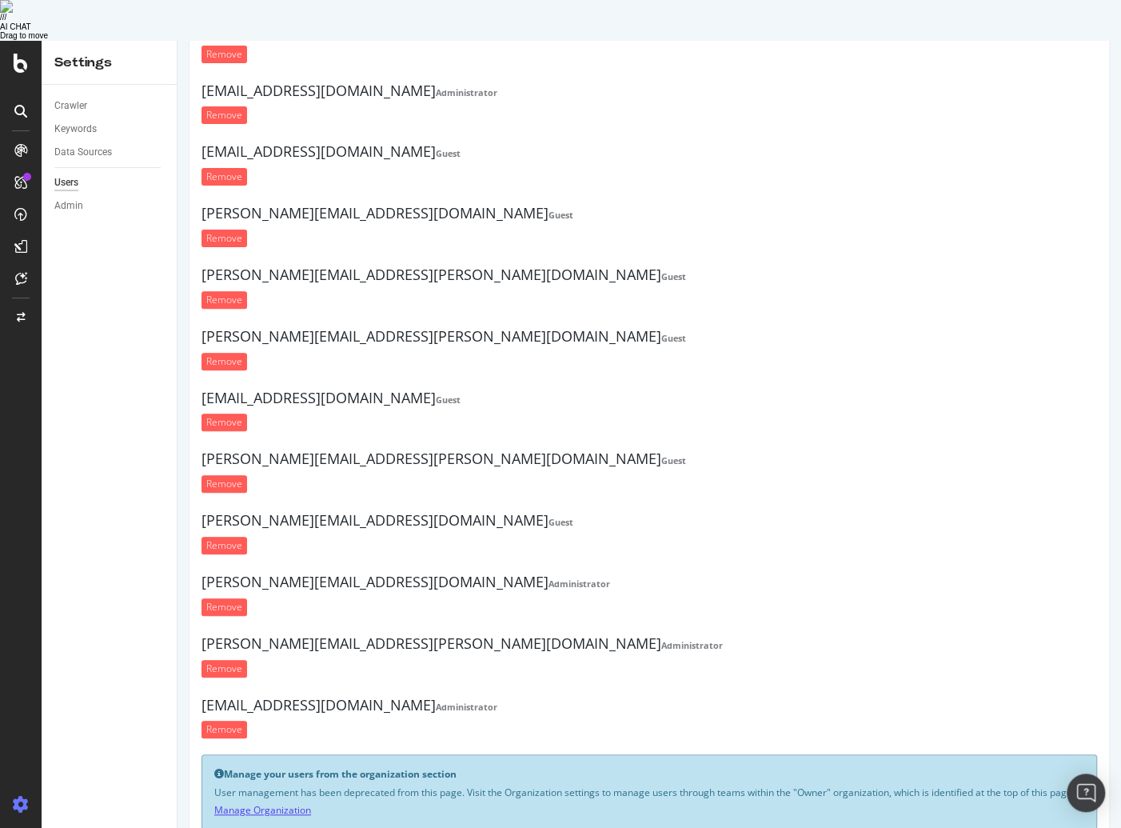
click at [295, 806] on link "Manage Organization" at bounding box center [262, 809] width 97 height 14
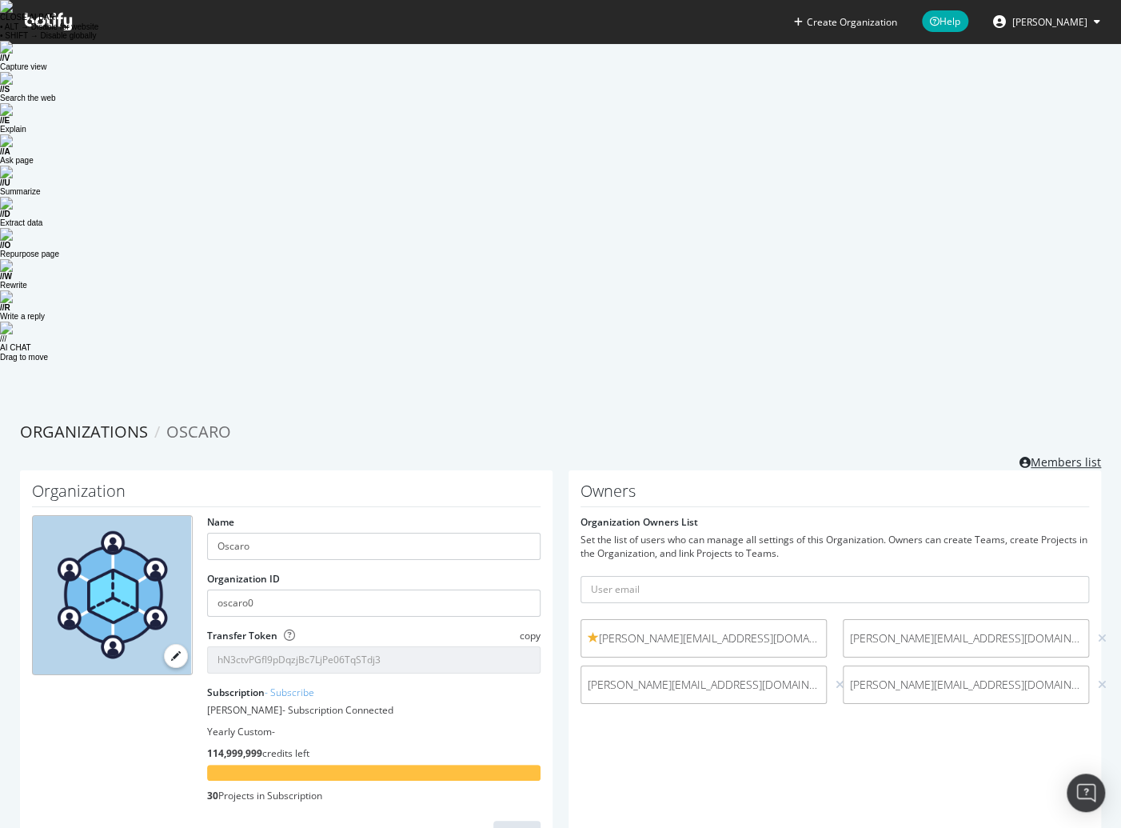
click at [1024, 457] on icon at bounding box center [1025, 462] width 11 height 11
drag, startPoint x: 644, startPoint y: 158, endPoint x: 708, endPoint y: 158, distance: 64.0
click at [708, 515] on form "Organization Owners List Set the list of users who can manage all settings of t…" at bounding box center [835, 613] width 509 height 197
click at [672, 576] on input "text" at bounding box center [835, 589] width 509 height 27
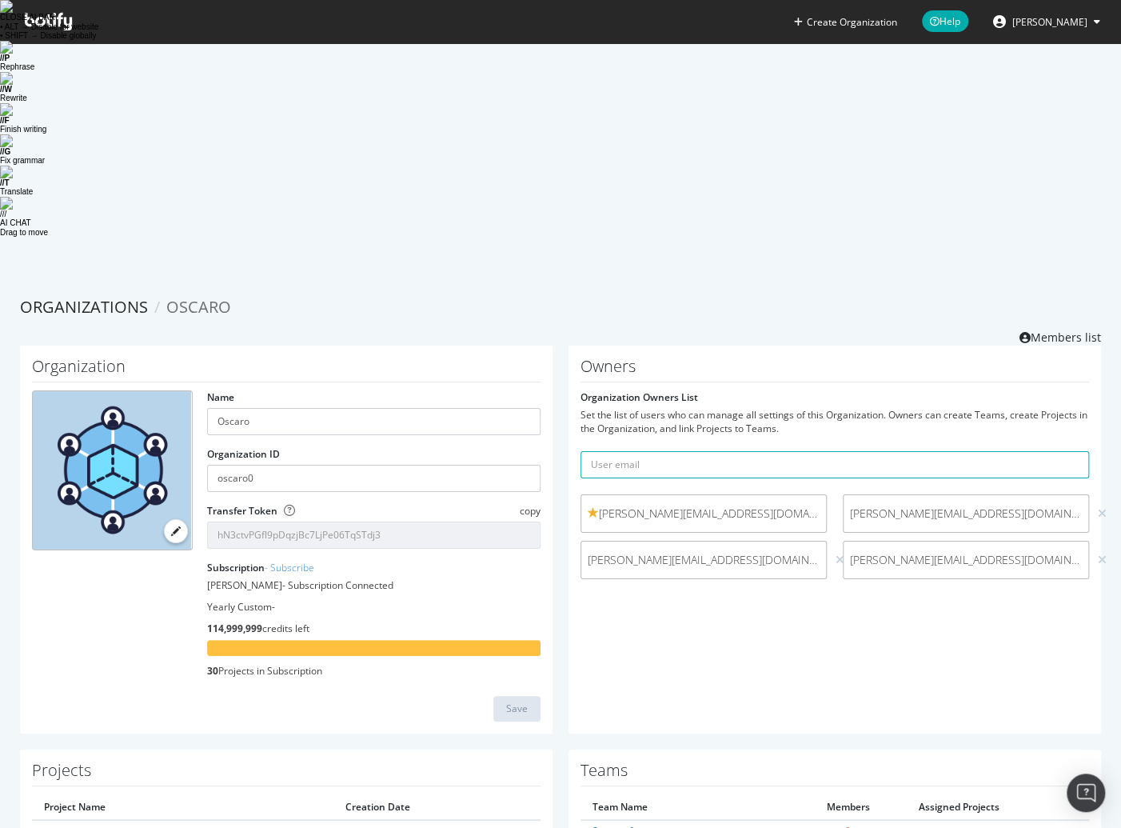
click at [733, 408] on div "Set the list of users who can manage all settings of this Organization. Owners …" at bounding box center [835, 421] width 509 height 27
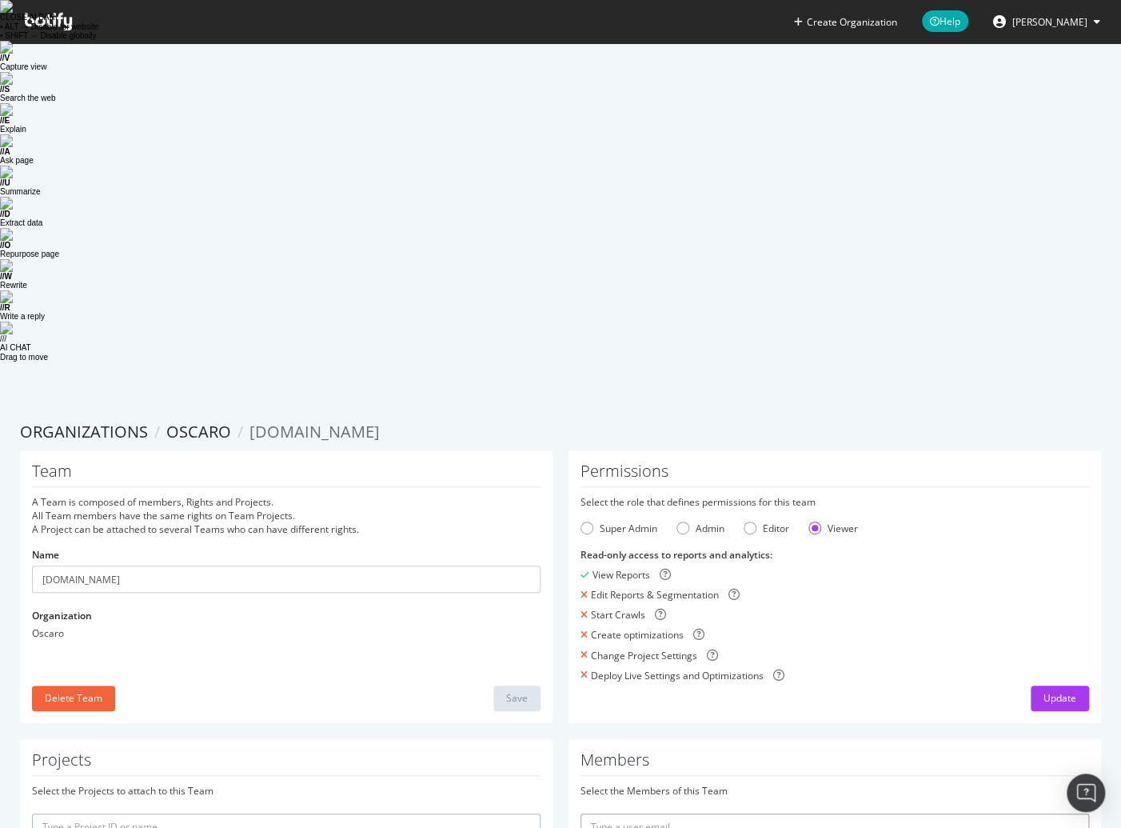
click at [646, 813] on input "text" at bounding box center [835, 826] width 509 height 27
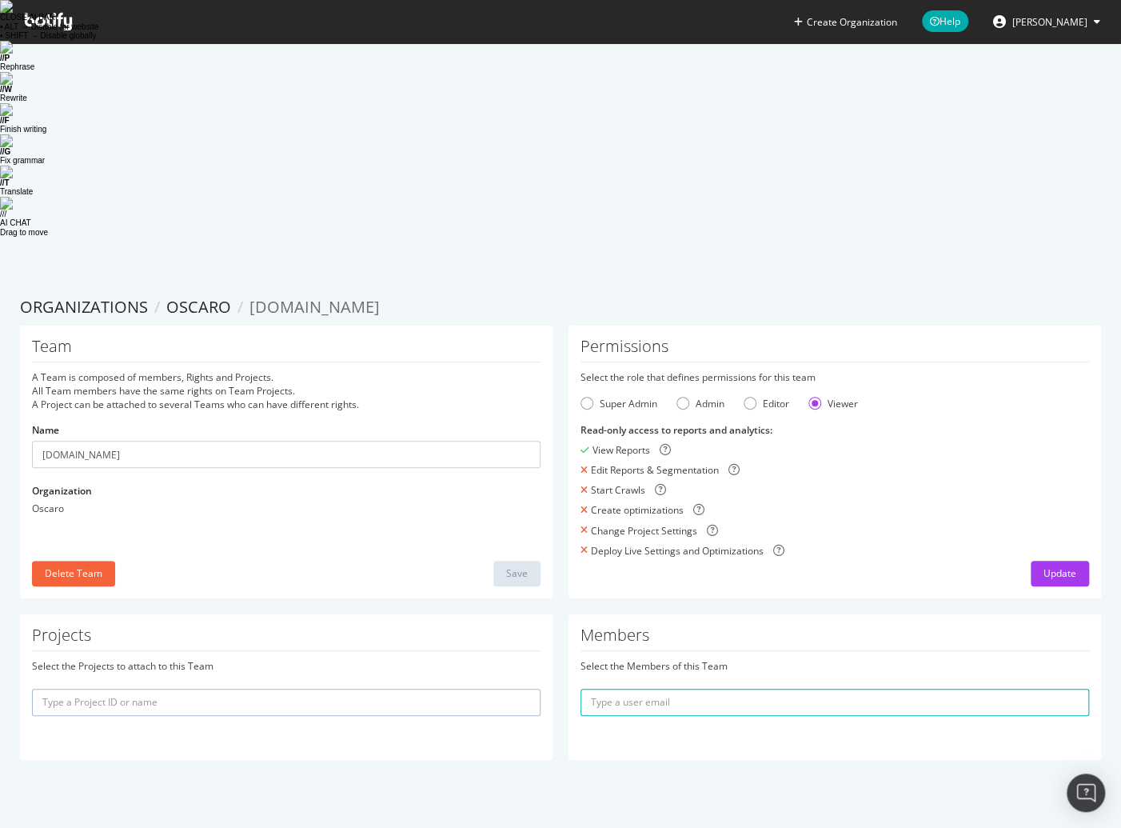
click at [417, 598] on div "Create Organization Help Brunel Dimitri Organizations Oscaro oscaro.com Team A …" at bounding box center [560, 651] width 1121 height 828
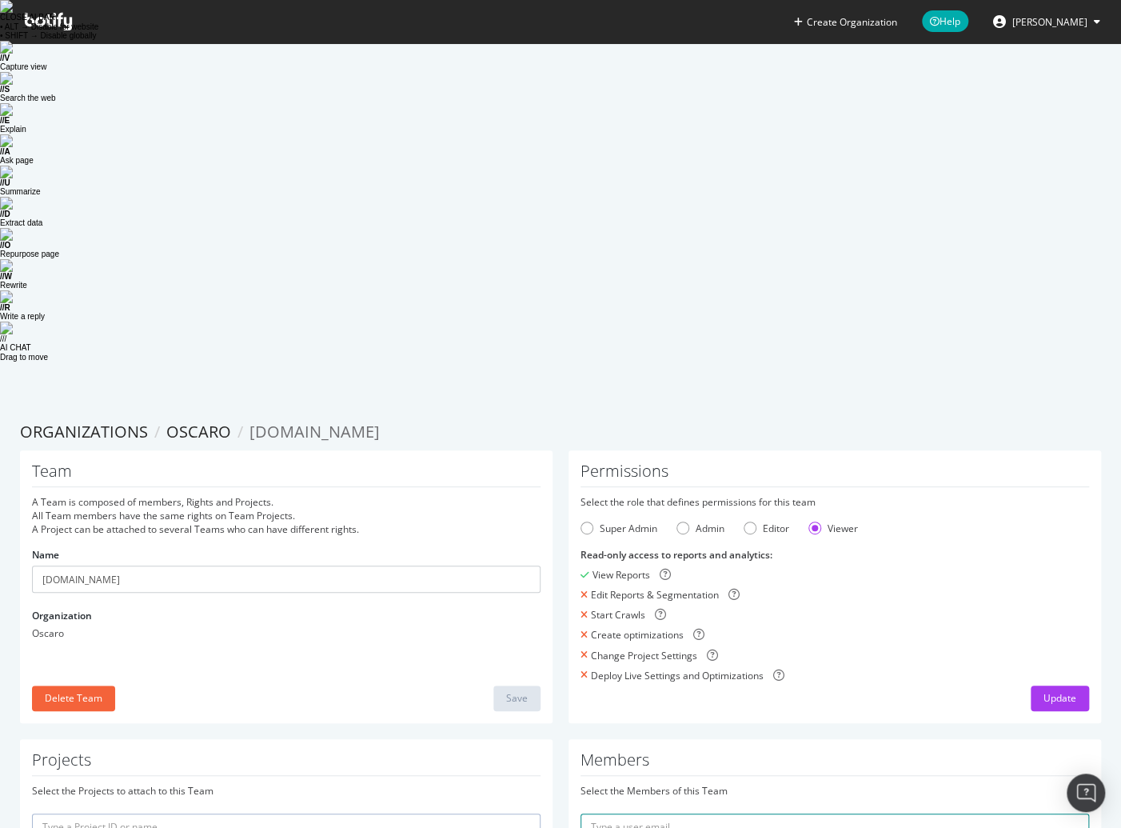
click at [694, 813] on input "text" at bounding box center [835, 826] width 509 height 27
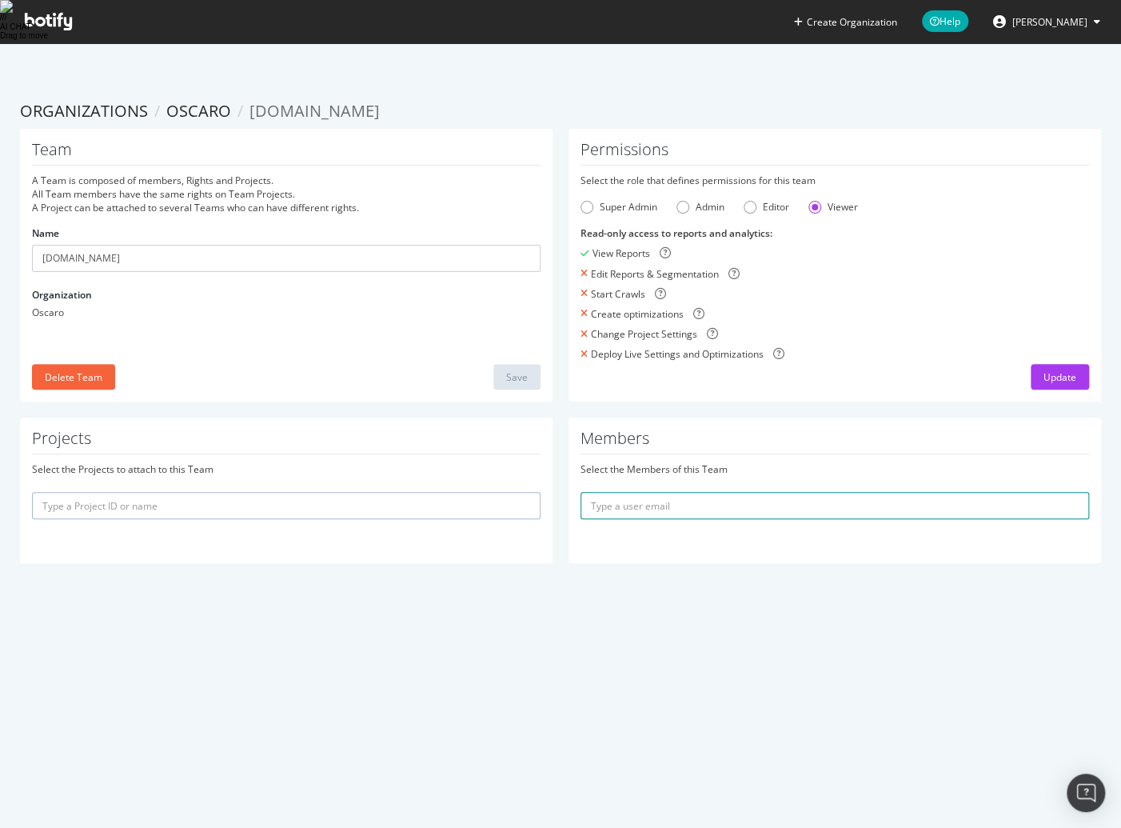
paste input "matthieu.barthe@oscaro.com"
type input "matthieu.barthe@oscaro.com"
click at [1078, 492] on button "submit" at bounding box center [1075, 505] width 27 height 27
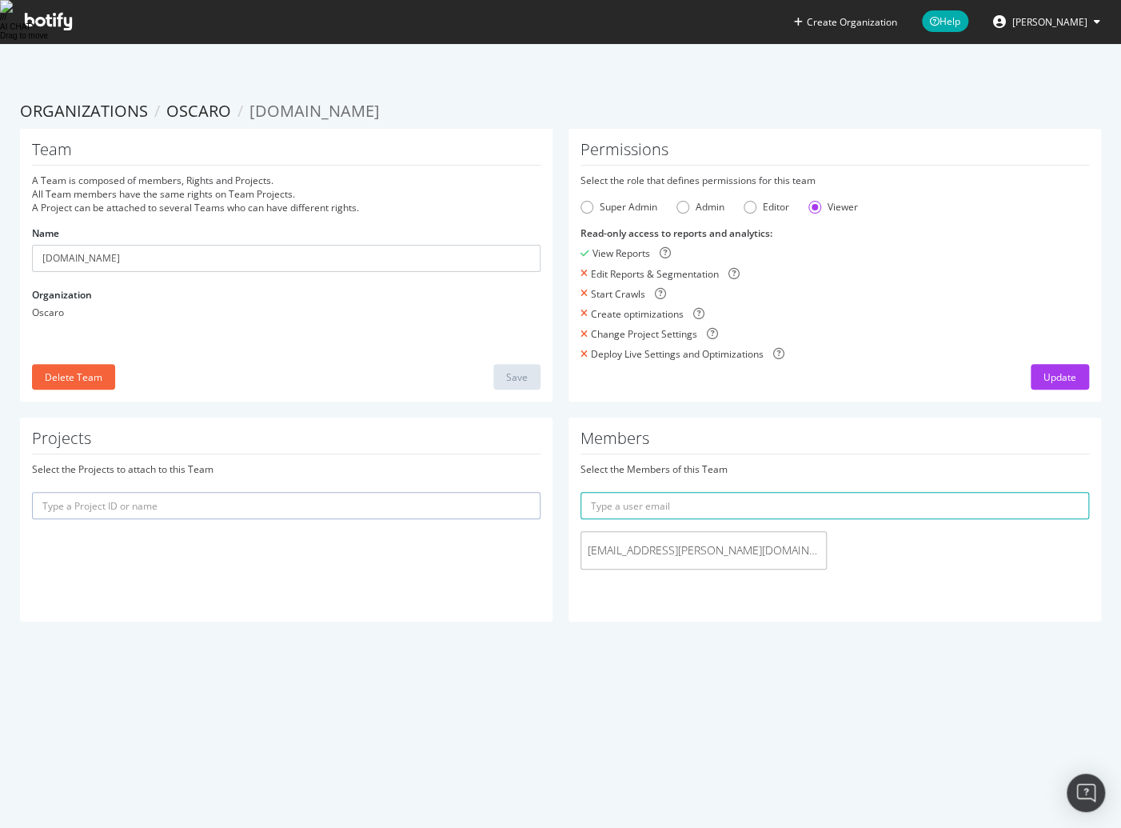
click at [690, 542] on span "matthieu.barthe@oscaro.com" at bounding box center [704, 550] width 232 height 16
click at [626, 542] on span "matthieu.barthe@oscaro.com" at bounding box center [704, 550] width 232 height 16
click at [749, 201] on div "Editor" at bounding box center [750, 207] width 13 height 13
click at [705, 542] on span "matthieu.barthe@oscaro.com" at bounding box center [704, 550] width 232 height 16
click at [1044, 370] on div "Update" at bounding box center [1060, 377] width 33 height 14
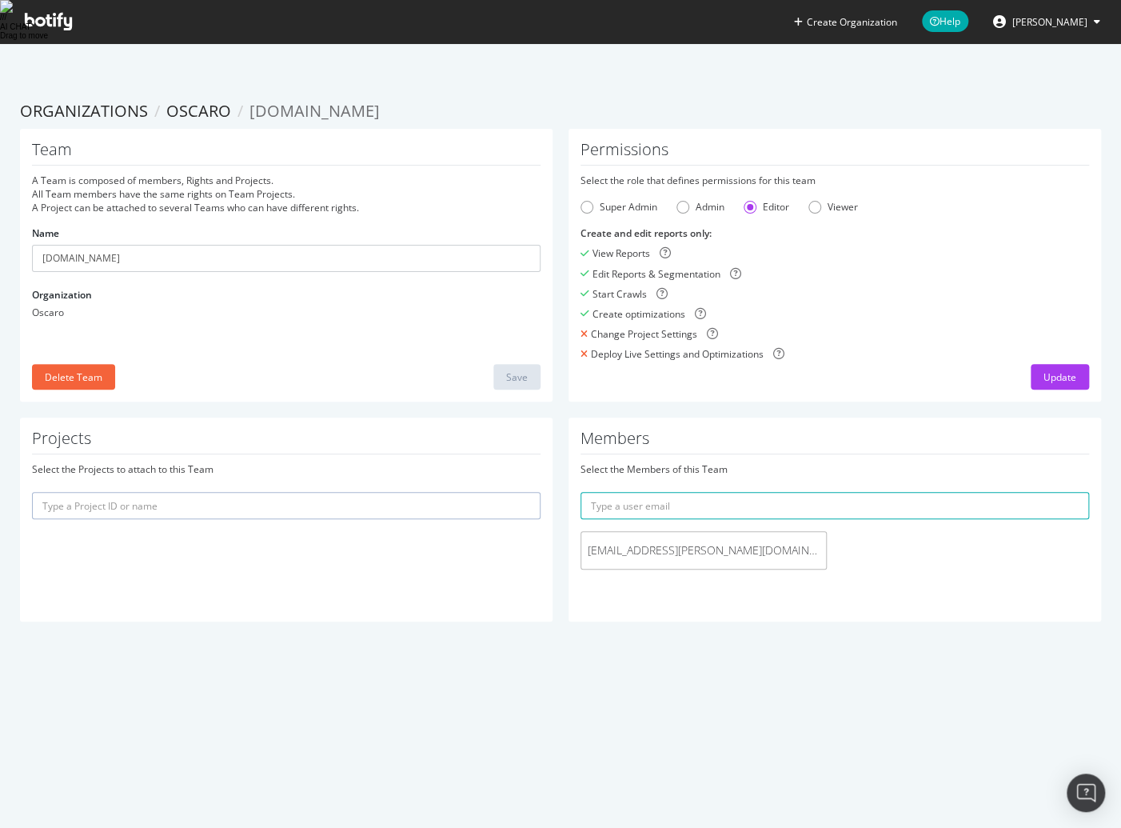
click at [339, 492] on input "text" at bounding box center [286, 505] width 509 height 27
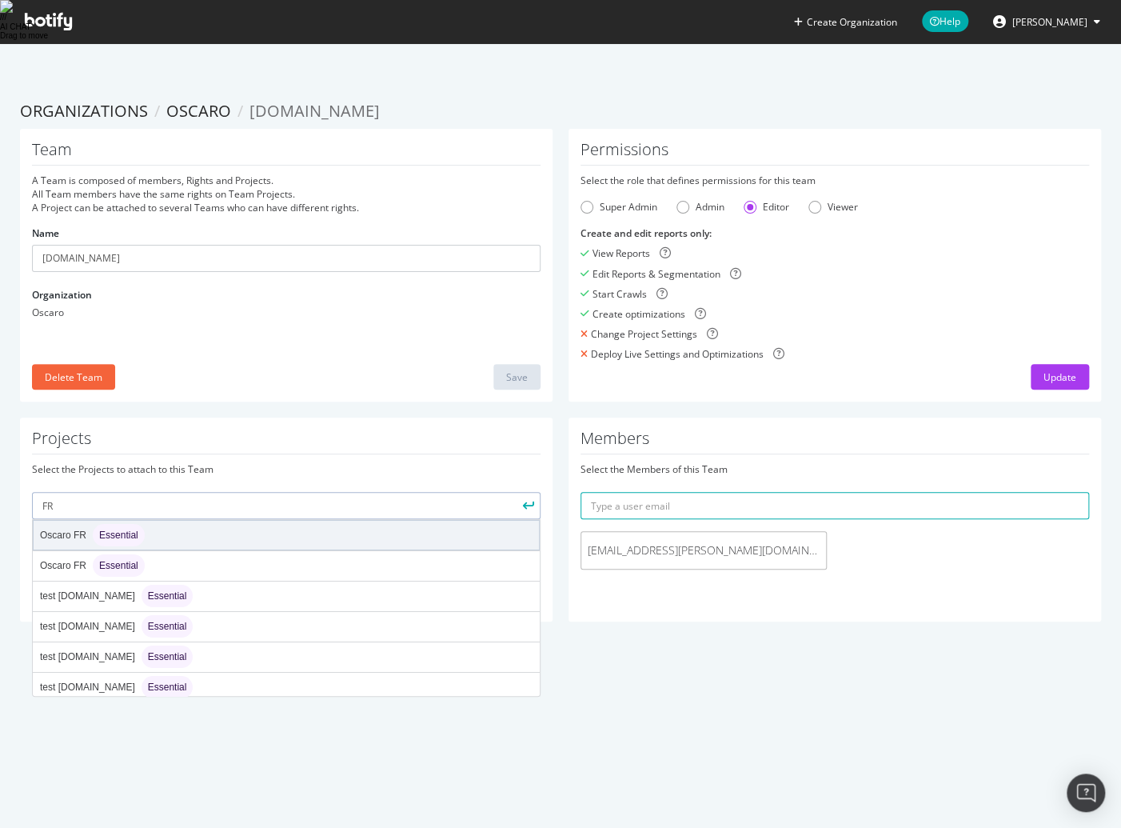
click at [151, 521] on div "Oscaro FR Essential" at bounding box center [286, 535] width 505 height 29
type input "oscaro-fr"
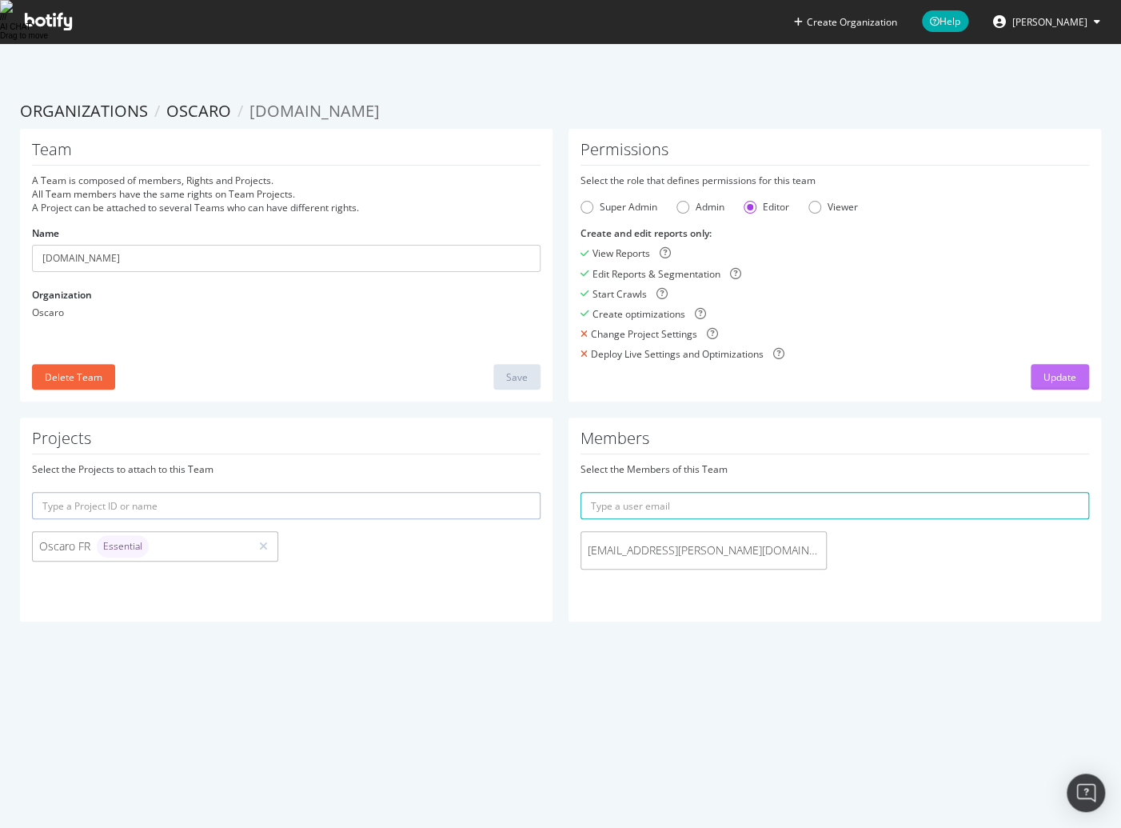
click at [1047, 370] on div "Update" at bounding box center [1060, 377] width 33 height 14
click at [672, 492] on input "text" at bounding box center [835, 505] width 509 height 27
paste input "philippe.koutsoulis@oscaro.com"
type input "philippe.koutsoulis@oscaro.com"
click at [1080, 501] on icon "submit" at bounding box center [1077, 505] width 11 height 9
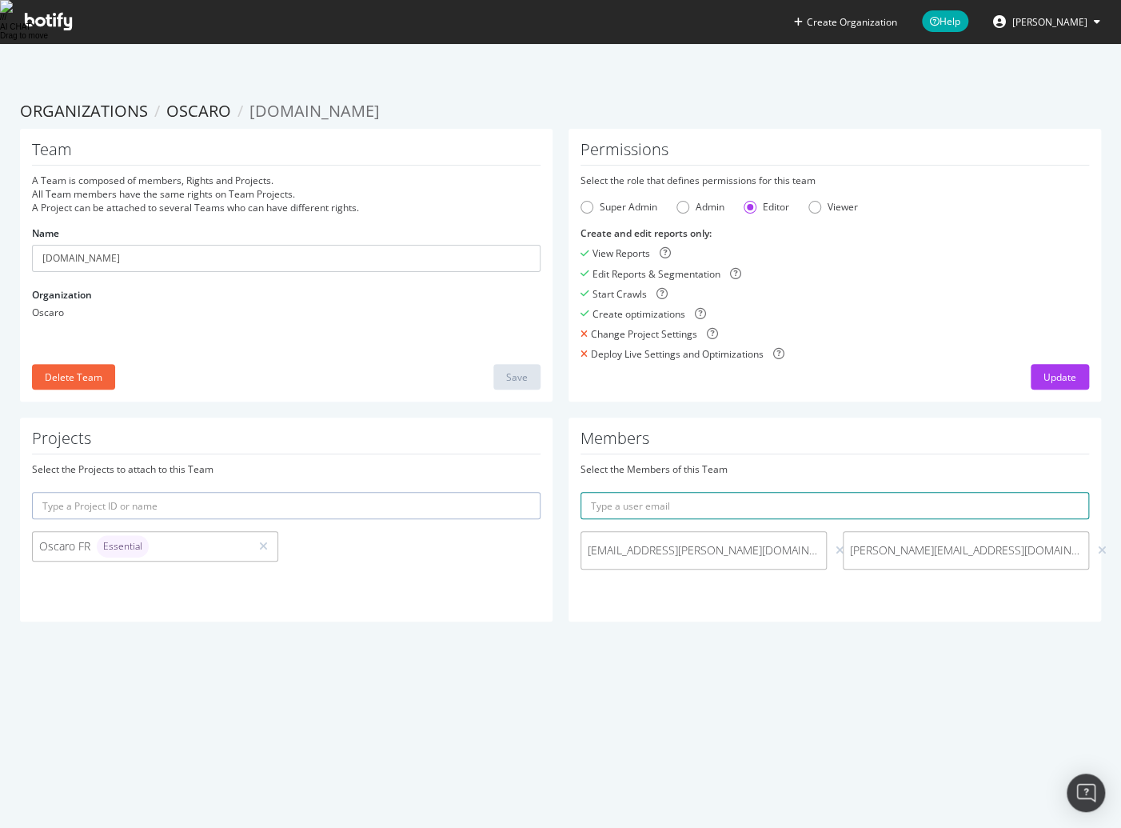
click at [761, 492] on input "text" at bounding box center [835, 505] width 509 height 27
paste input "maya.ghanem@oscaro.com"
type input "maya.ghanem@oscaro.com"
click at [1076, 501] on icon "submit" at bounding box center [1077, 505] width 11 height 9
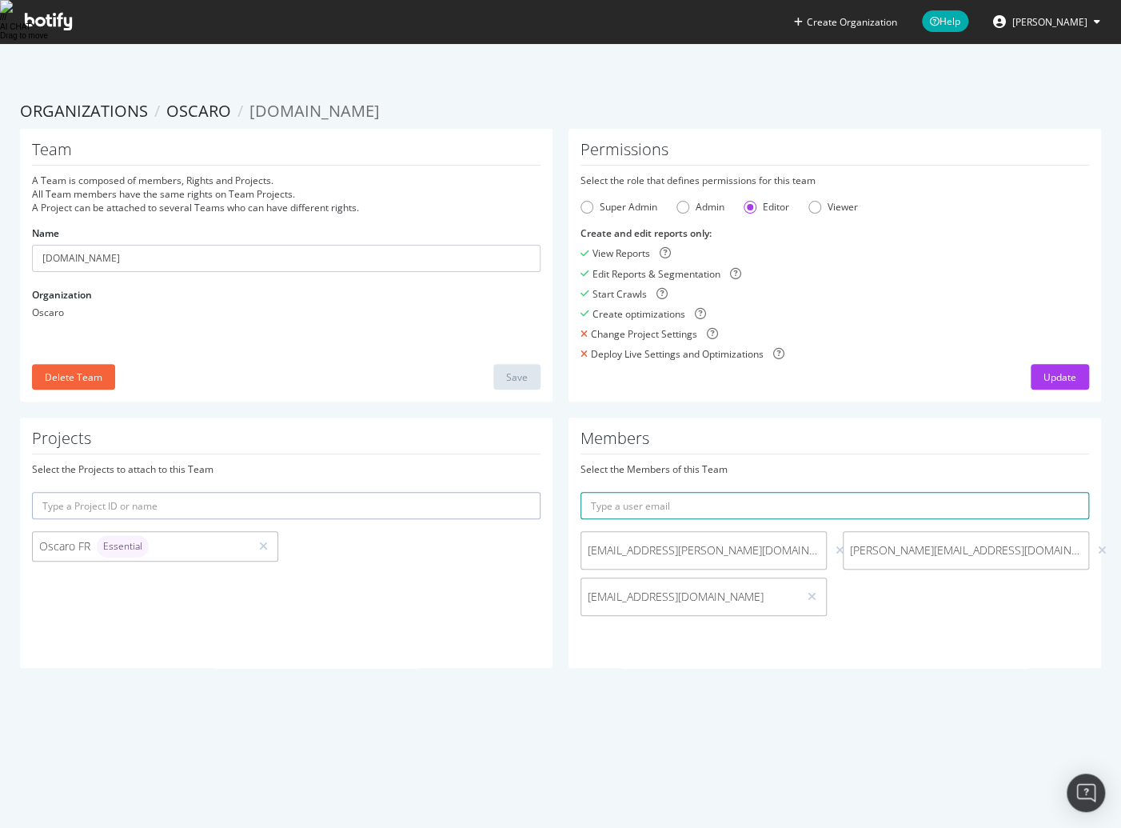
click at [693, 492] on input "text" at bounding box center [835, 505] width 509 height 27
paste input "[EMAIL_ADDRESS][DOMAIN_NAME]"
type input "[EMAIL_ADDRESS][DOMAIN_NAME]"
click at [1080, 501] on icon "submit" at bounding box center [1077, 505] width 11 height 9
click at [1055, 370] on div "Update" at bounding box center [1060, 377] width 33 height 14
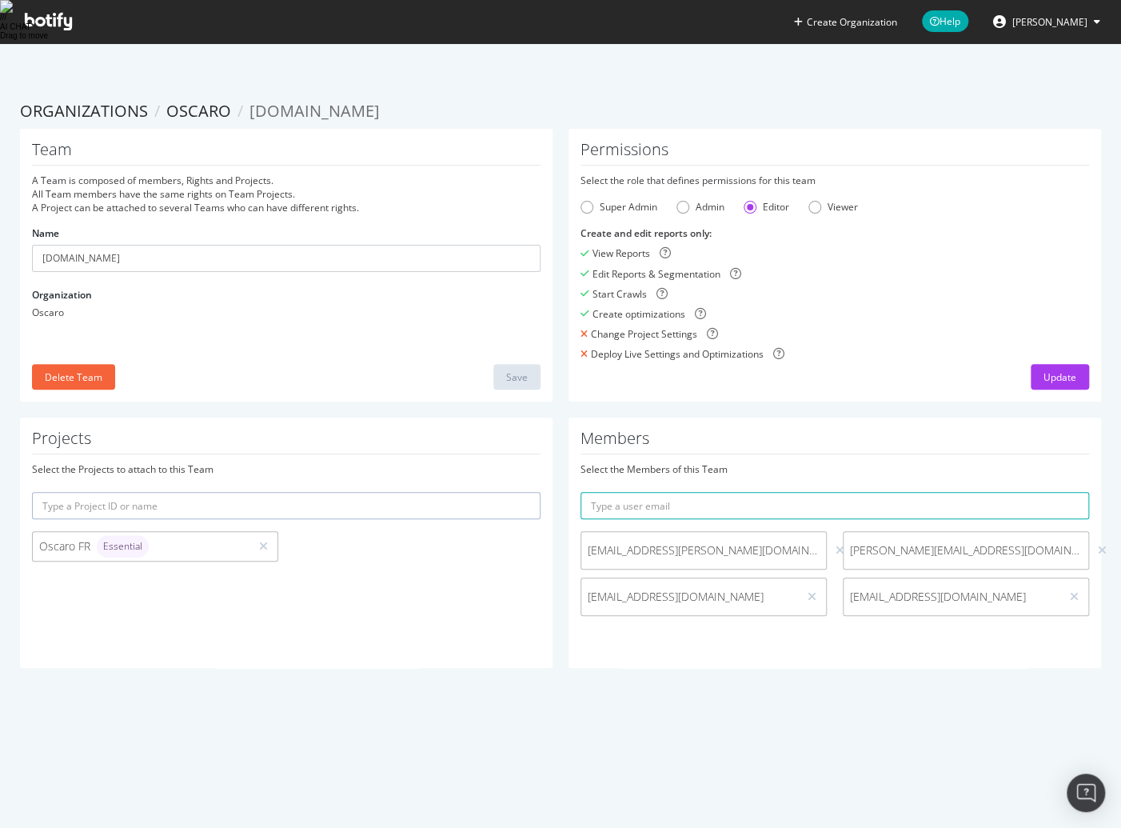
click at [984, 730] on div "Create Organization Help Brunel Dimitri Organizations Oscaro oscaro.com Team A …" at bounding box center [560, 455] width 1121 height 828
click at [840, 682] on div "Create Organization Help Brunel Dimitri Organizations Oscaro oscaro.com Team A …" at bounding box center [560, 455] width 1121 height 828
click at [61, 17] on icon at bounding box center [48, 22] width 47 height 18
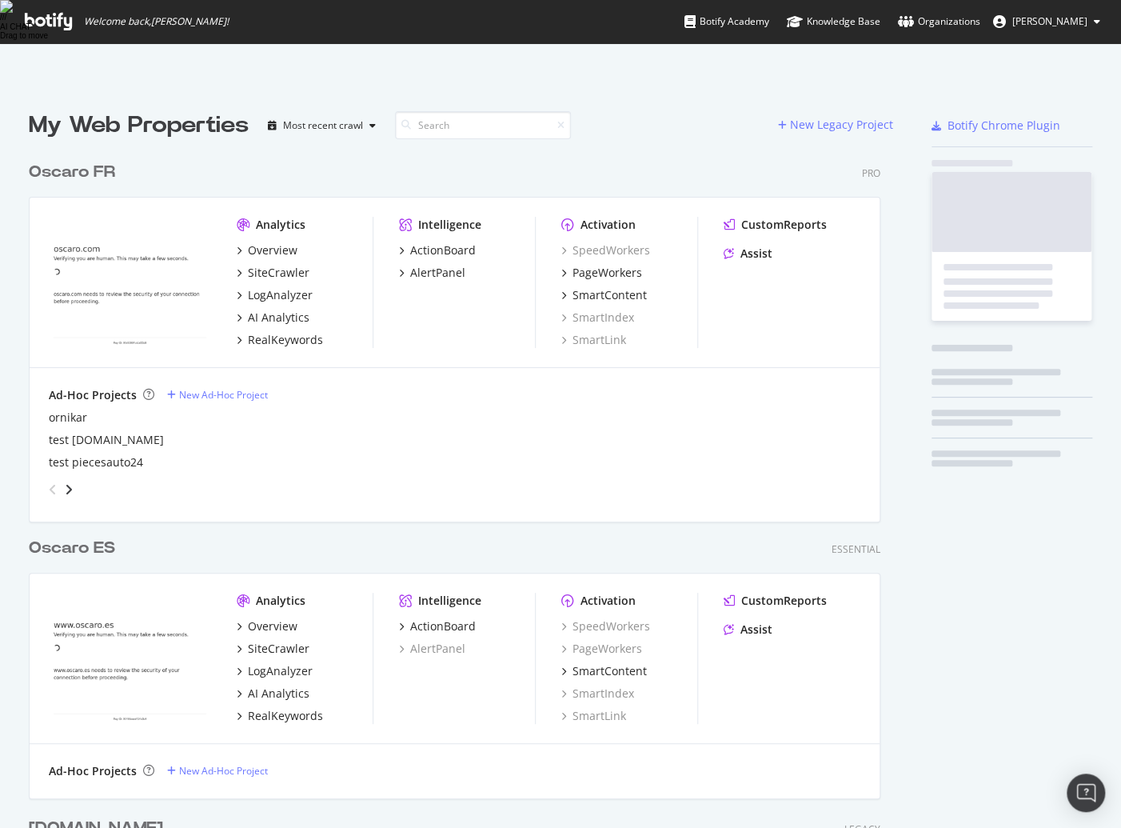
scroll to position [880, 864]
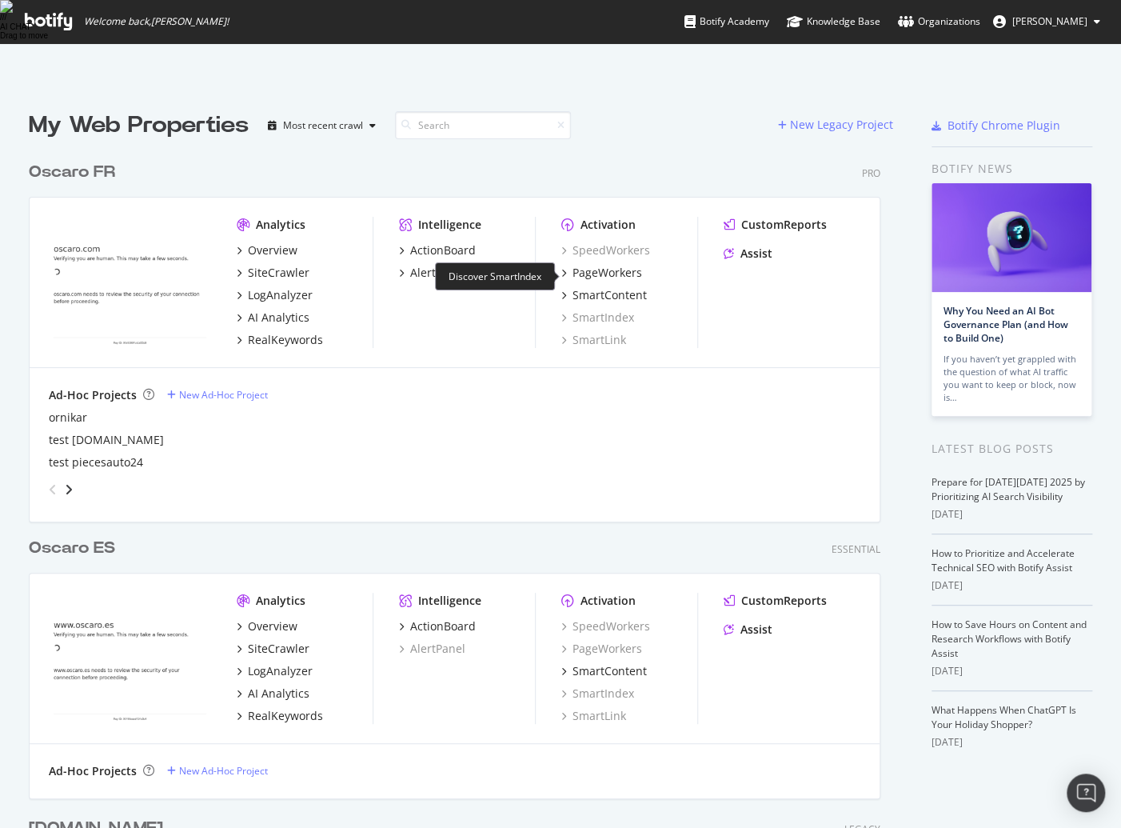
drag, startPoint x: 667, startPoint y: 274, endPoint x: 570, endPoint y: 274, distance: 96.8
click at [570, 309] on div "SmartIndex" at bounding box center [629, 317] width 136 height 16
drag, startPoint x: 663, startPoint y: 301, endPoint x: 573, endPoint y: 301, distance: 90.4
click at [573, 331] on div "SmartLink" at bounding box center [629, 339] width 136 height 16
drag, startPoint x: 677, startPoint y: 300, endPoint x: 621, endPoint y: 299, distance: 56.8
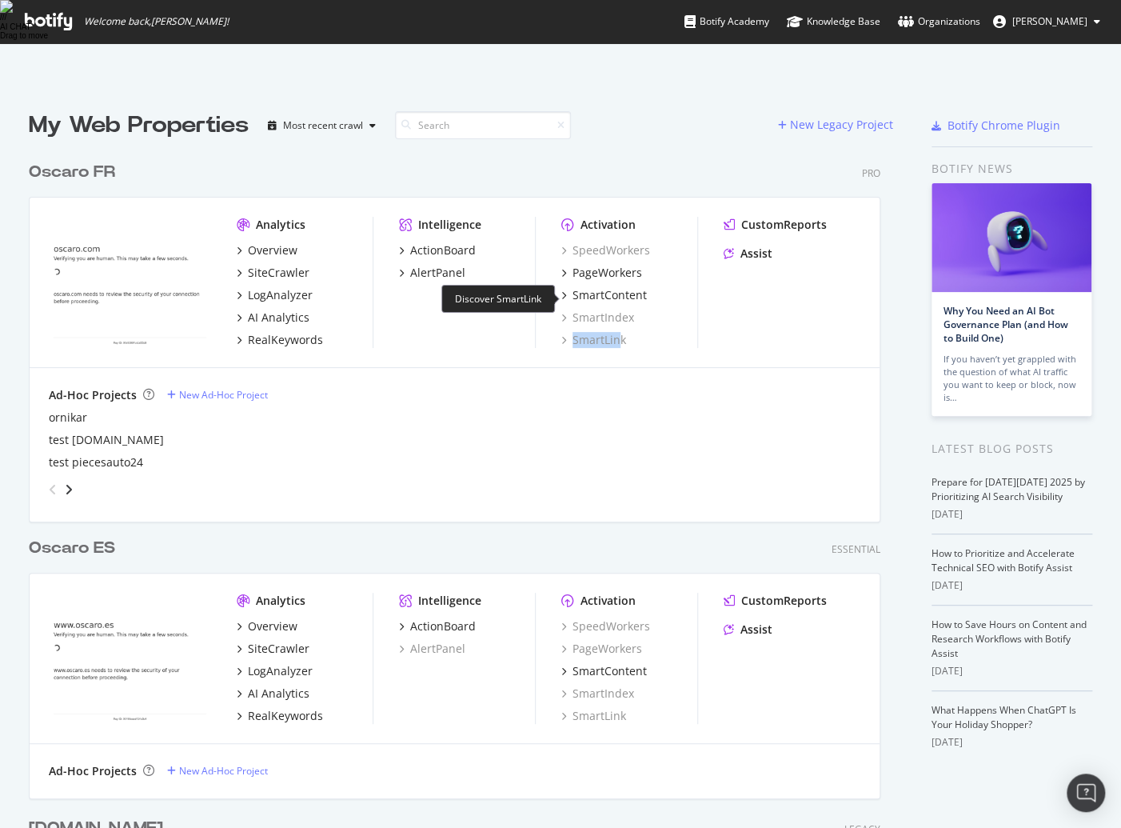
click at [621, 331] on div "SmartLink" at bounding box center [629, 339] width 136 height 16
click at [598, 431] on div "test [DOMAIN_NAME]" at bounding box center [455, 439] width 812 height 16
click at [604, 331] on div "SmartLink" at bounding box center [593, 339] width 65 height 16
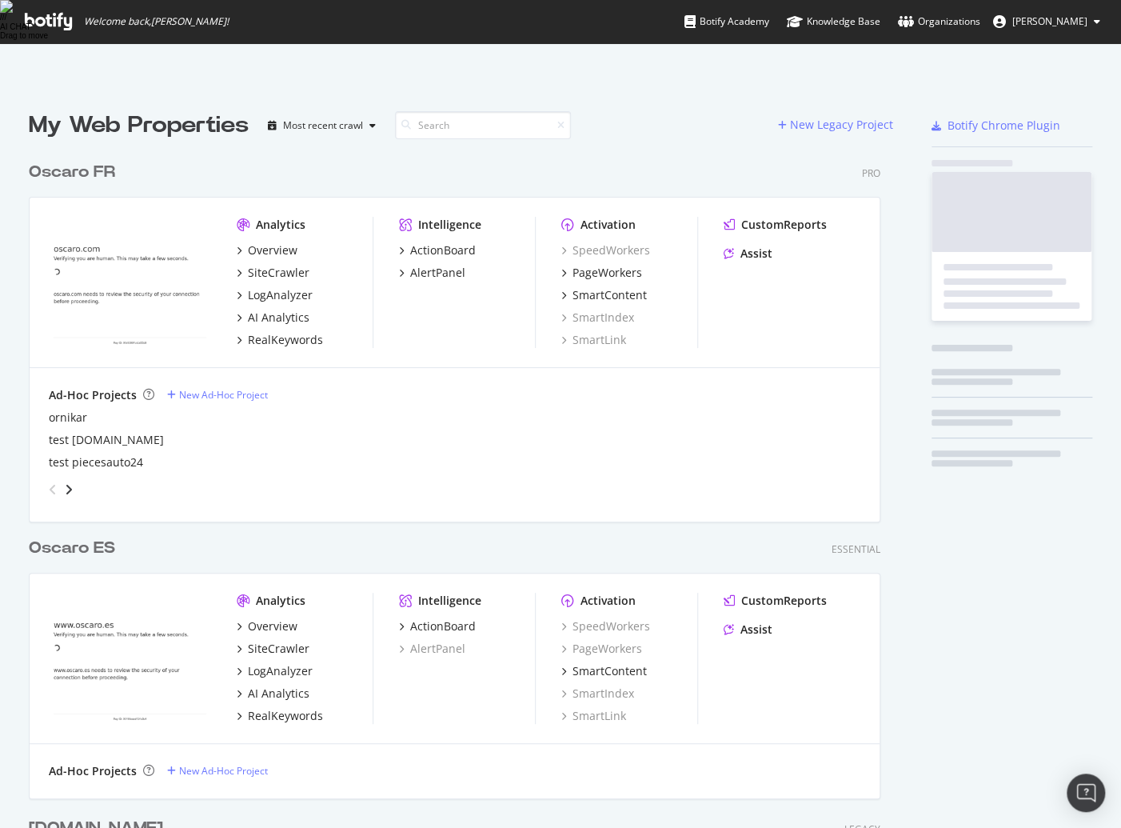
scroll to position [828, 1120]
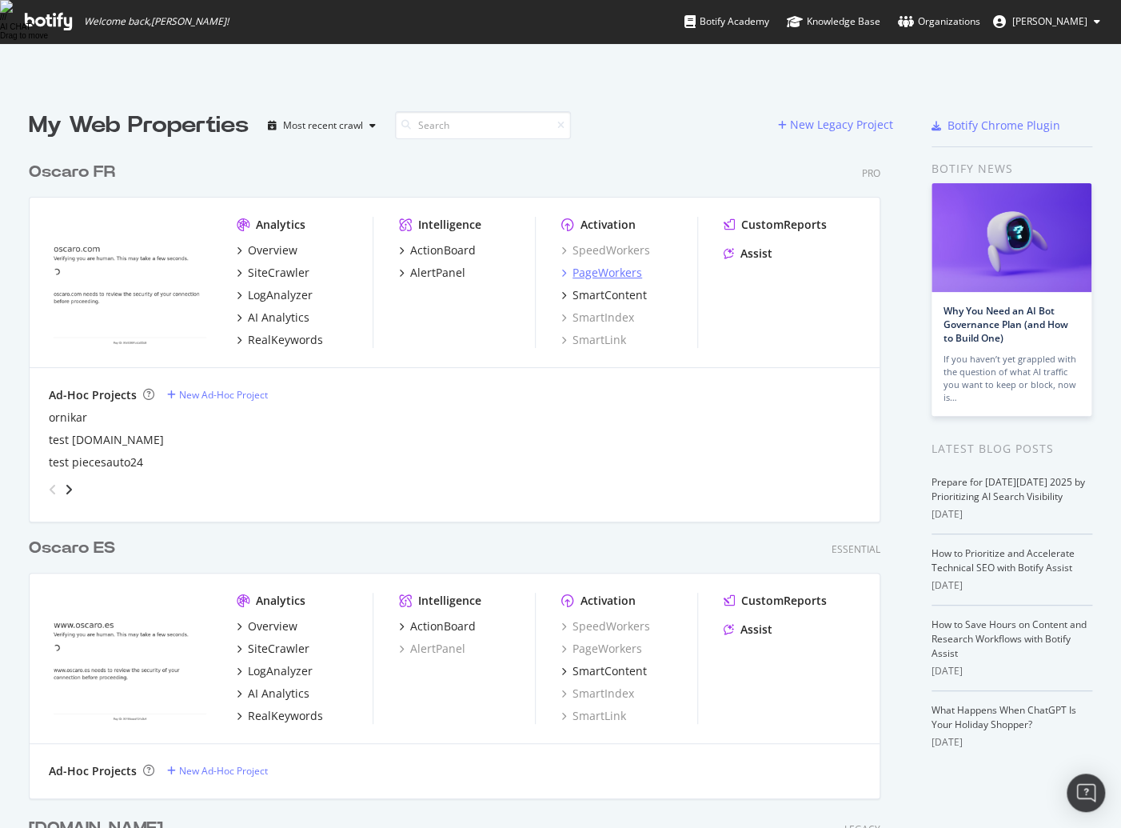
click at [636, 264] on div "PageWorkers" at bounding box center [608, 272] width 70 height 16
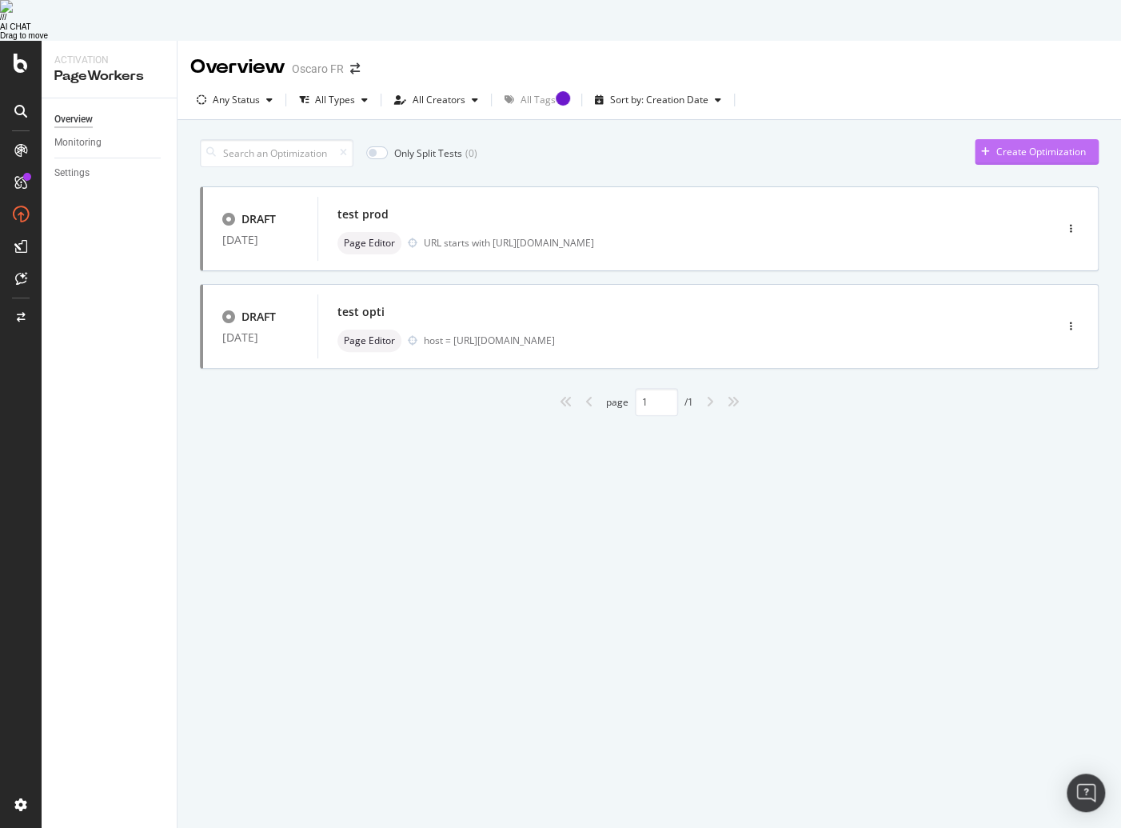
click at [1026, 145] on div "Create Optimization" at bounding box center [1041, 152] width 90 height 14
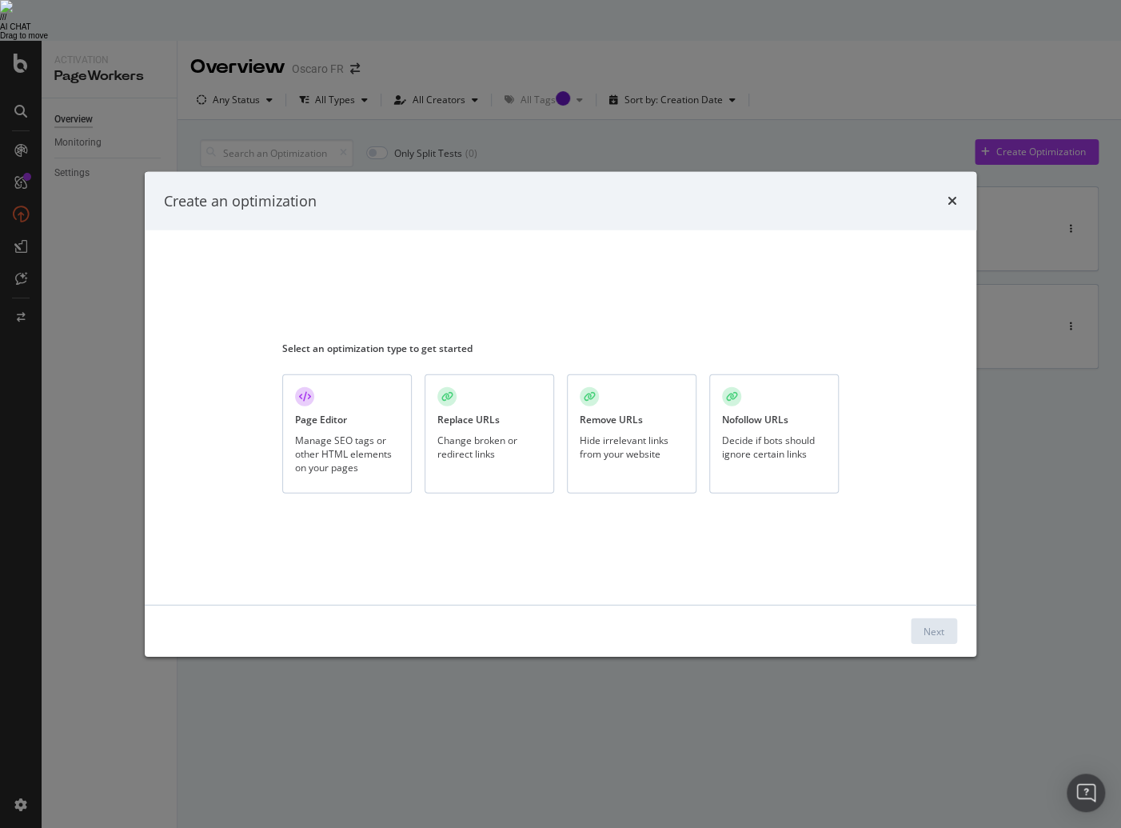
click at [347, 442] on div "Manage SEO tags or other HTML elements on your pages" at bounding box center [347, 453] width 104 height 41
click at [933, 636] on div "Next" at bounding box center [934, 631] width 21 height 14
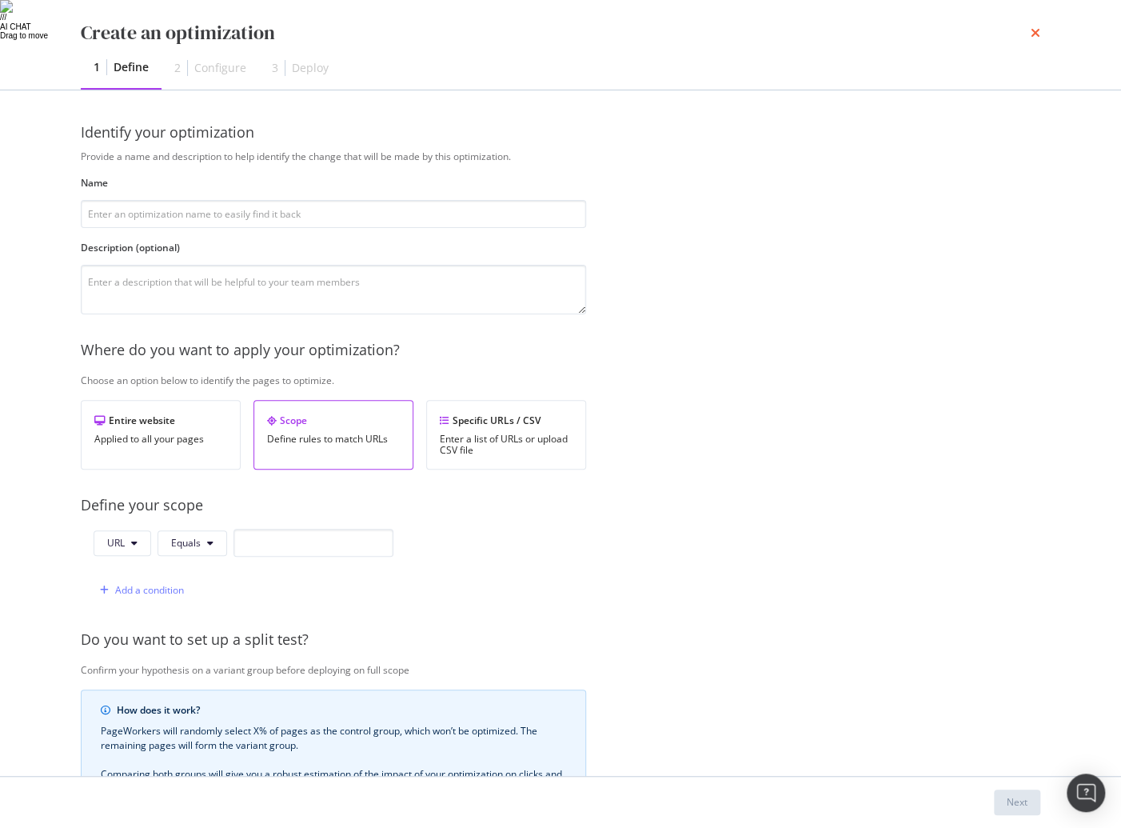
click at [1037, 35] on icon "times" at bounding box center [1036, 32] width 10 height 13
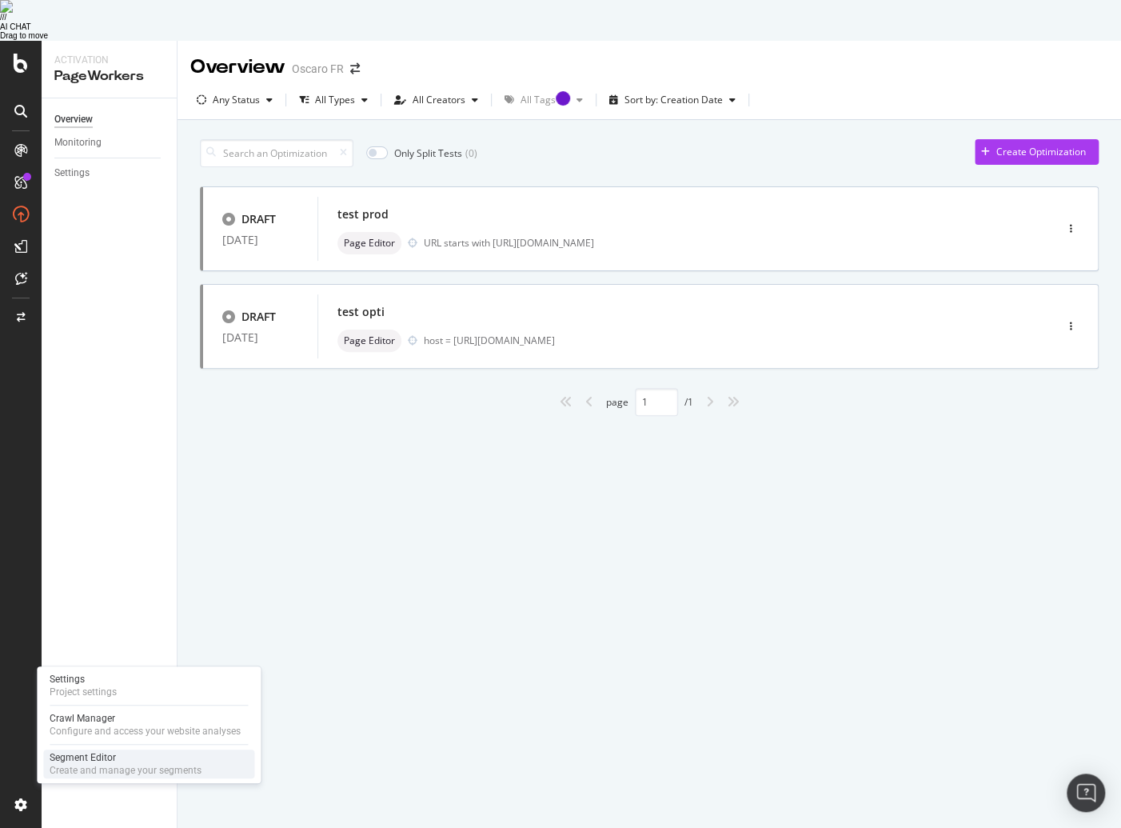
click at [138, 755] on div "Segment Editor" at bounding box center [126, 757] width 152 height 13
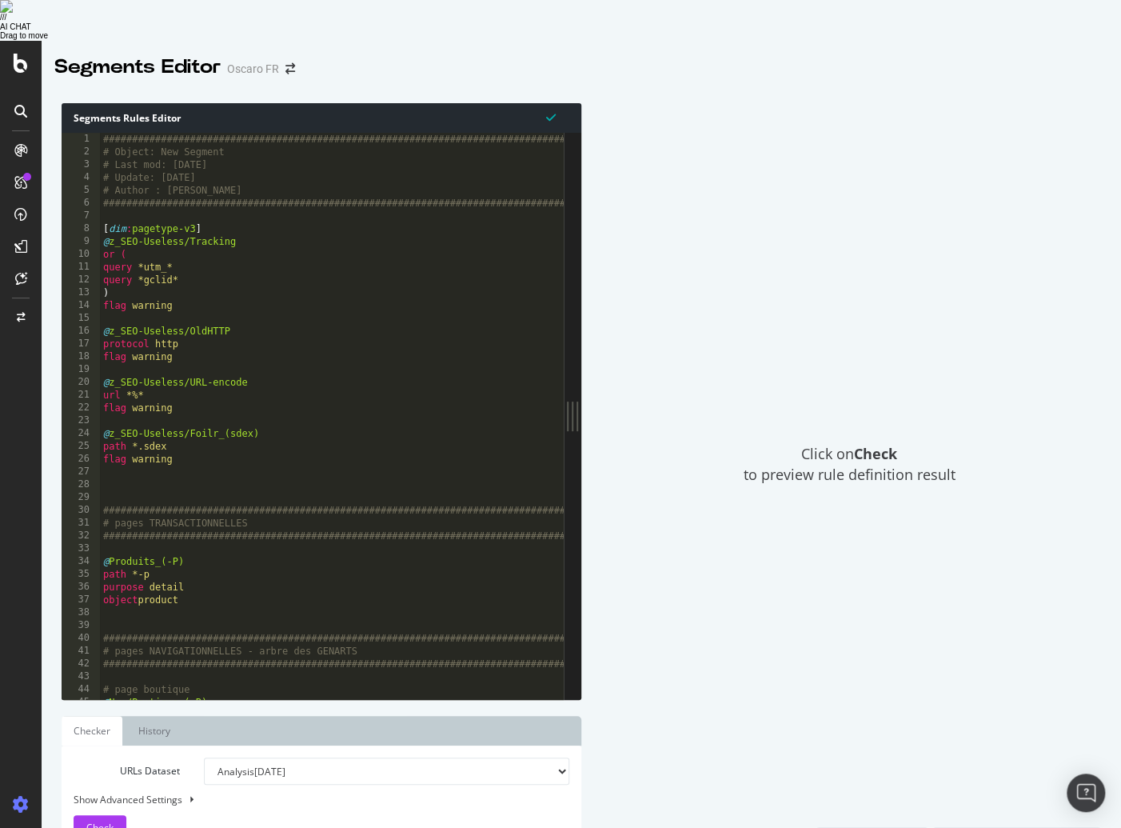
drag, startPoint x: 363, startPoint y: 366, endPoint x: 892, endPoint y: 326, distance: 530.9
click at [892, 326] on div "Segments Rules Editor 1 2 3 4 5 6 7 8 9 10 11 12 13 14 15 16 17 18 19 20 21 22 …" at bounding box center [582, 477] width 1080 height 781
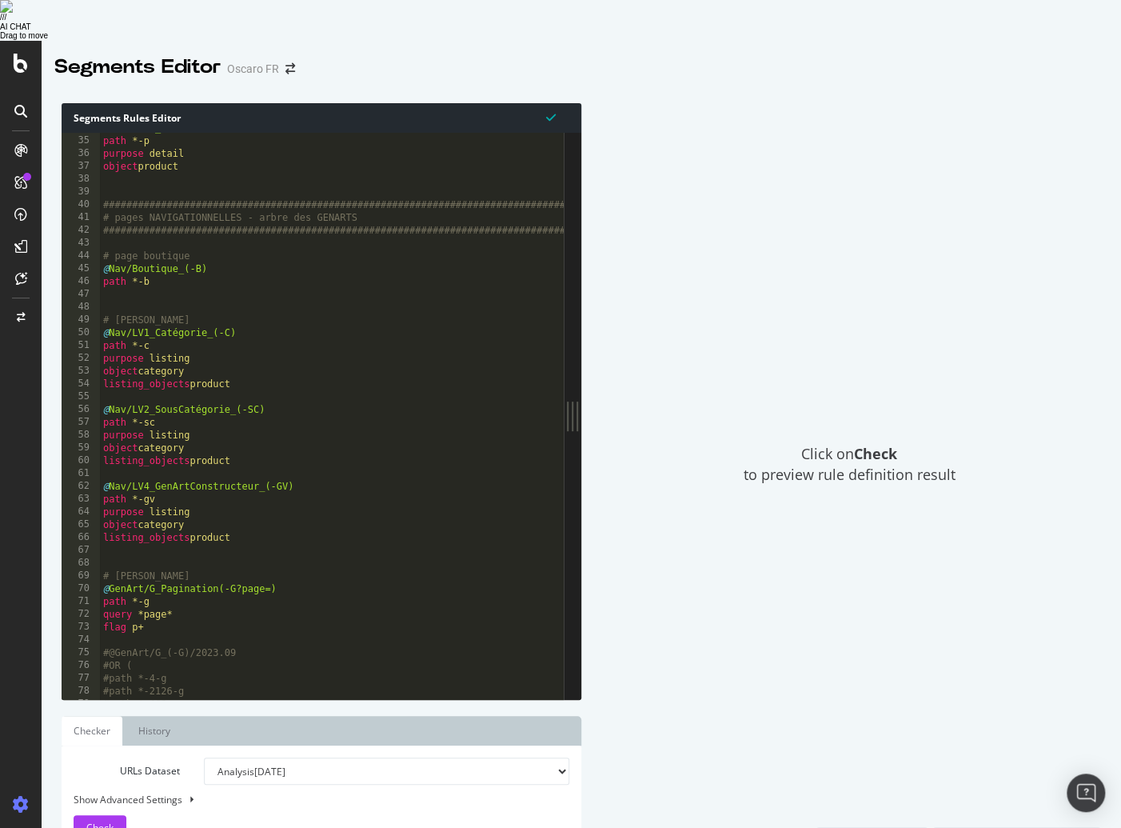
scroll to position [117, 0]
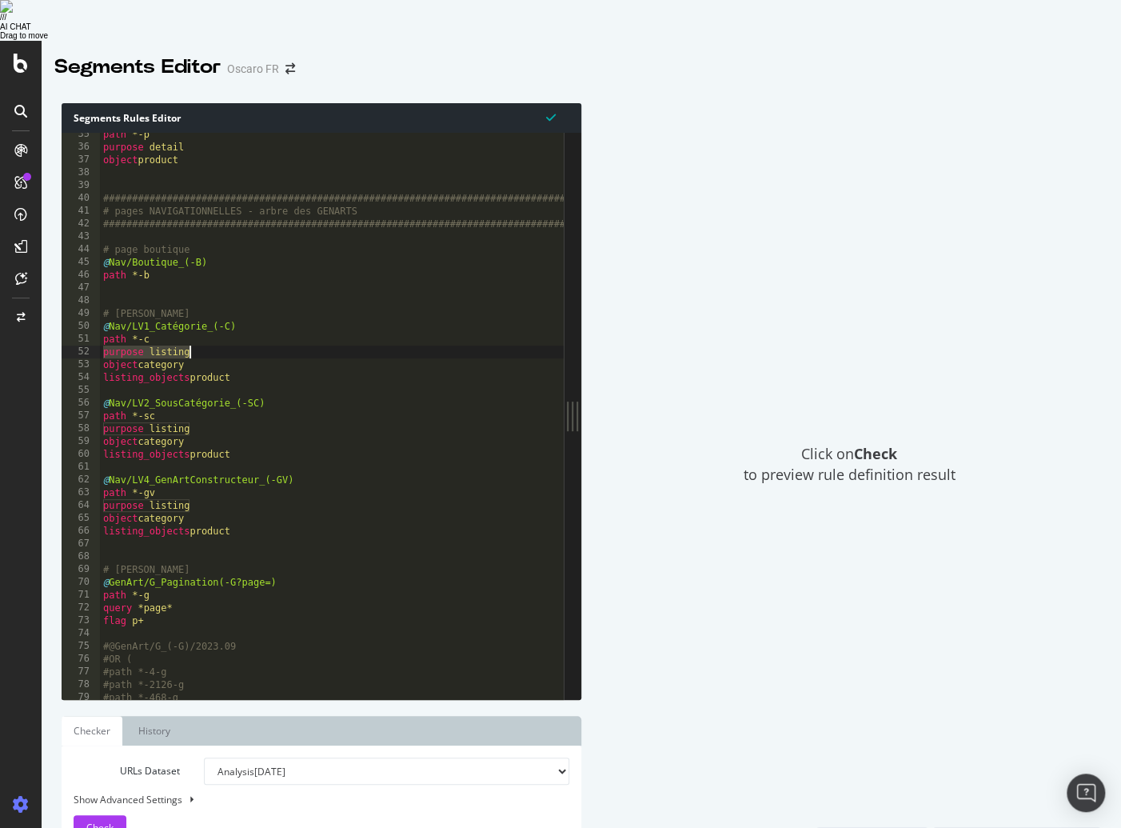
drag, startPoint x: 104, startPoint y: 312, endPoint x: 258, endPoint y: 321, distance: 154.6
type textarea "purpose listing object category"
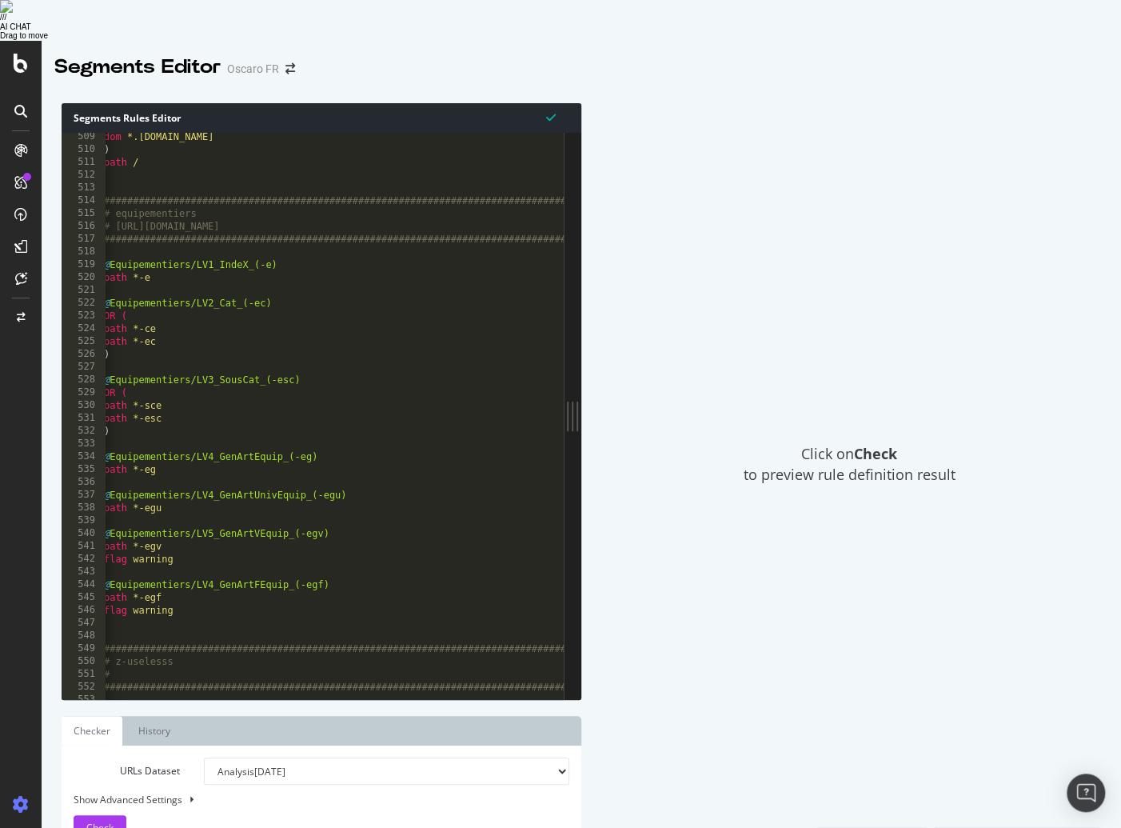
scroll to position [1731, 0]
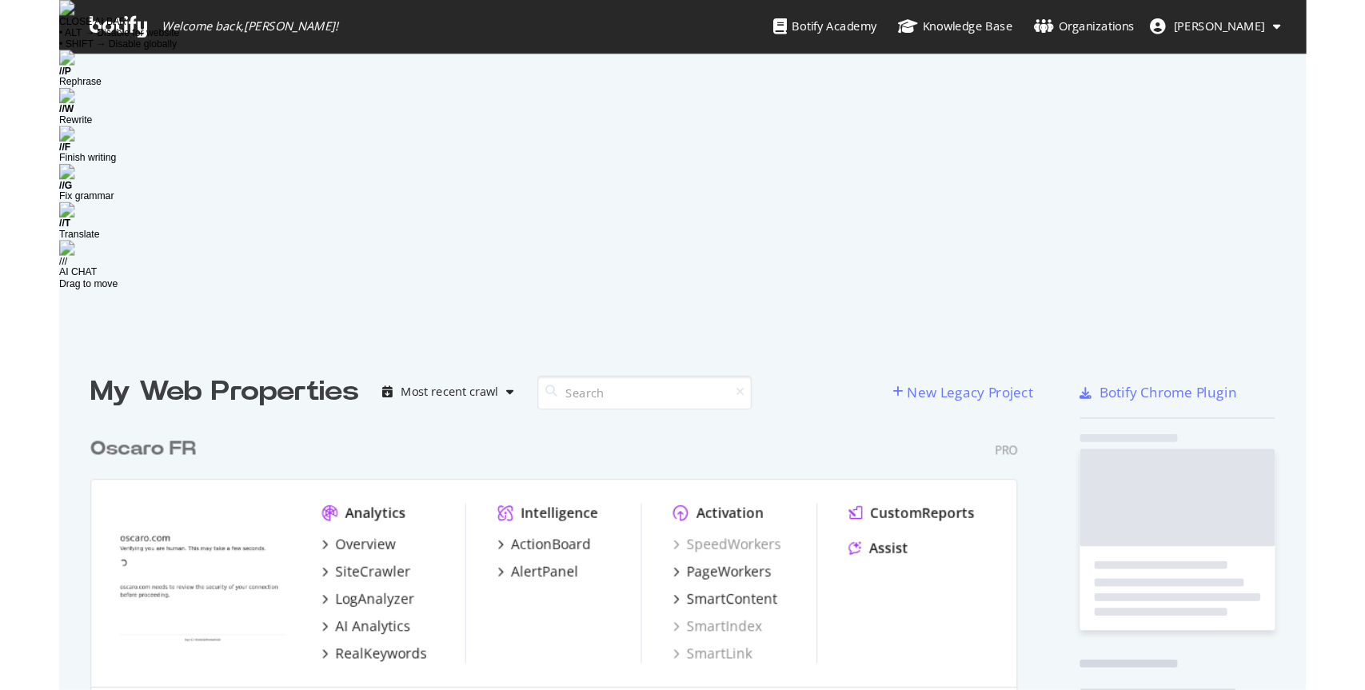
scroll to position [880, 773]
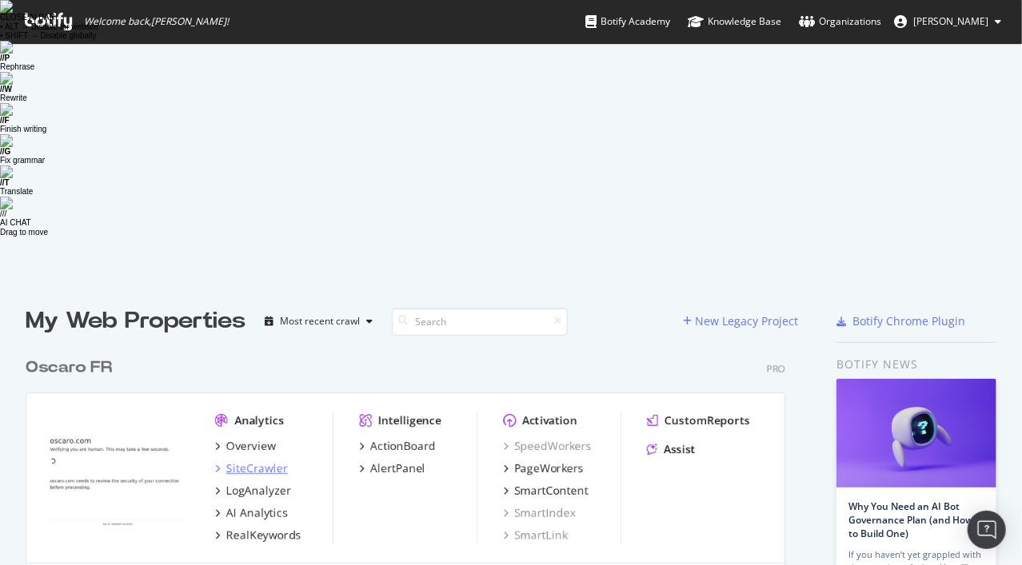
click at [255, 461] on div "SiteCrawler" at bounding box center [257, 469] width 62 height 16
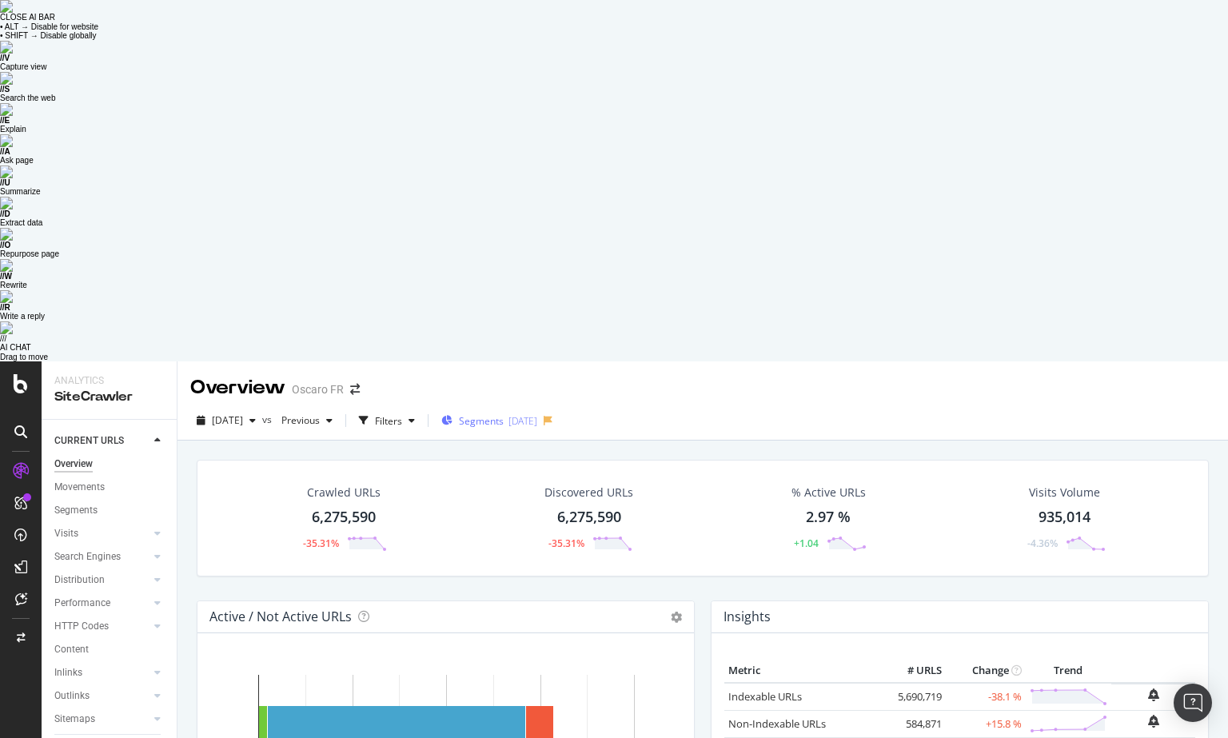
click at [530, 414] on div "Segments 2025-06-03" at bounding box center [489, 421] width 96 height 14
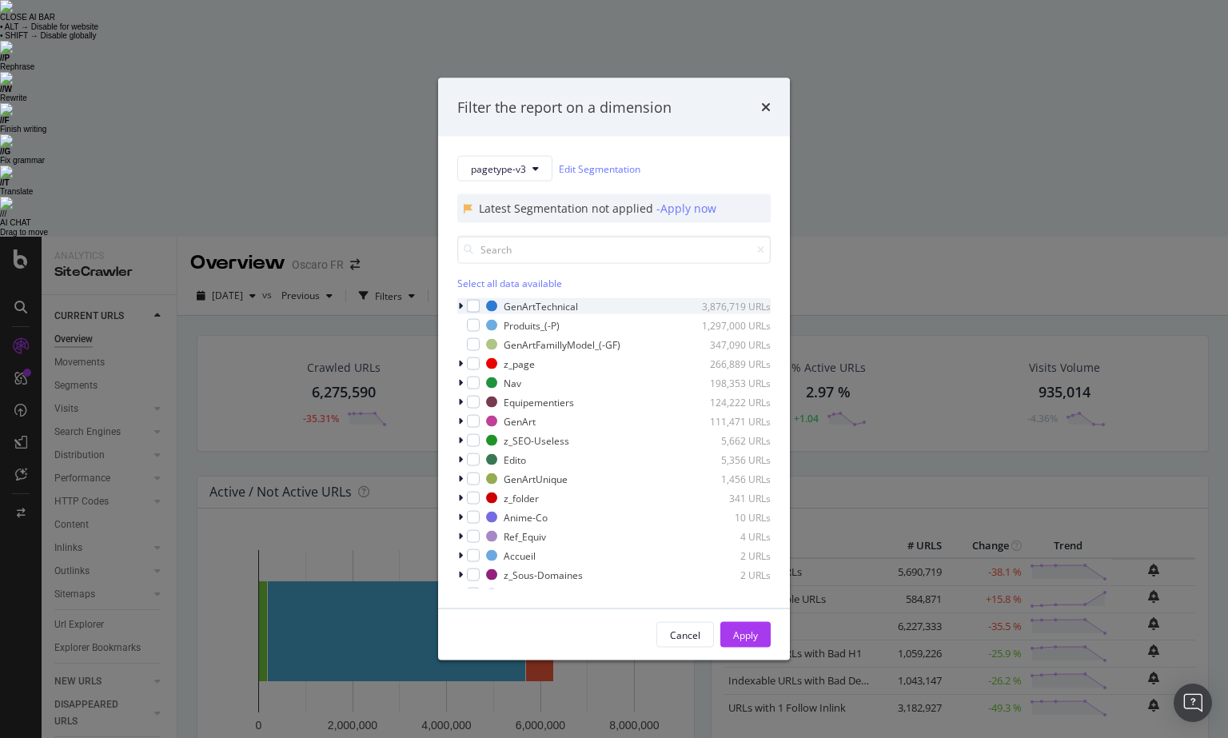
click at [461, 307] on icon "modal" at bounding box center [460, 306] width 5 height 10
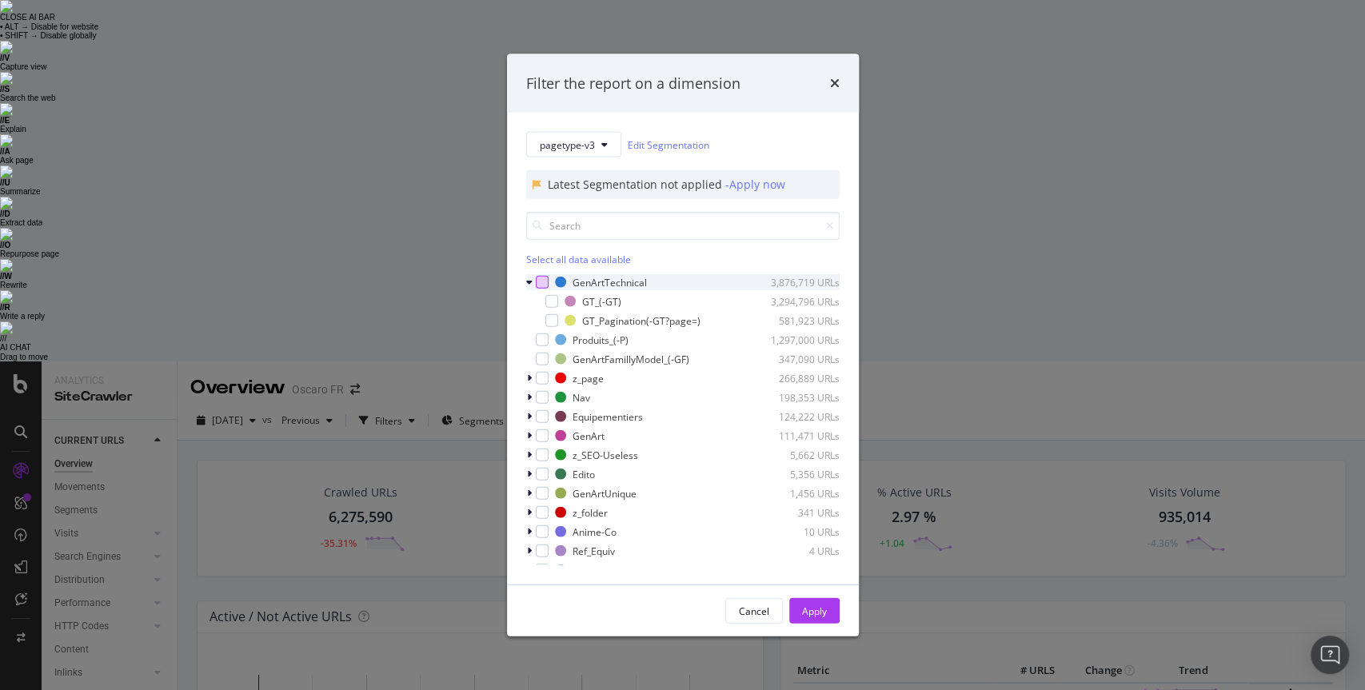
click at [536, 281] on div "modal" at bounding box center [542, 282] width 13 height 13
click at [554, 319] on icon "modal" at bounding box center [551, 321] width 7 height 8
click at [541, 360] on div "modal" at bounding box center [542, 359] width 13 height 13
click at [543, 357] on icon "modal" at bounding box center [541, 359] width 7 height 8
click at [545, 282] on icon "modal" at bounding box center [541, 282] width 7 height 8
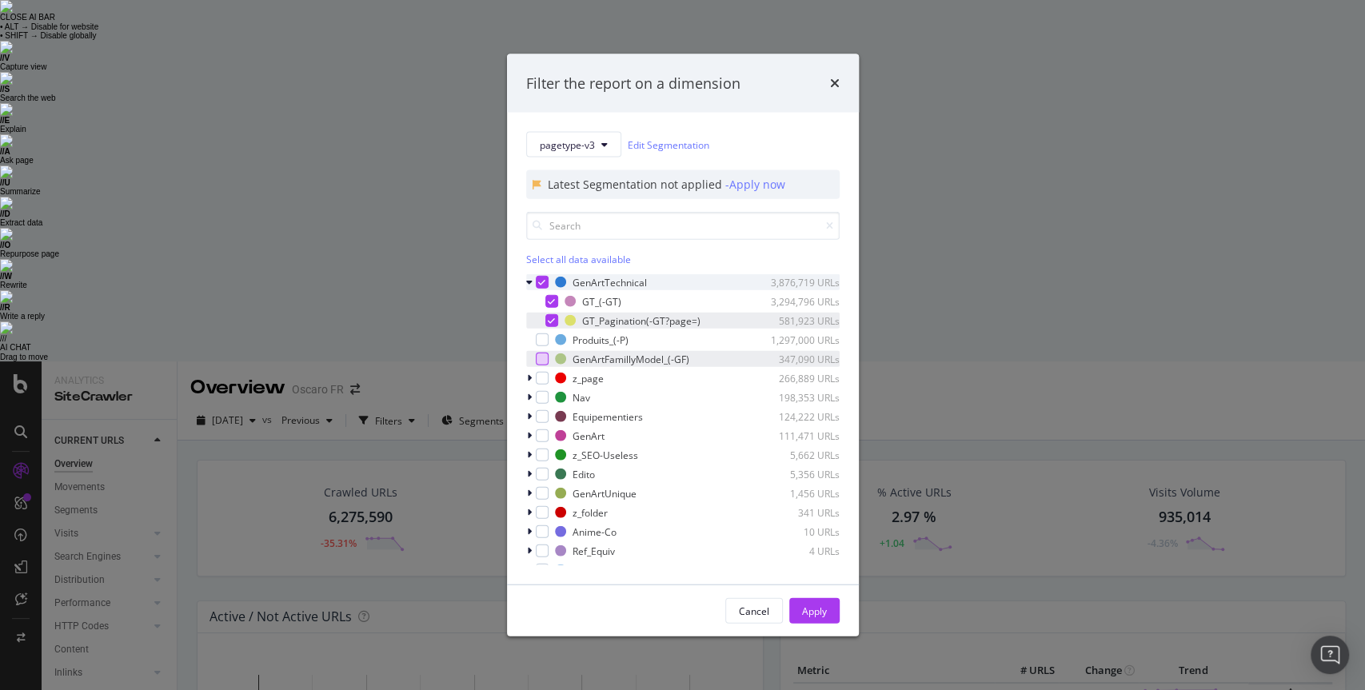
click at [544, 281] on icon "modal" at bounding box center [541, 282] width 7 height 8
click at [540, 435] on div "modal" at bounding box center [542, 435] width 13 height 13
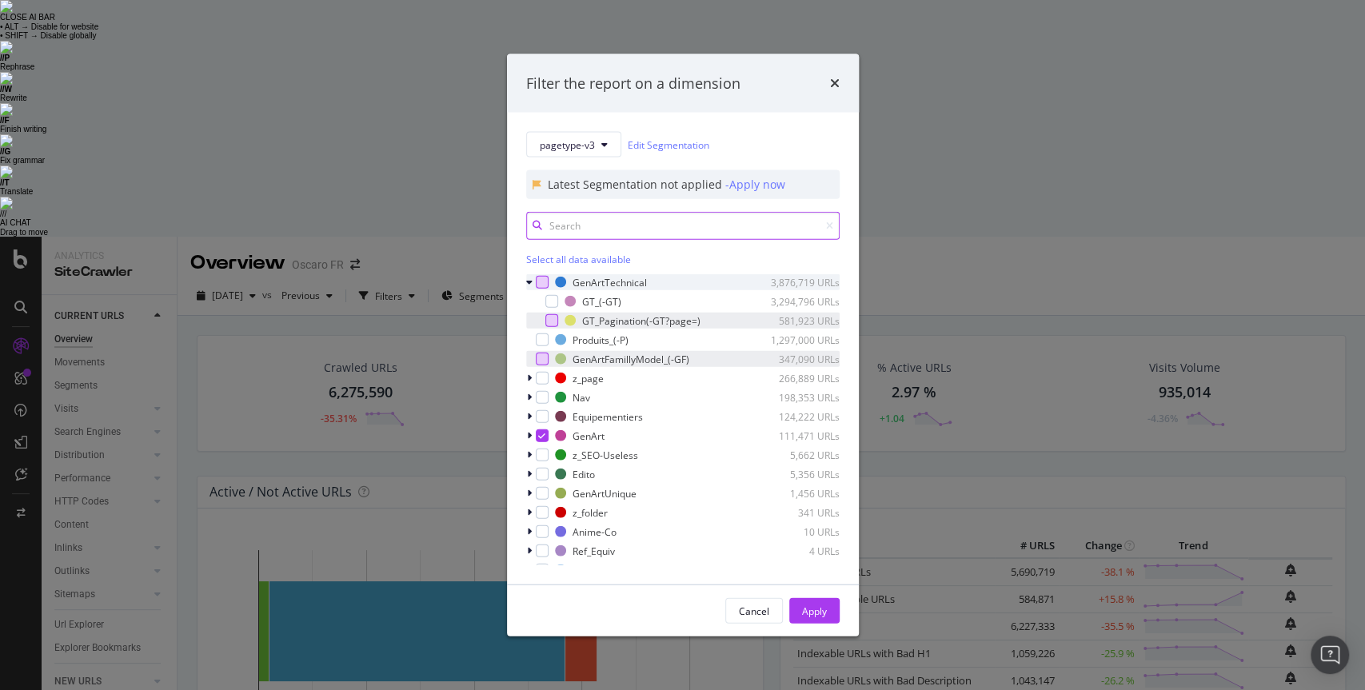
click at [590, 229] on input "modal" at bounding box center [682, 226] width 313 height 28
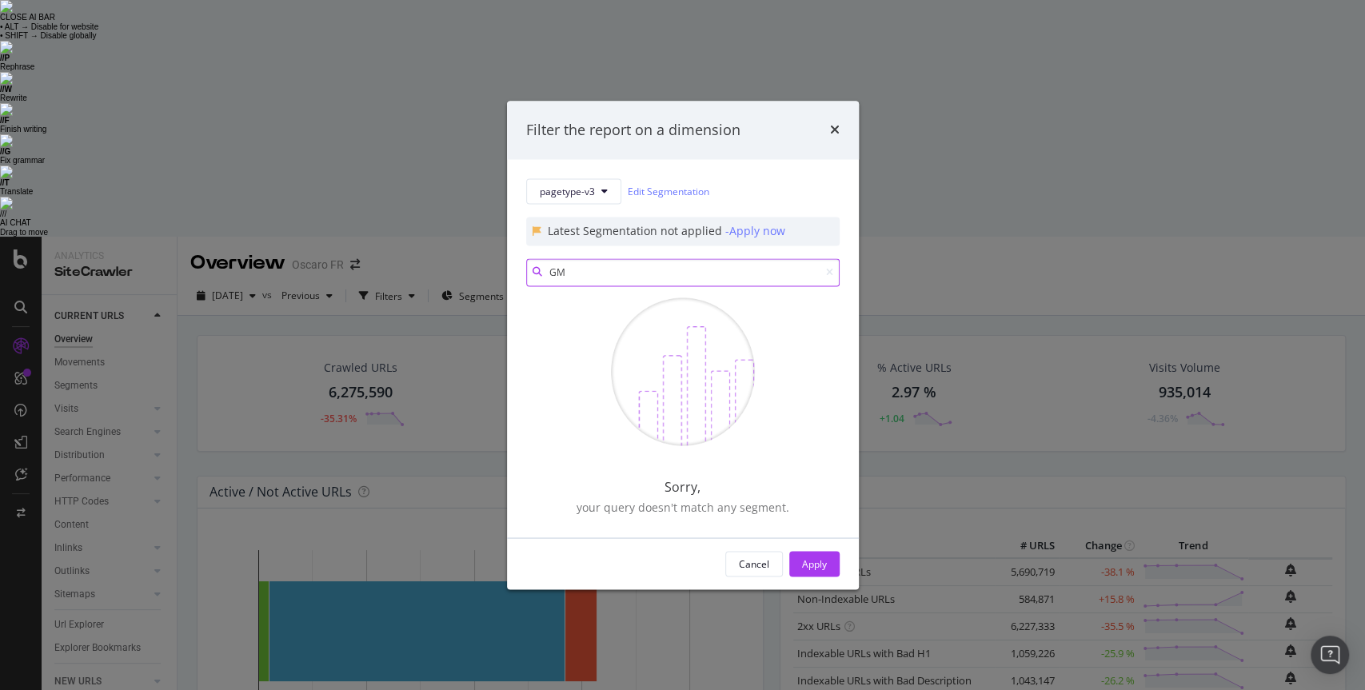
type input "G"
type input "g"
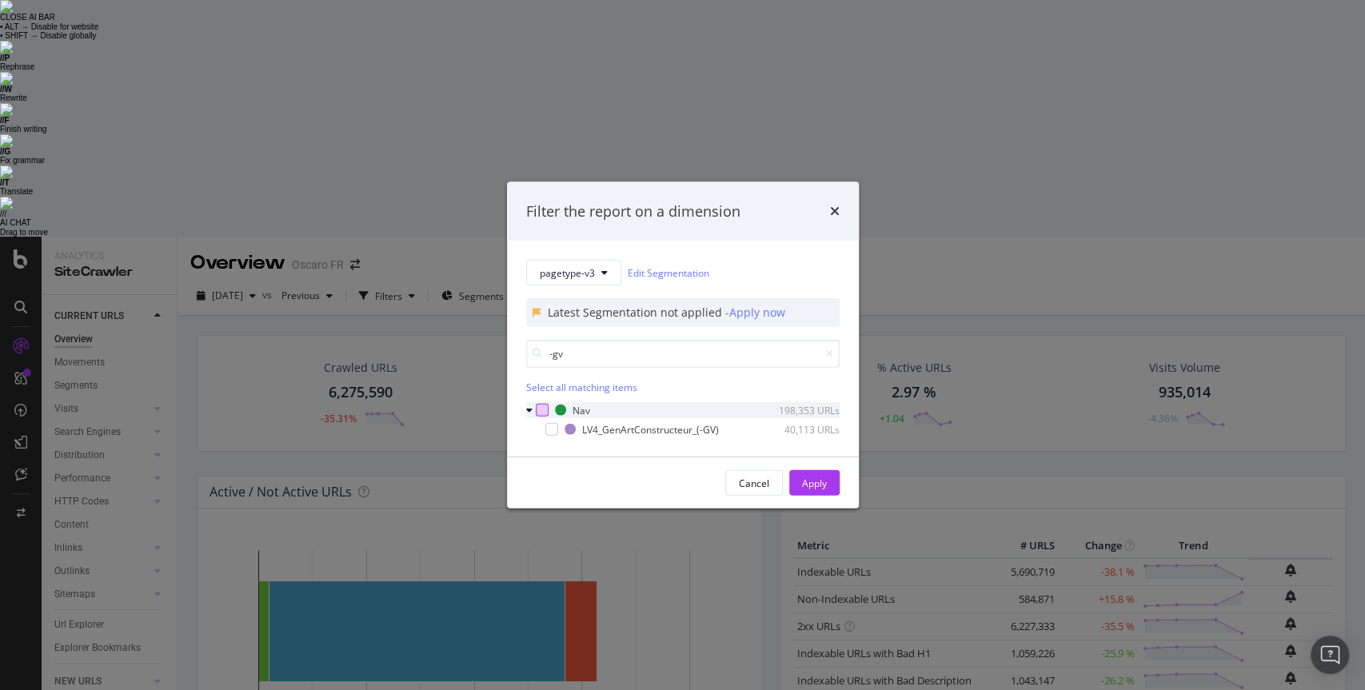
click at [539, 411] on div "modal" at bounding box center [542, 410] width 13 height 13
click at [578, 350] on input "-gv" at bounding box center [682, 354] width 313 height 28
type input "-"
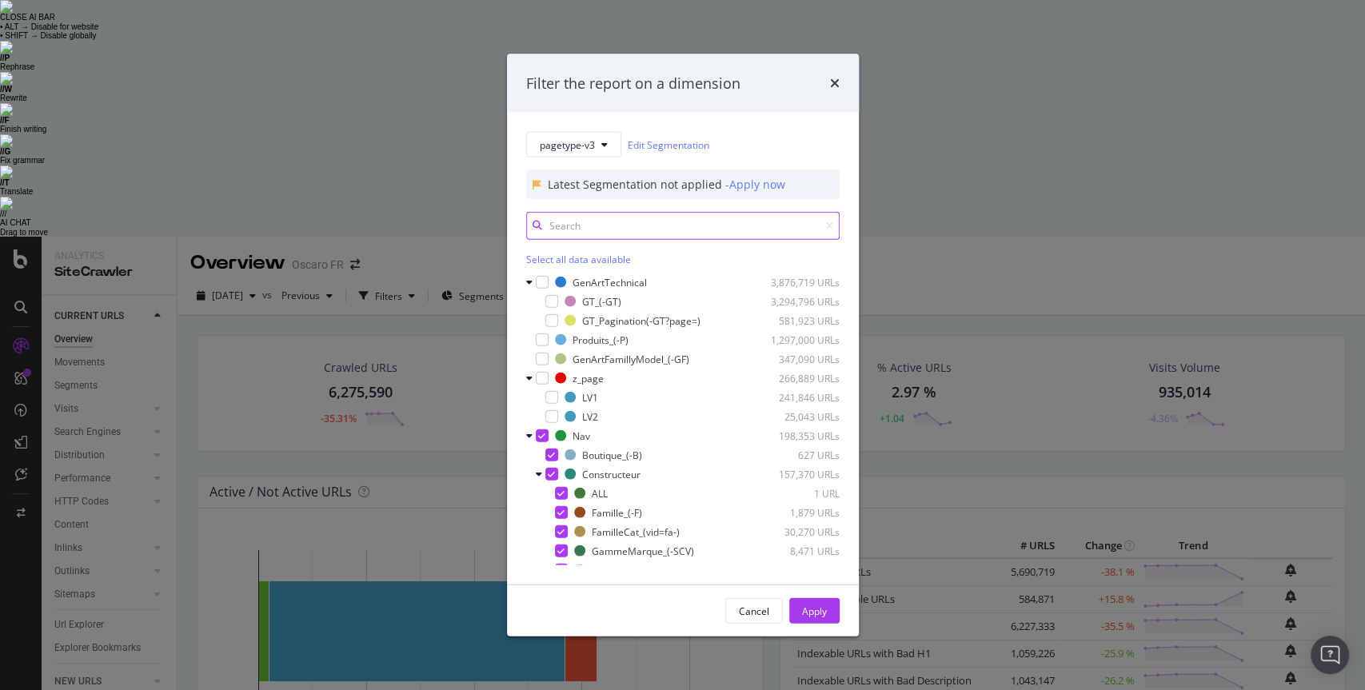
click at [580, 234] on input "modal" at bounding box center [682, 226] width 313 height 28
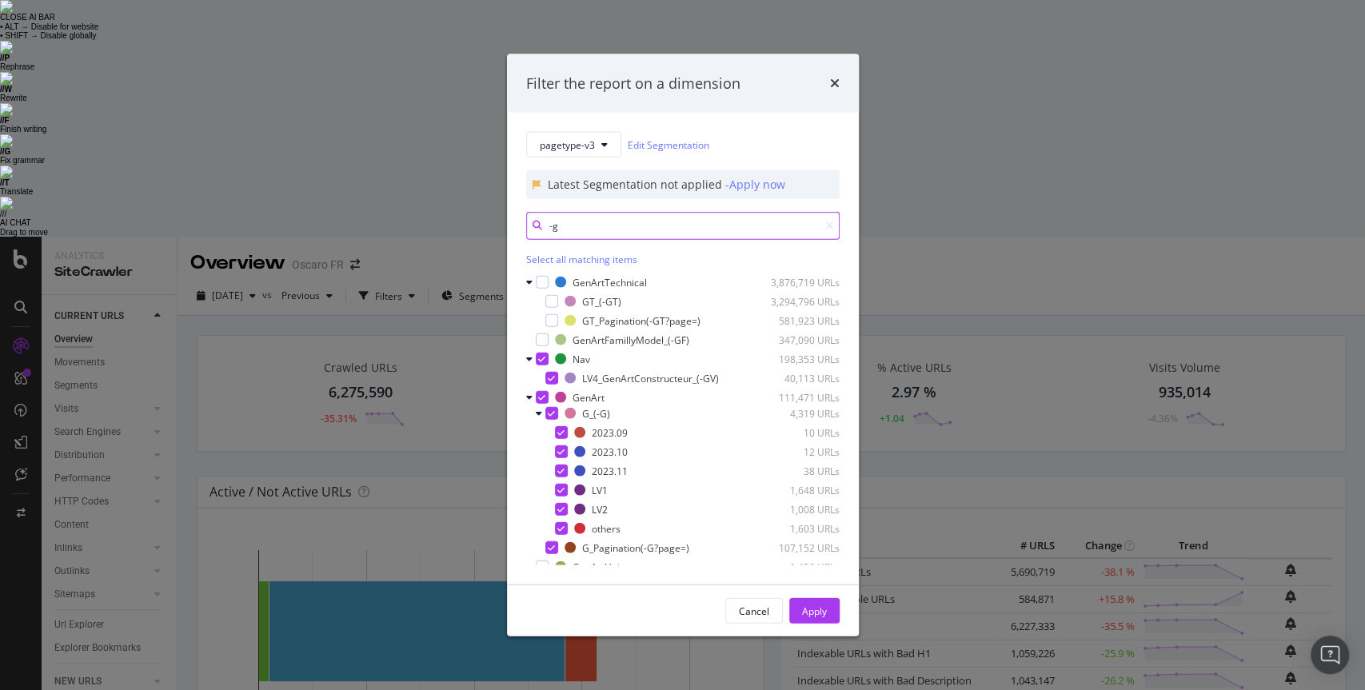
type input "-"
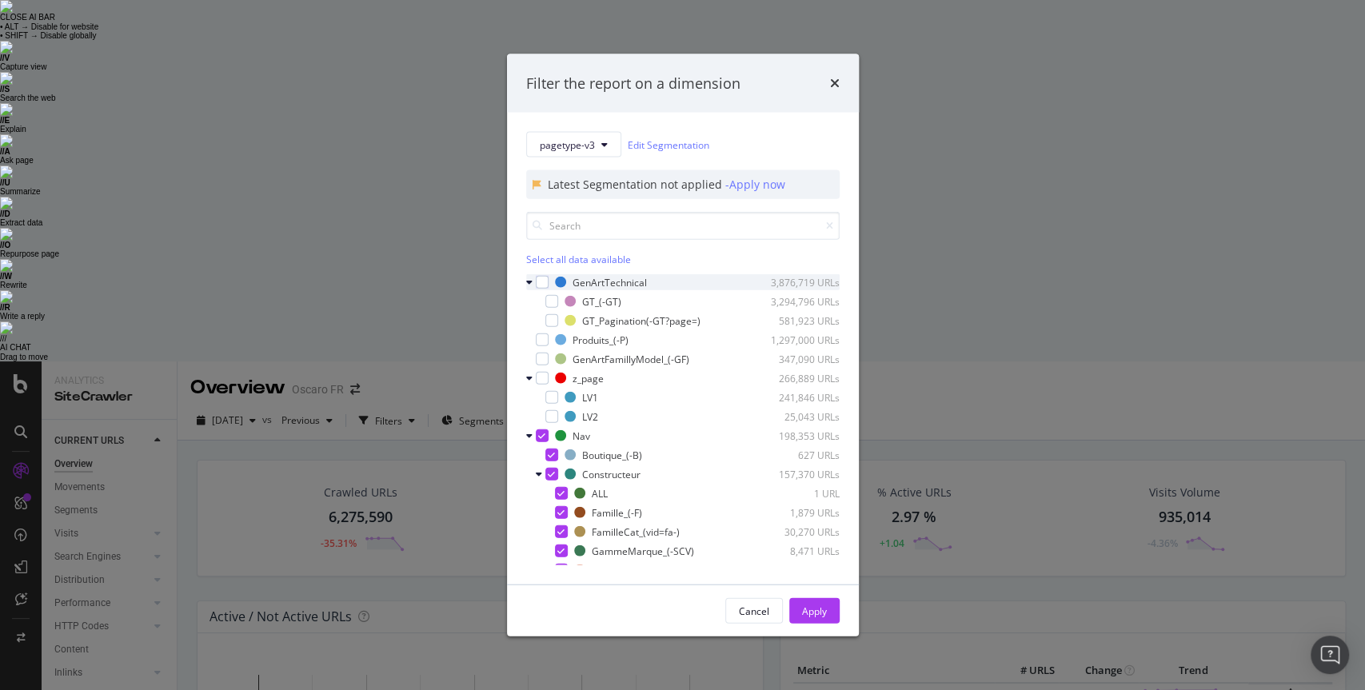
click at [528, 282] on icon "modal" at bounding box center [529, 283] width 6 height 10
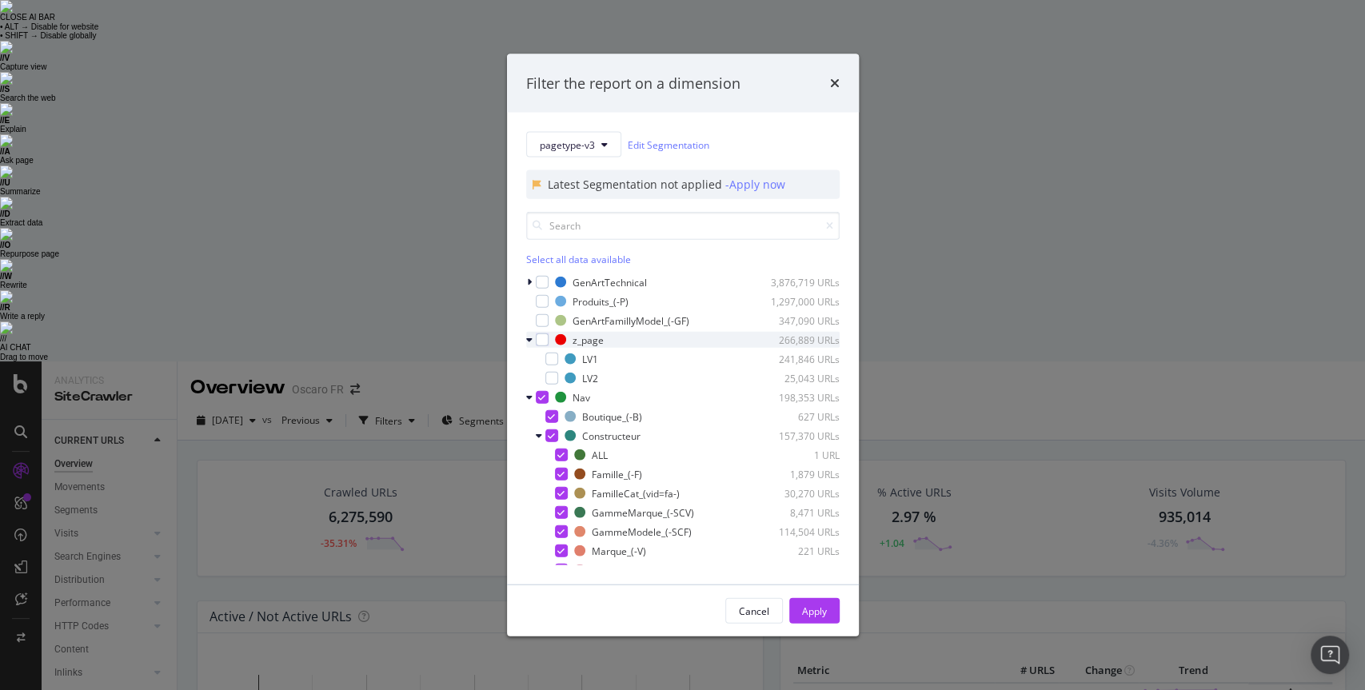
click at [529, 341] on icon "modal" at bounding box center [529, 340] width 6 height 10
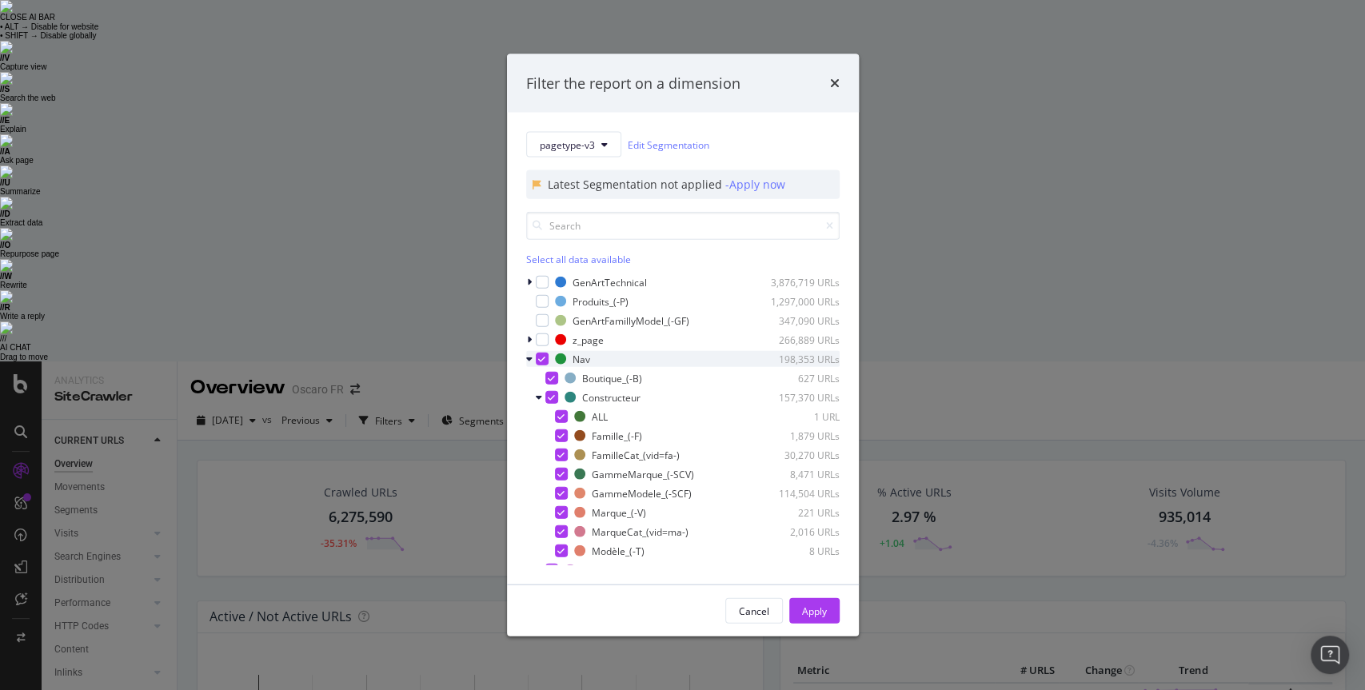
click at [526, 359] on icon "modal" at bounding box center [529, 359] width 6 height 10
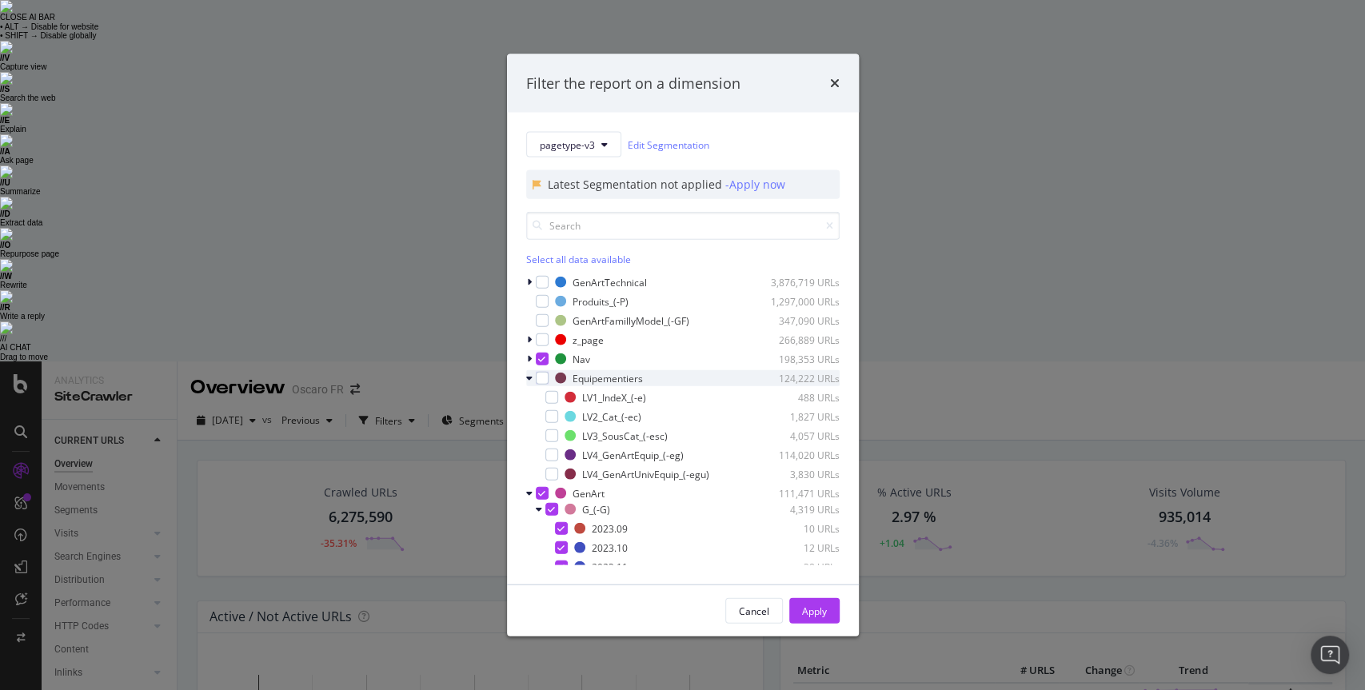
click at [529, 375] on icon "modal" at bounding box center [529, 378] width 6 height 10
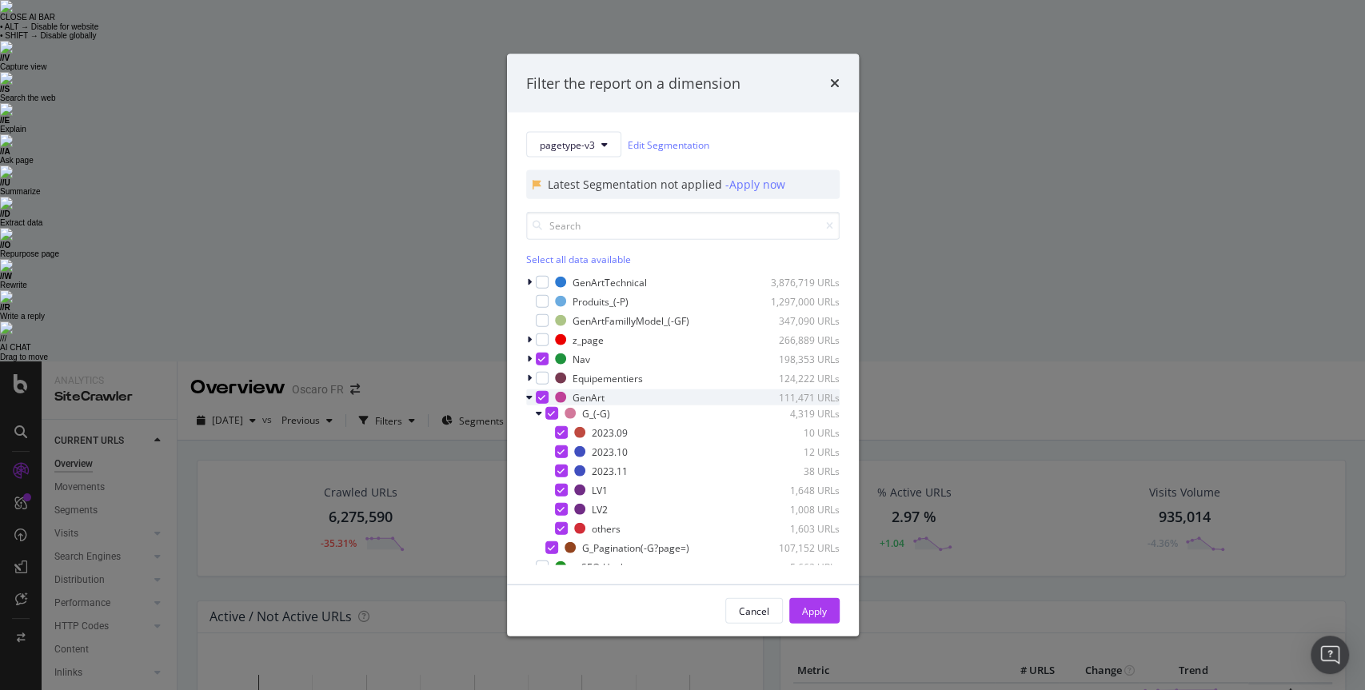
click at [528, 397] on icon "modal" at bounding box center [529, 398] width 6 height 10
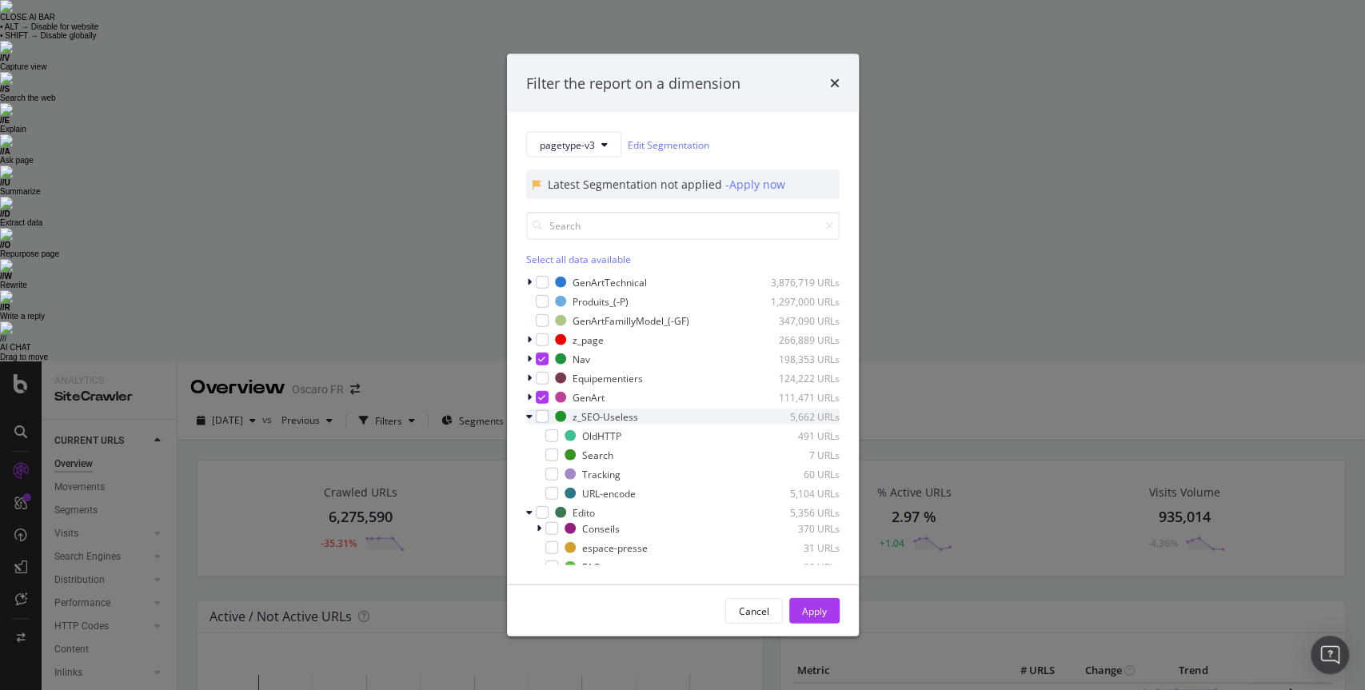
click at [528, 418] on icon "modal" at bounding box center [529, 417] width 6 height 10
click at [529, 434] on icon "modal" at bounding box center [529, 436] width 6 height 10
click at [597, 148] on button "pagetype-v3" at bounding box center [573, 145] width 95 height 26
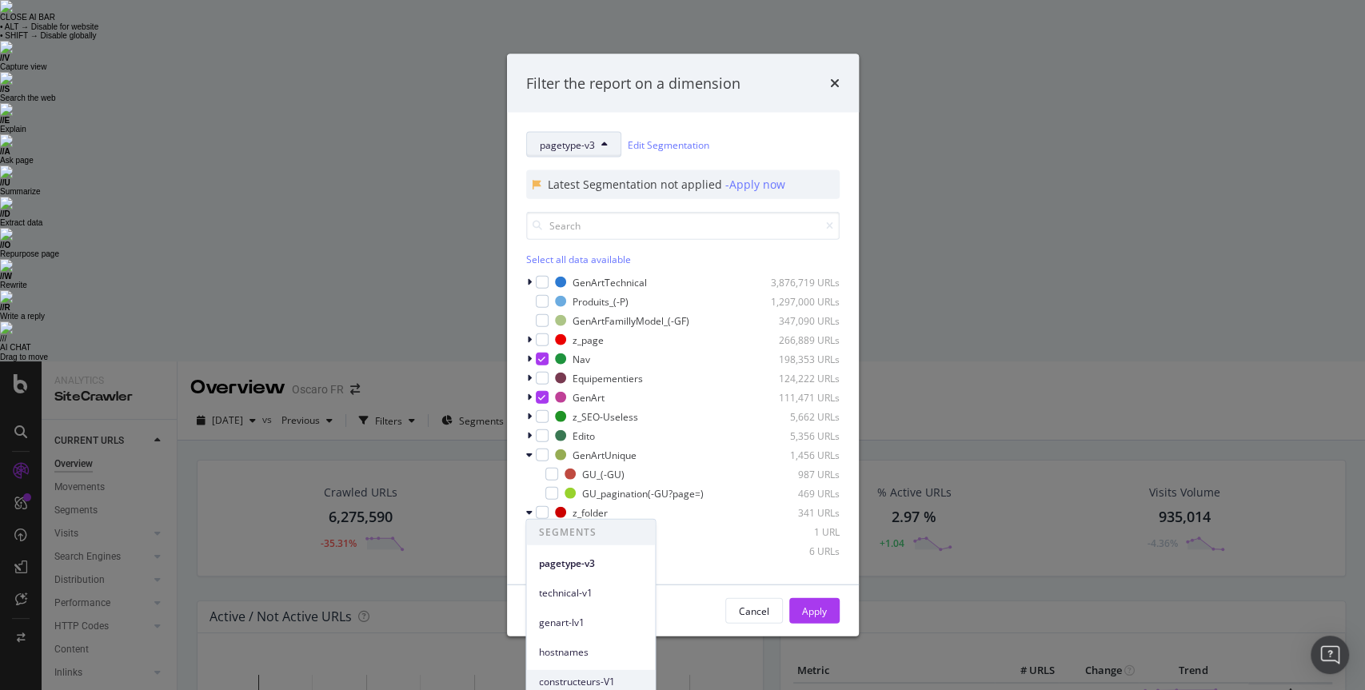
click at [602, 577] on span "constructeurs-V1" at bounding box center [590, 681] width 103 height 14
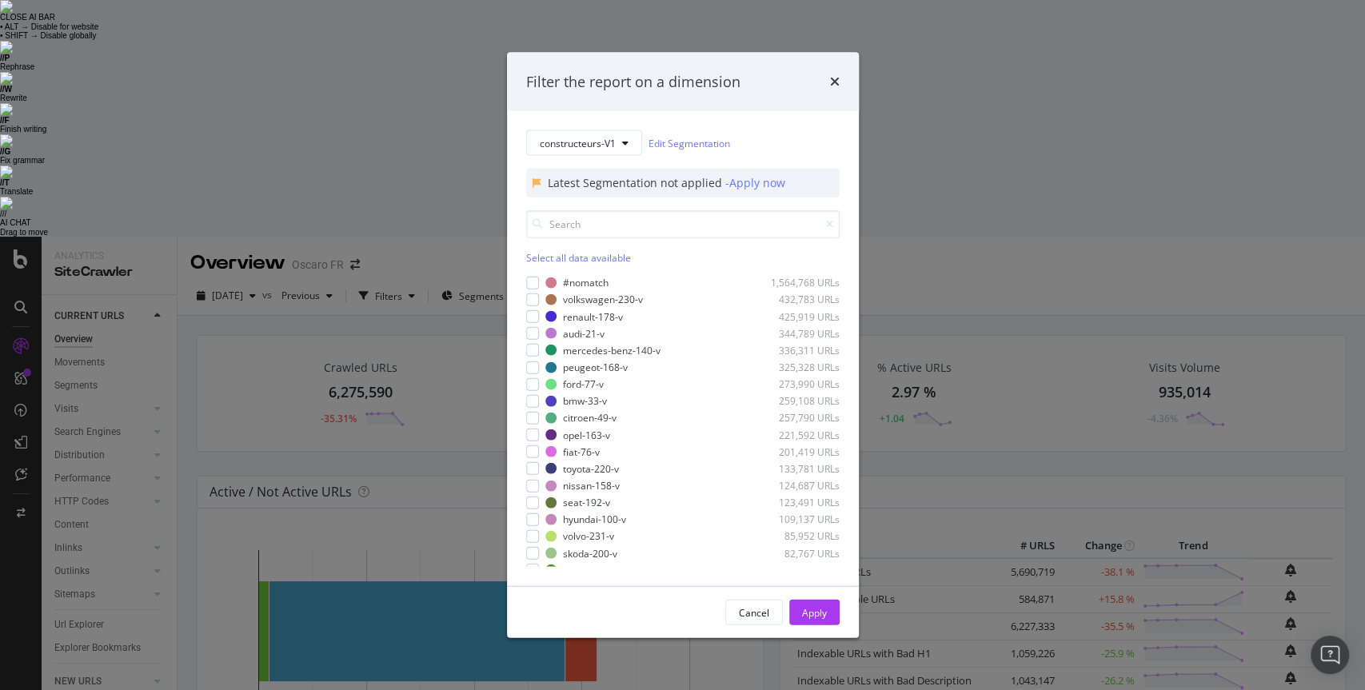
click at [120, 577] on div "Filter the report on a dimension constructeurs-V1 Edit Segmentation Latest Segm…" at bounding box center [682, 345] width 1365 height 690
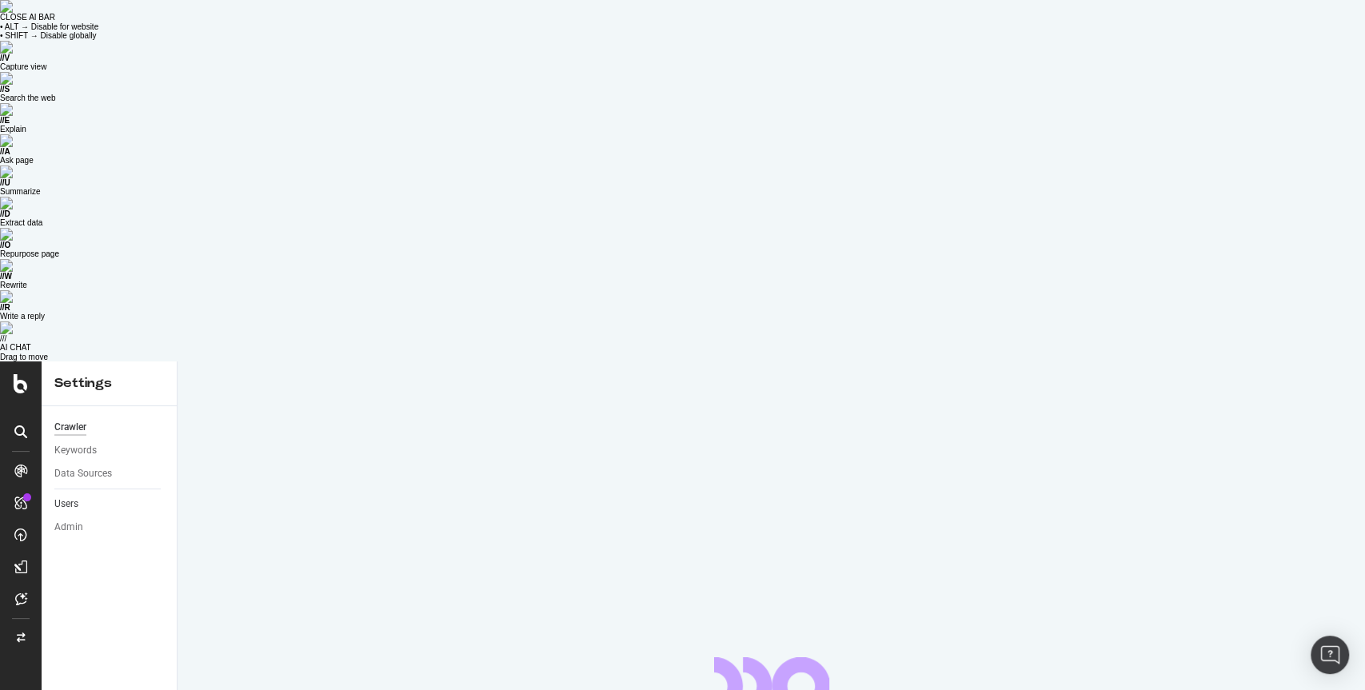
click at [108, 496] on link "Users" at bounding box center [109, 504] width 111 height 17
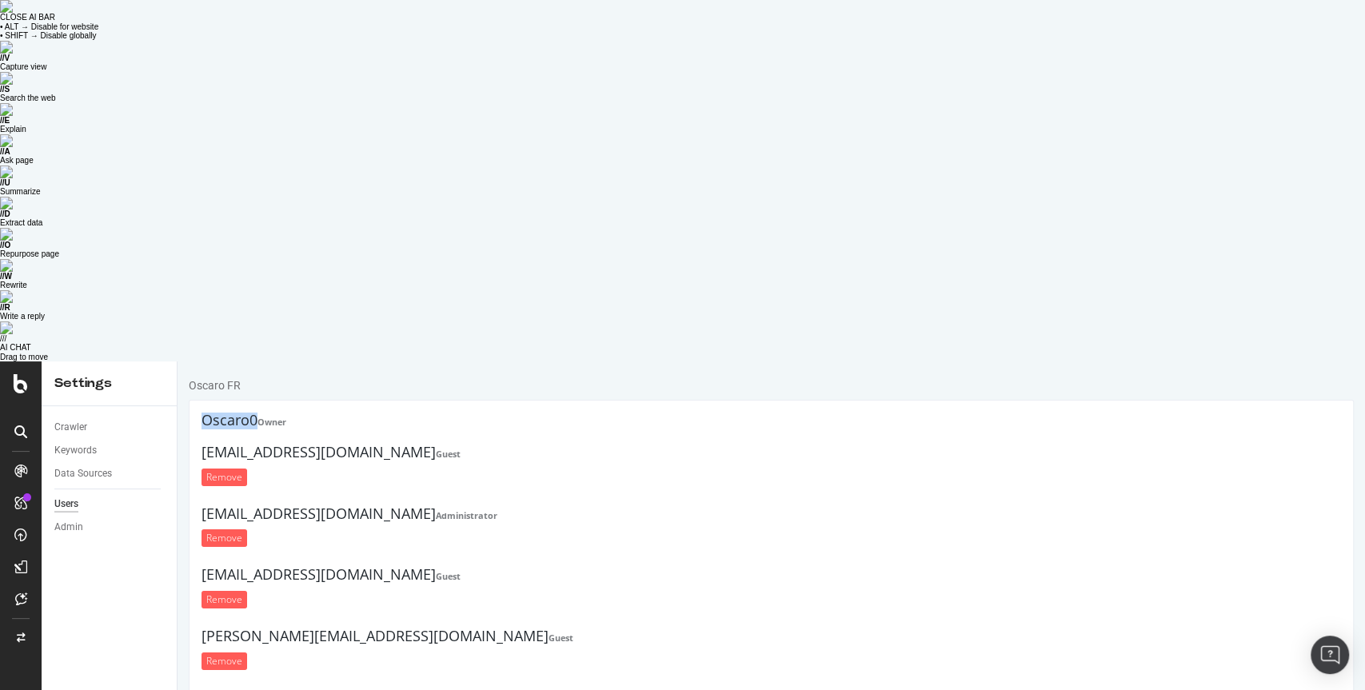
drag, startPoint x: 205, startPoint y: 421, endPoint x: 258, endPoint y: 421, distance: 52.8
click at [258, 421] on h4 "Oscaro0 Owner" at bounding box center [772, 421] width 1140 height 16
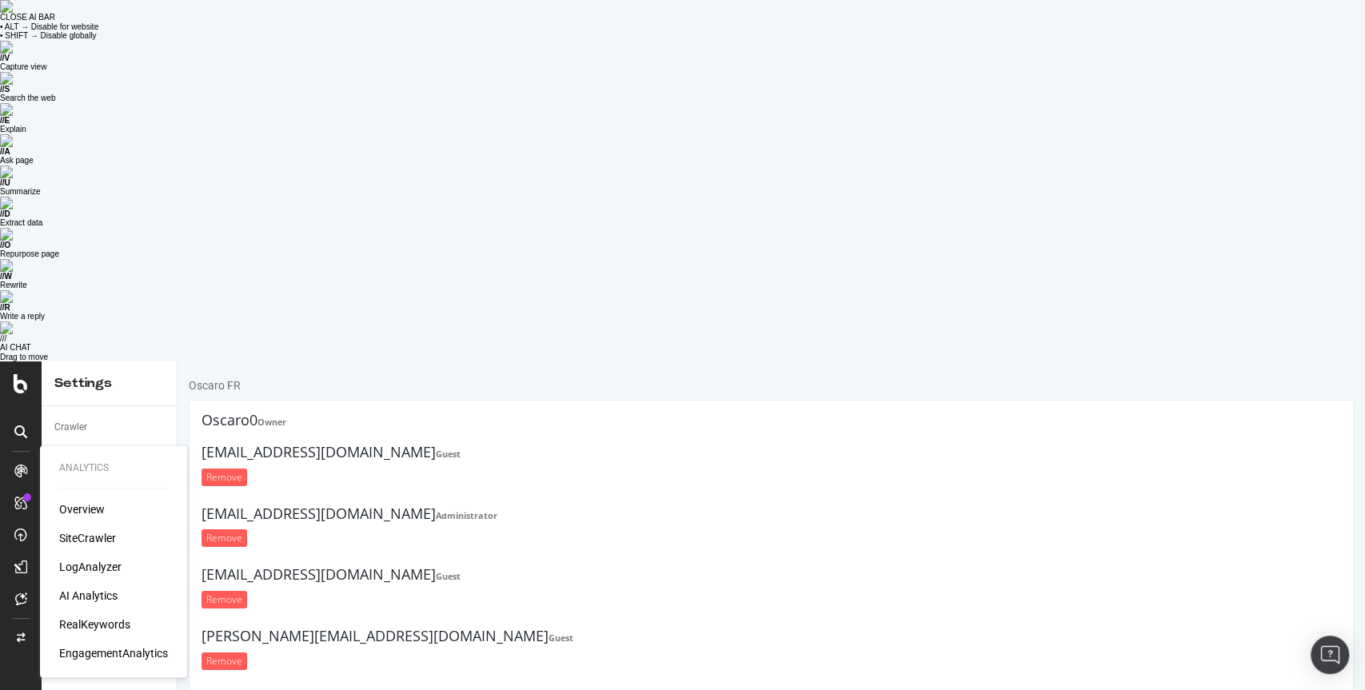
click at [86, 559] on div "LogAnalyzer" at bounding box center [90, 567] width 62 height 16
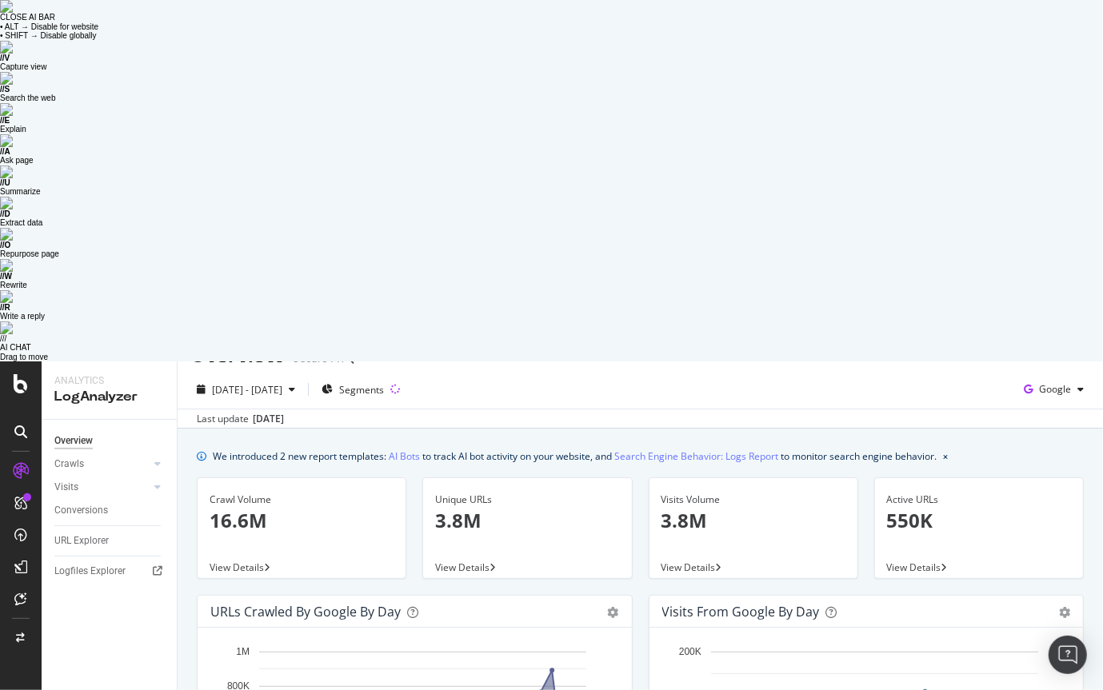
scroll to position [29, 0]
